Goal: Task Accomplishment & Management: Use online tool/utility

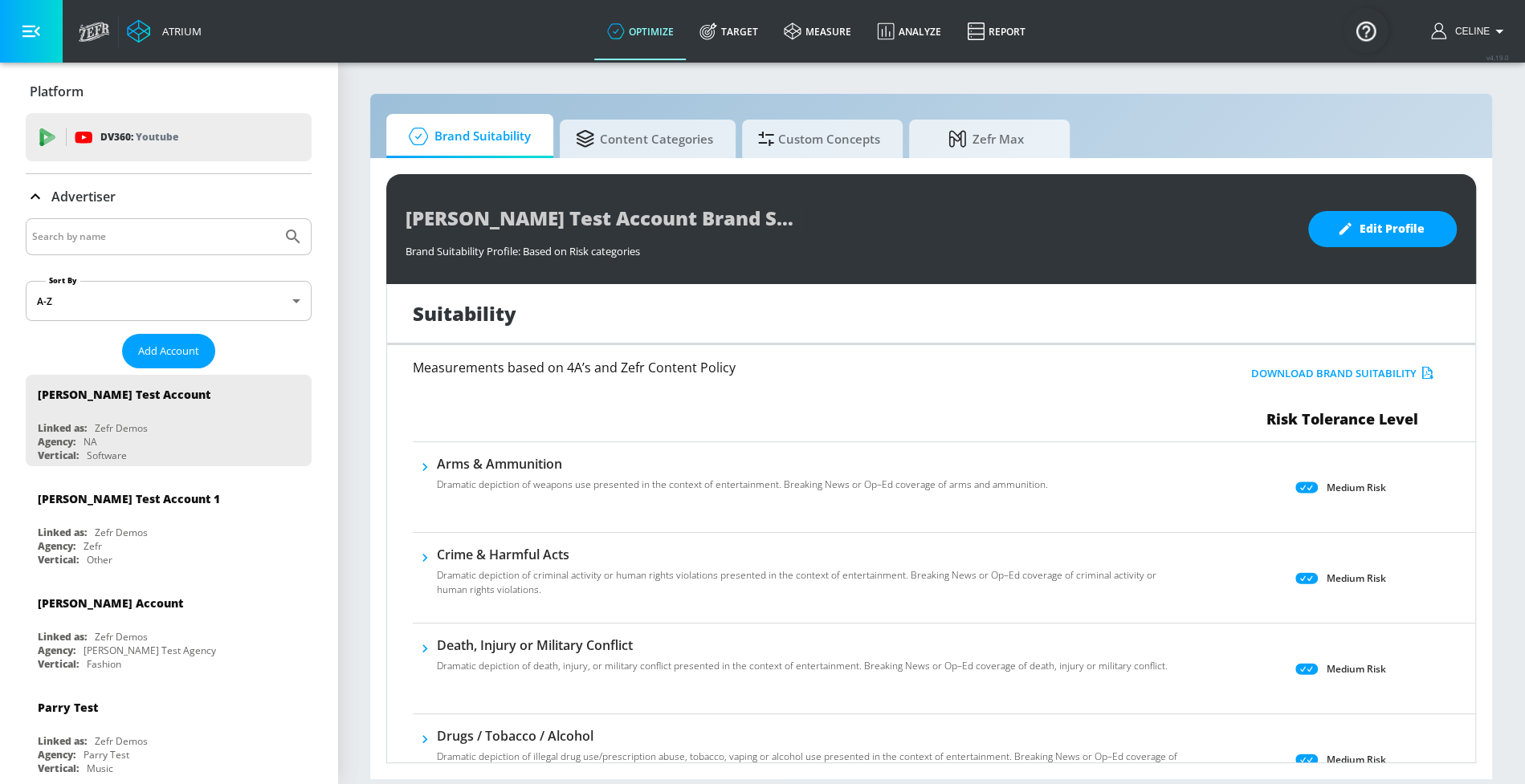
click at [182, 234] on input "Search by name" at bounding box center [153, 237] width 244 height 21
type input "disney+"
click at [276, 219] on button "Submit Search" at bounding box center [293, 237] width 35 height 35
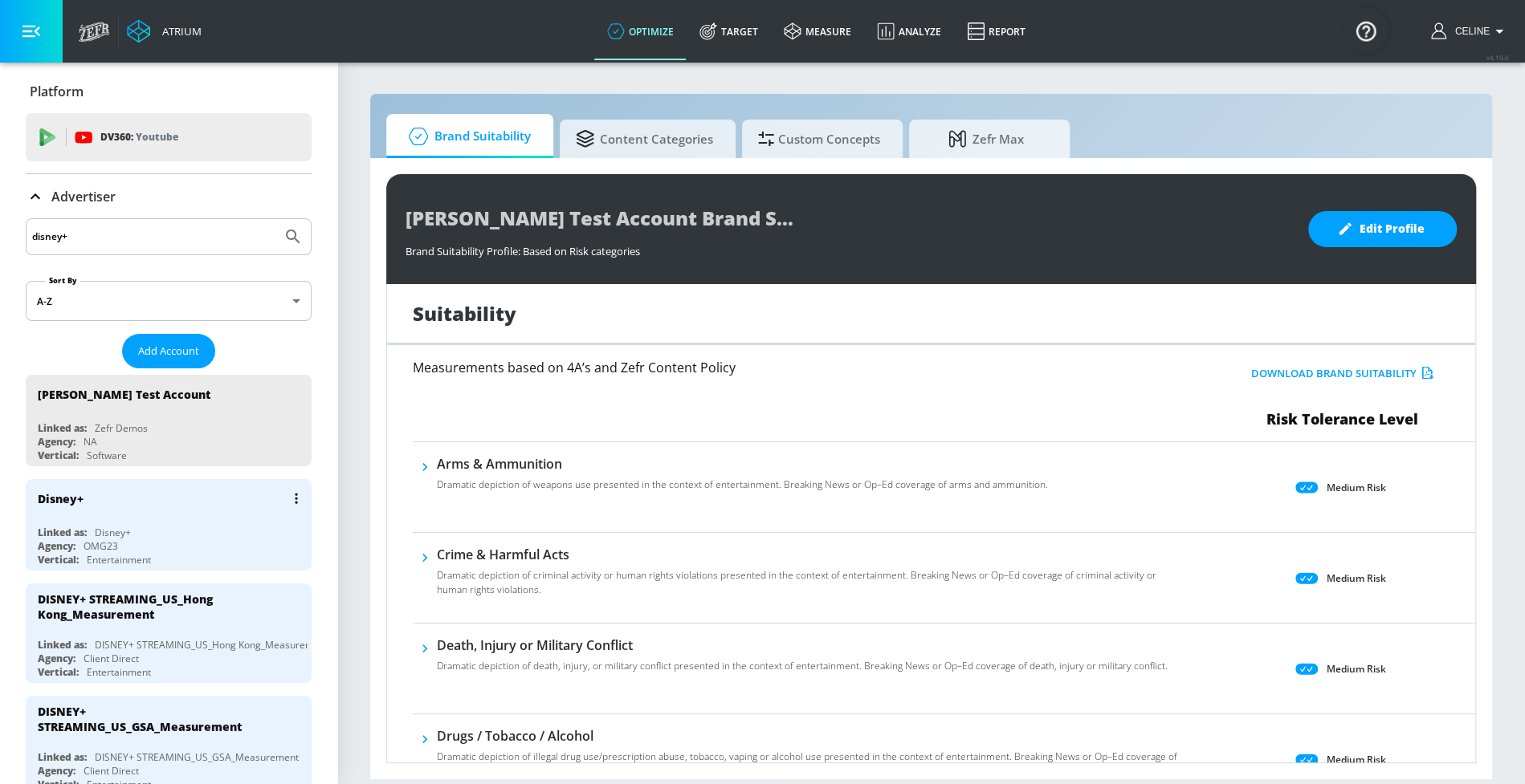
click at [120, 520] on div "Disney+ Linked as: Disney+ Agency: OMG23 Vertical: Entertainment" at bounding box center [168, 525] width 286 height 91
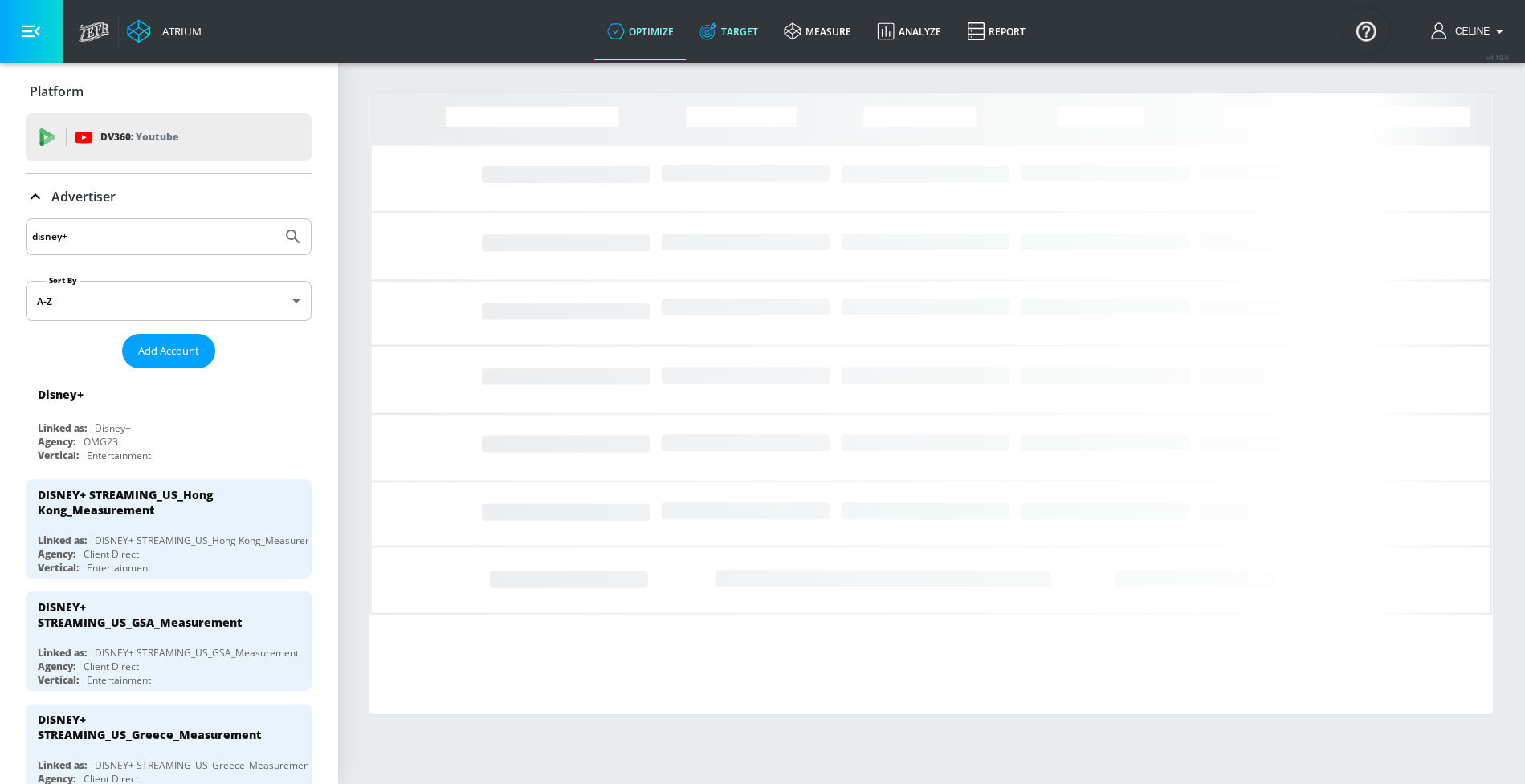
click at [725, 45] on link "Target" at bounding box center [728, 31] width 84 height 58
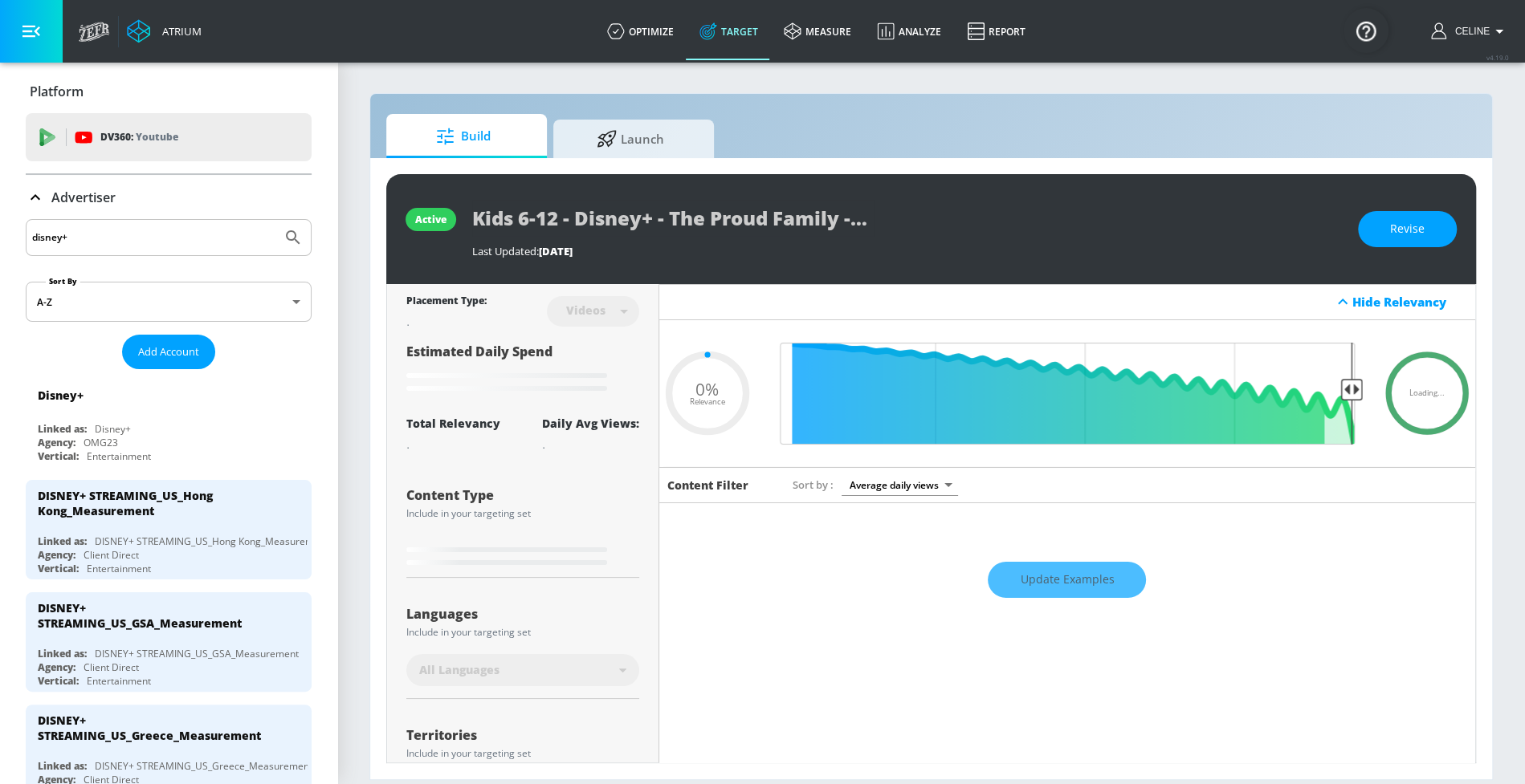
click at [58, 181] on div "Advertiser" at bounding box center [168, 197] width 286 height 45
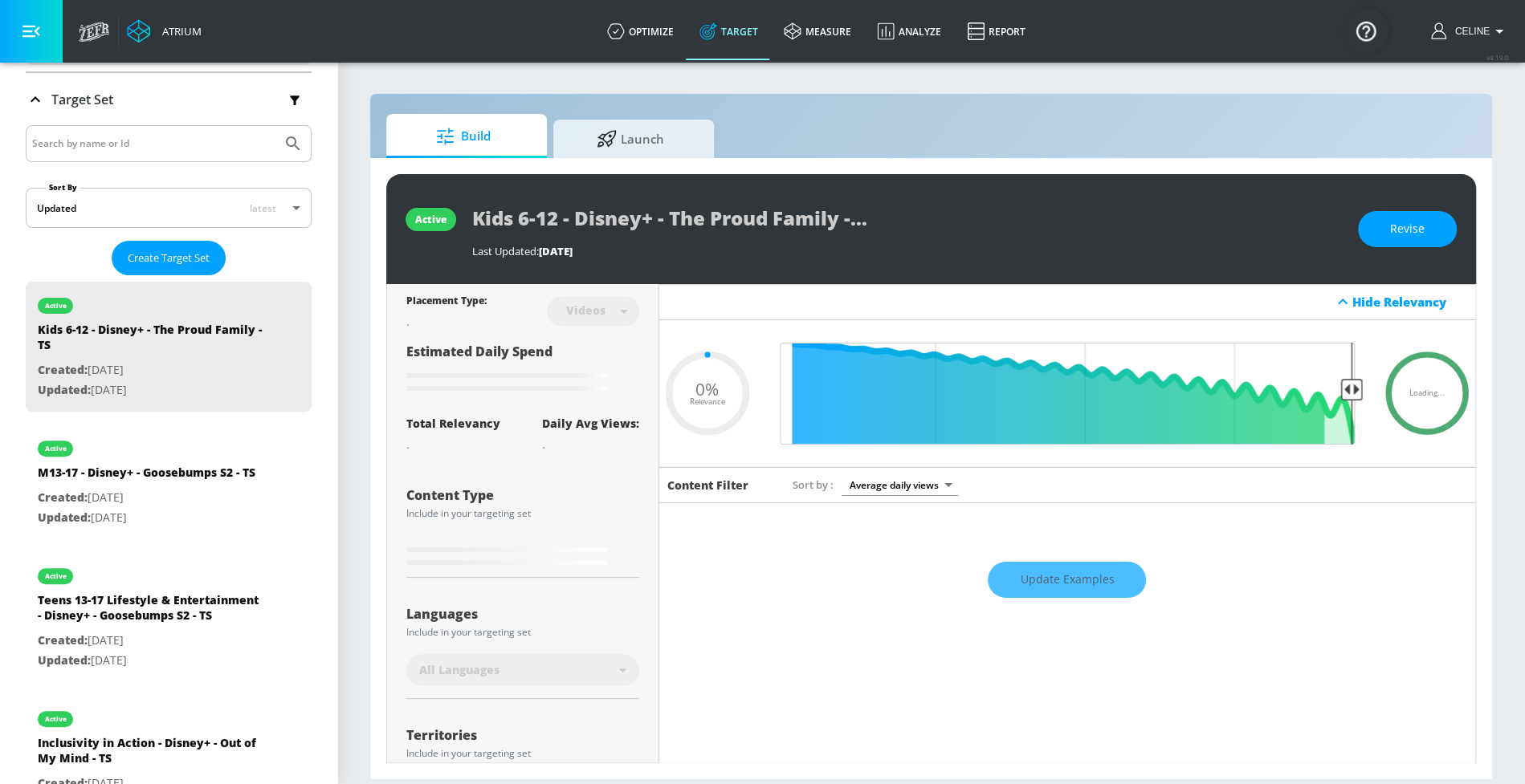
scroll to position [253, 0]
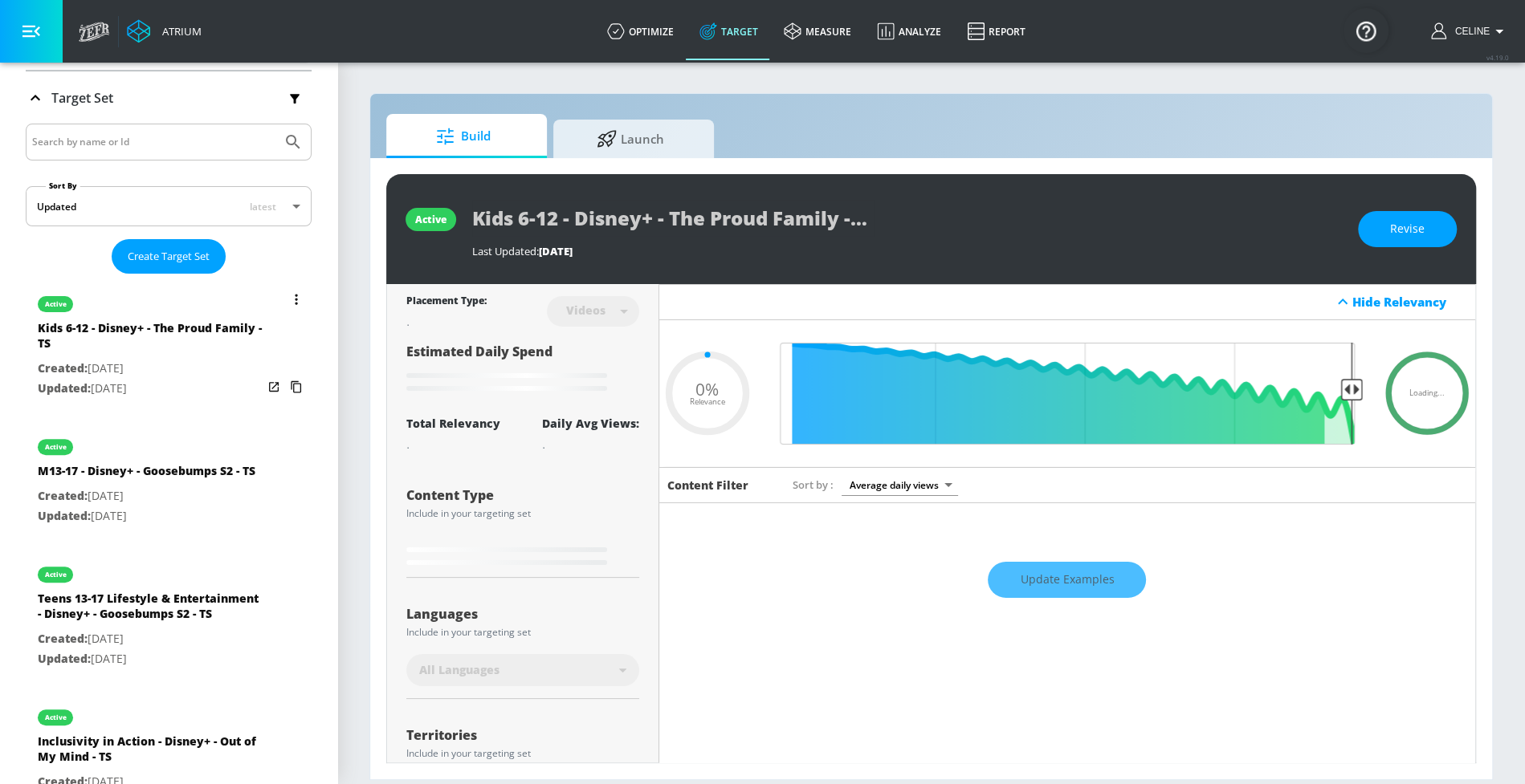
click at [286, 301] on button "list of Target Set" at bounding box center [296, 299] width 22 height 22
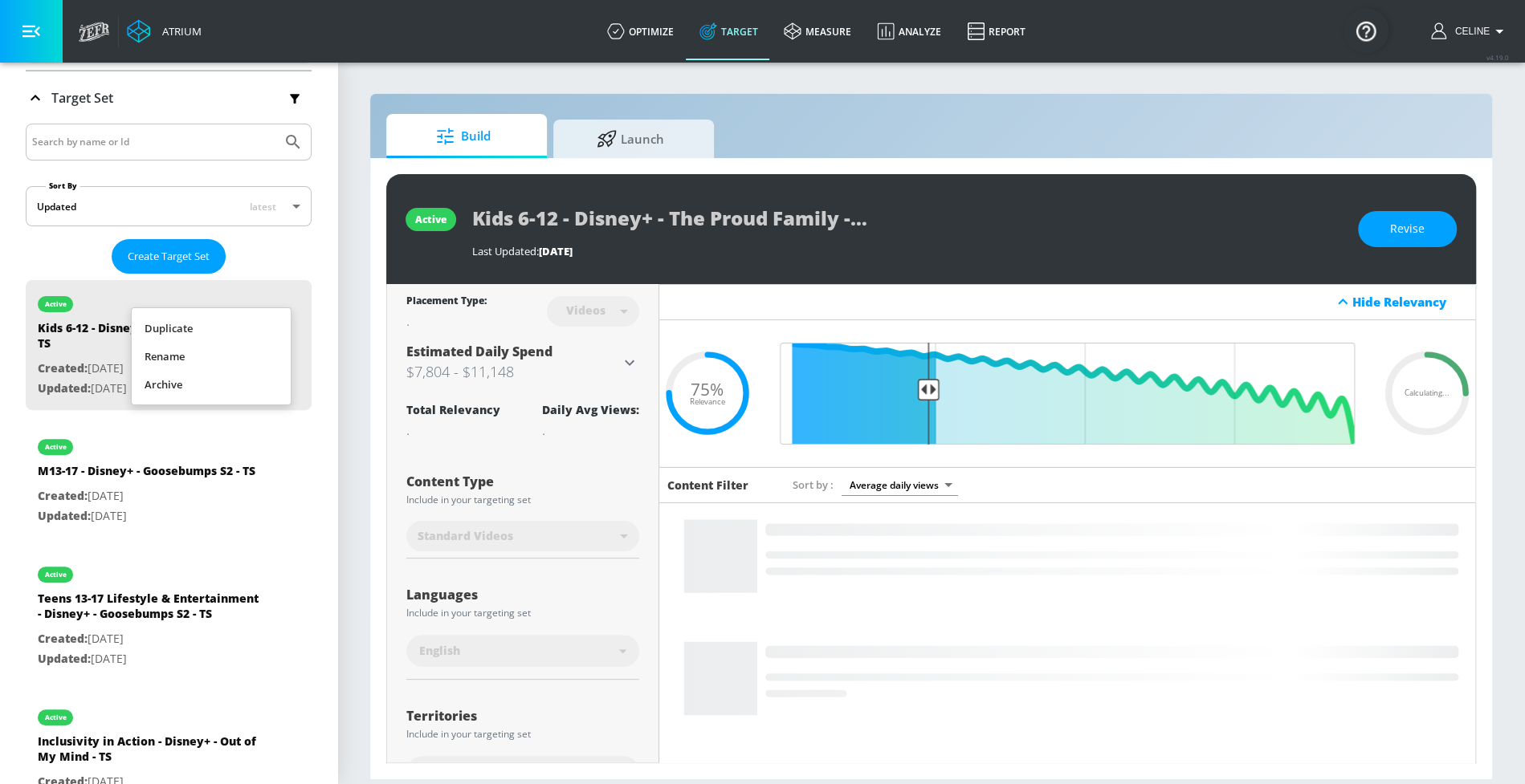
click at [257, 326] on li "Duplicate" at bounding box center [212, 328] width 159 height 28
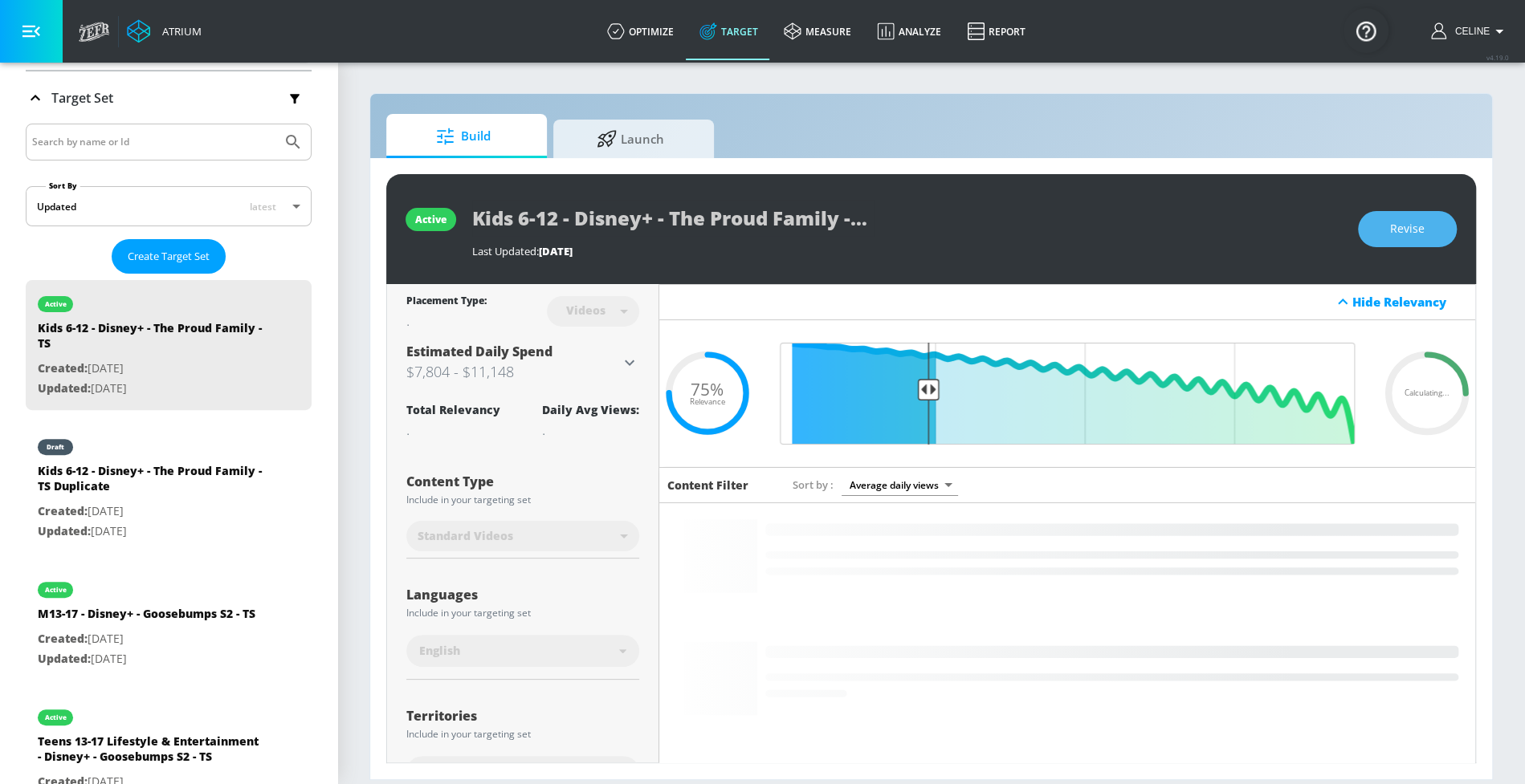
click at [1385, 219] on button "Revise" at bounding box center [1408, 229] width 99 height 36
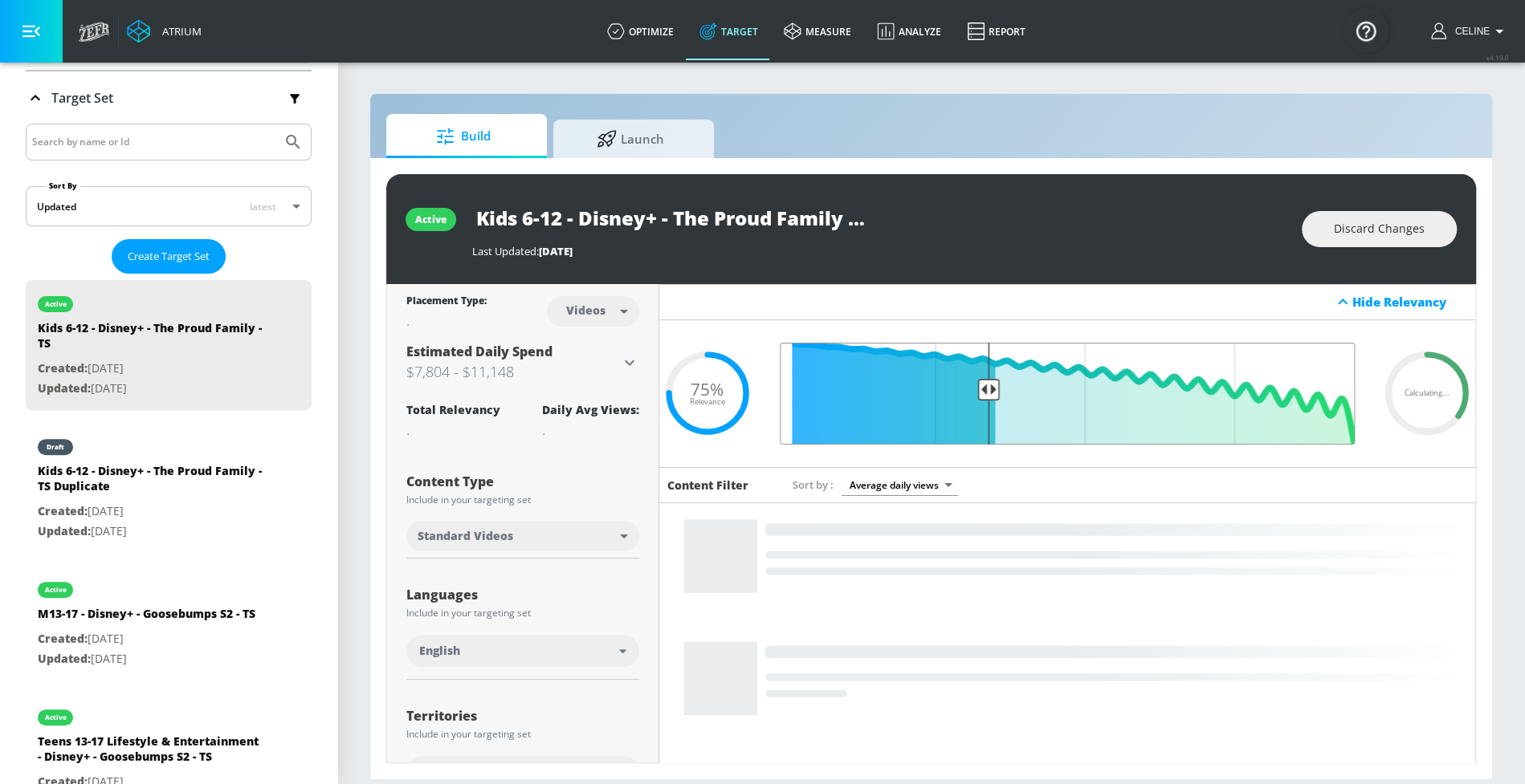
drag, startPoint x: 922, startPoint y: 391, endPoint x: 979, endPoint y: 393, distance: 57.0
click at [980, 394] on input "Final Threshold" at bounding box center [1067, 393] width 591 height 102
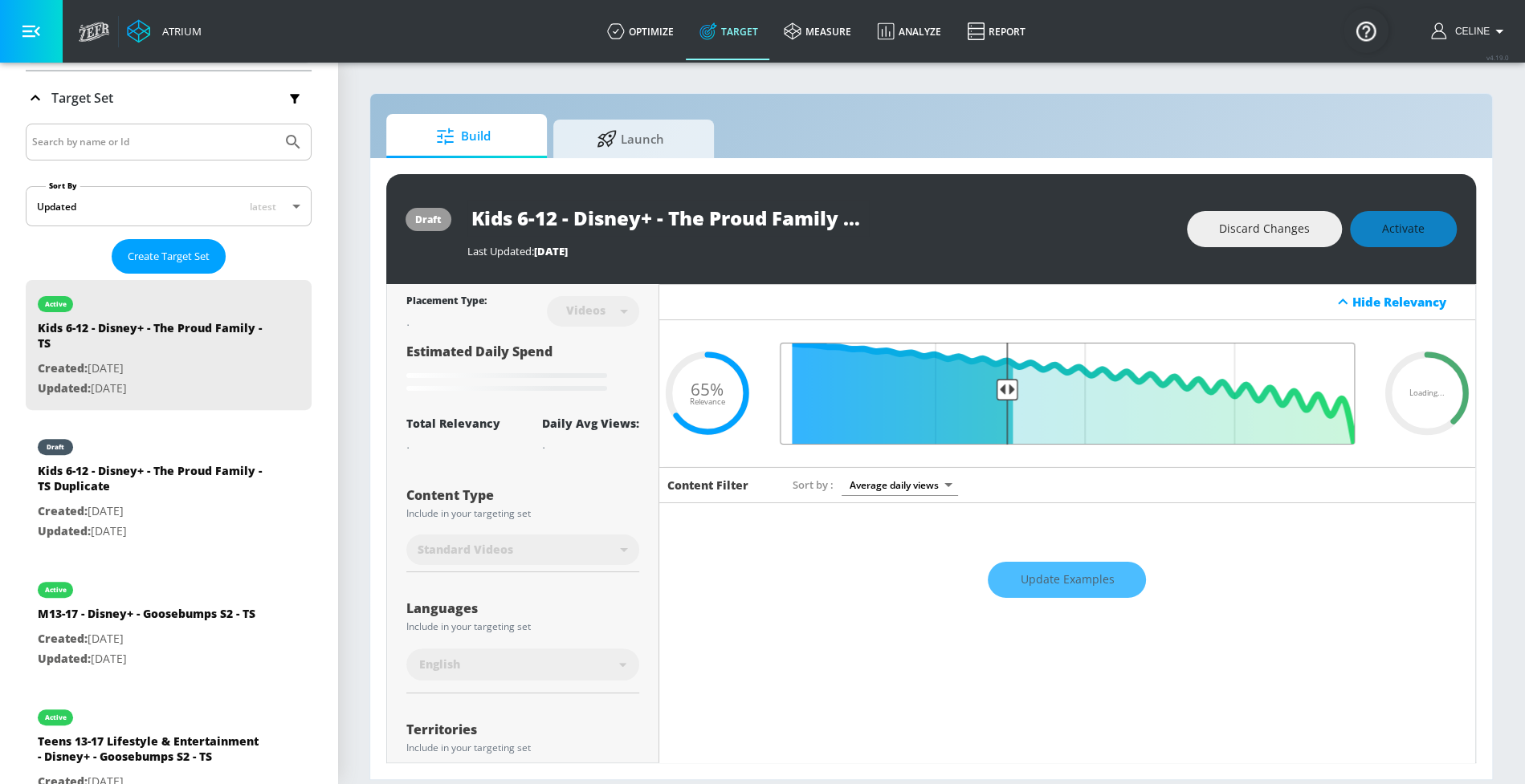
drag, startPoint x: 979, startPoint y: 393, endPoint x: 998, endPoint y: 394, distance: 19.0
click at [998, 394] on input "Final Threshold" at bounding box center [1067, 393] width 591 height 102
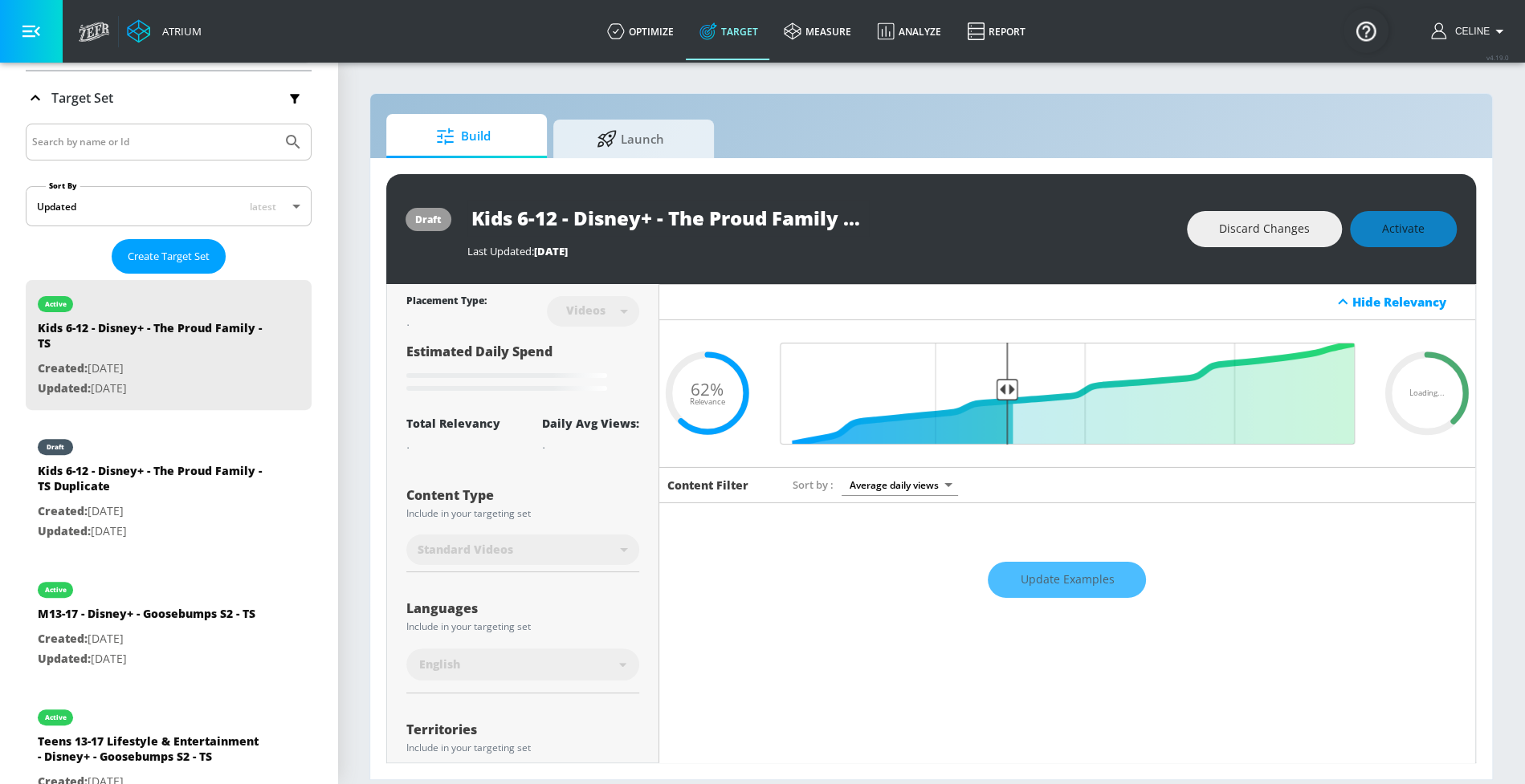
click at [1399, 237] on div "Discard Changes Activate" at bounding box center [1322, 229] width 270 height 36
click at [1297, 229] on span "Discard Changes" at bounding box center [1264, 229] width 90 height 20
type input "0.65"
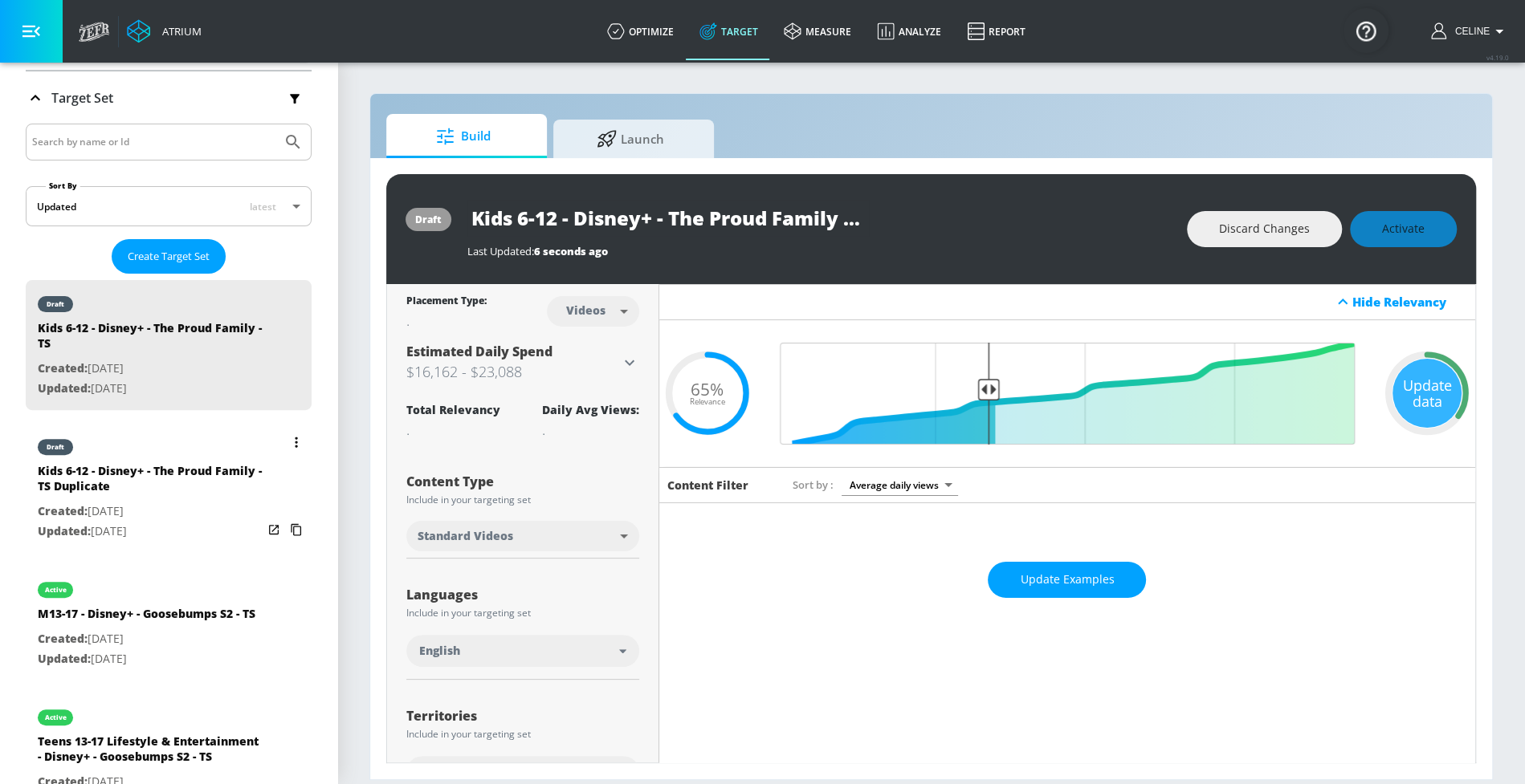
click at [295, 439] on icon "list of Target Set" at bounding box center [296, 441] width 2 height 11
click at [229, 523] on li "Archive" at bounding box center [212, 527] width 159 height 28
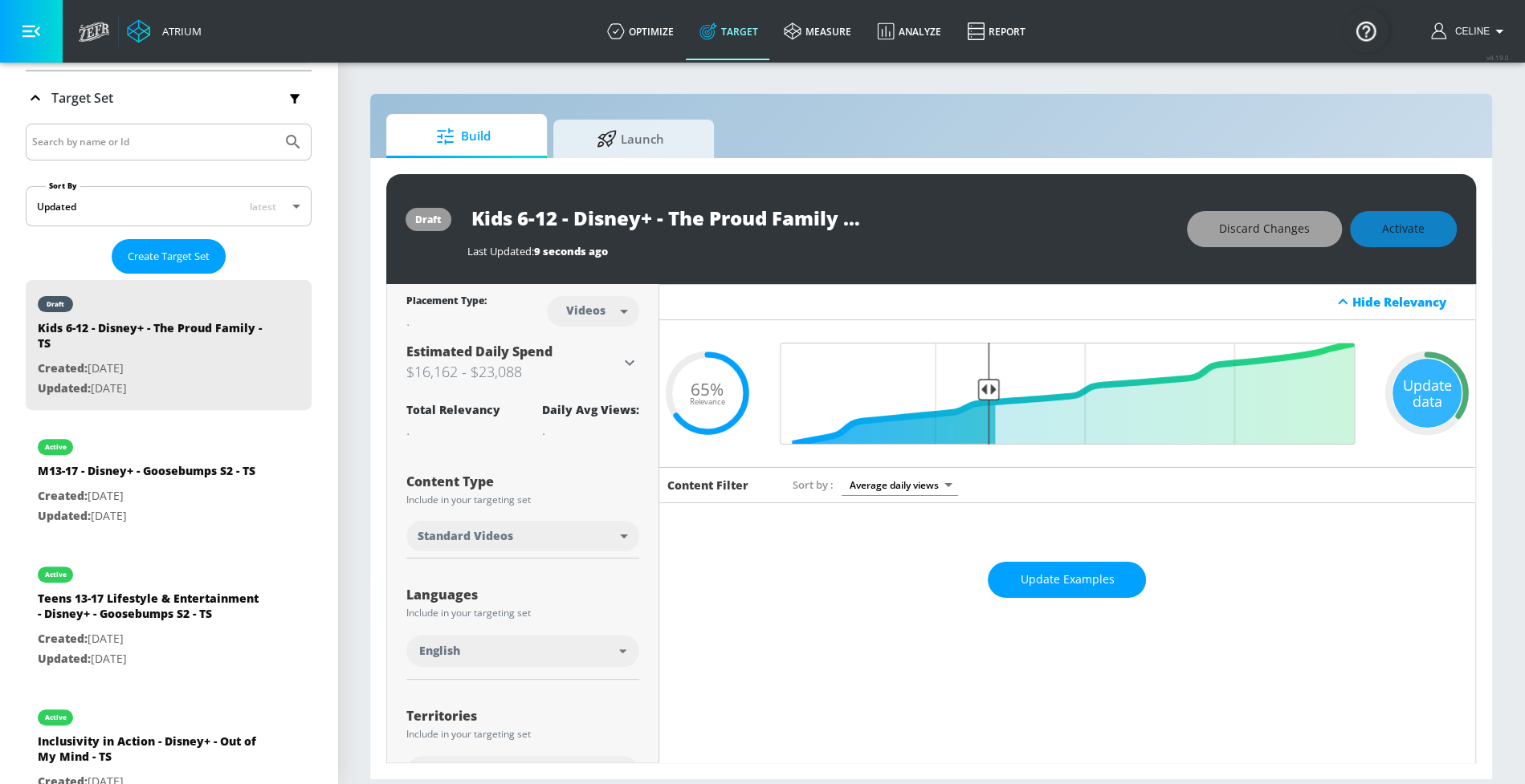
click at [1249, 236] on span "Discard Changes" at bounding box center [1264, 229] width 90 height 20
click at [168, 146] on input "Search by name or Id" at bounding box center [153, 143] width 244 height 21
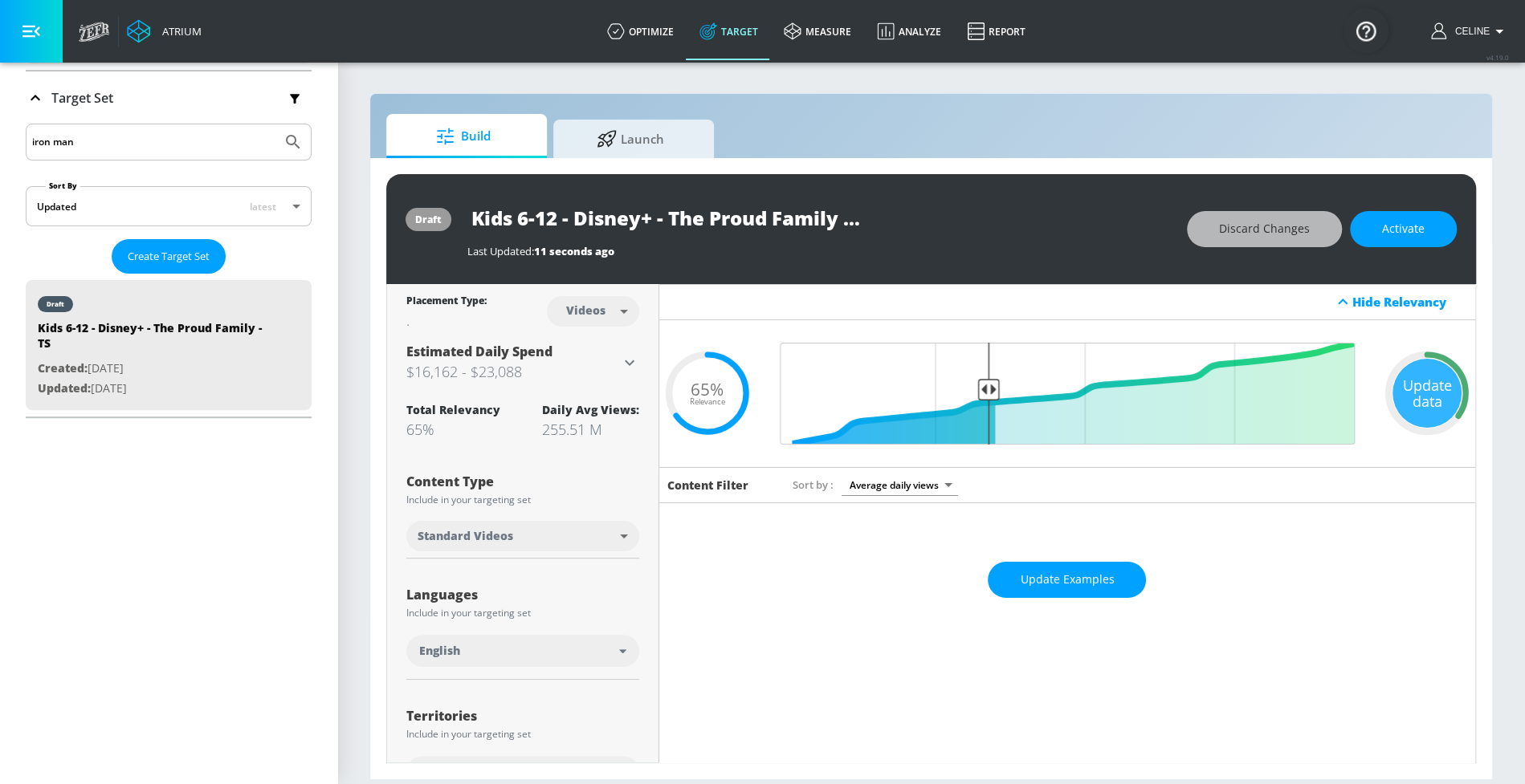
type input "iron man"
click at [156, 556] on div "Platform DV360: Youtube DV360: Youtube Advertiser disney+ Sort By A-Z asc ​ Add…" at bounding box center [169, 424] width 338 height 722
type input "0.75"
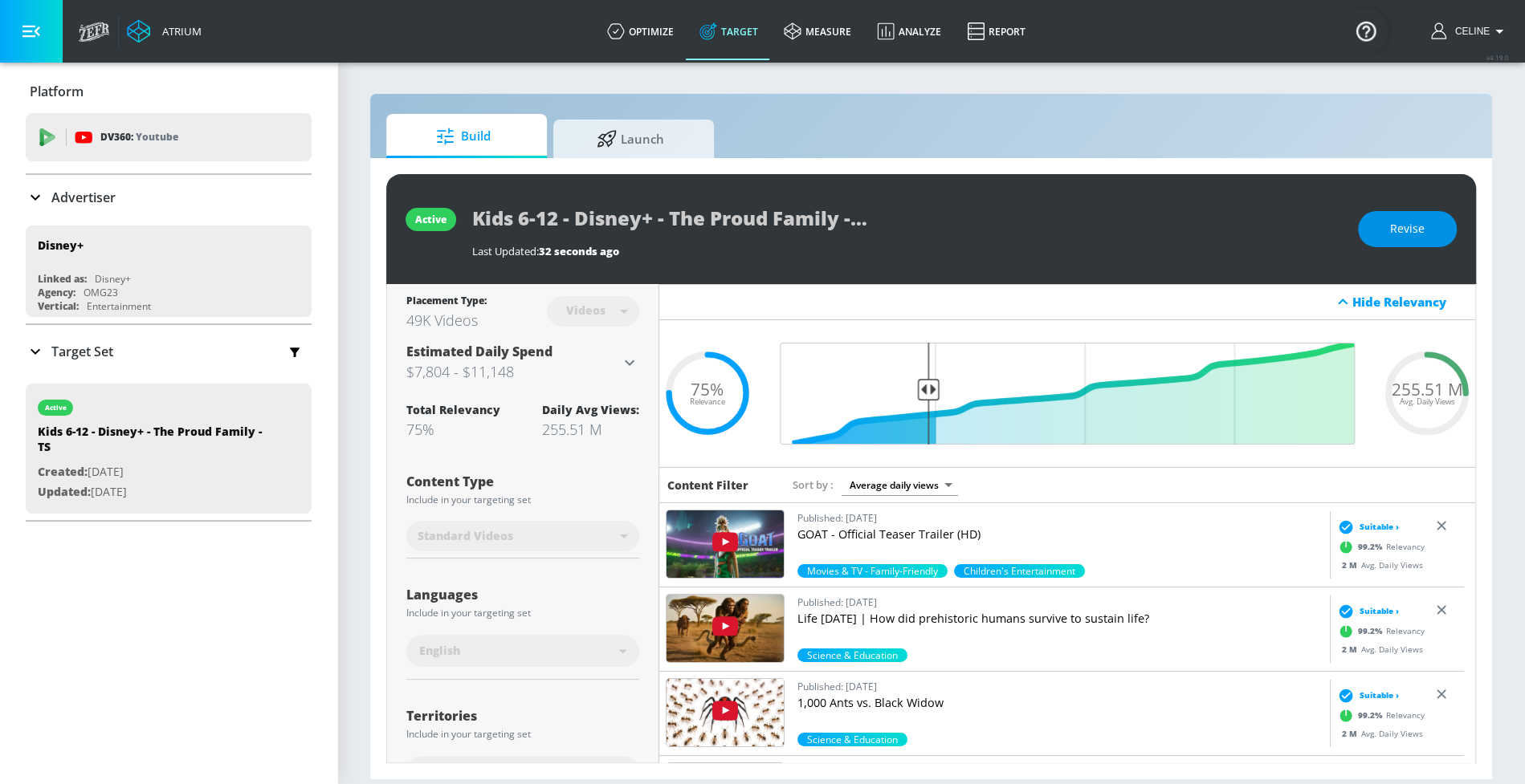
click at [1403, 243] on button "Revise" at bounding box center [1408, 229] width 99 height 36
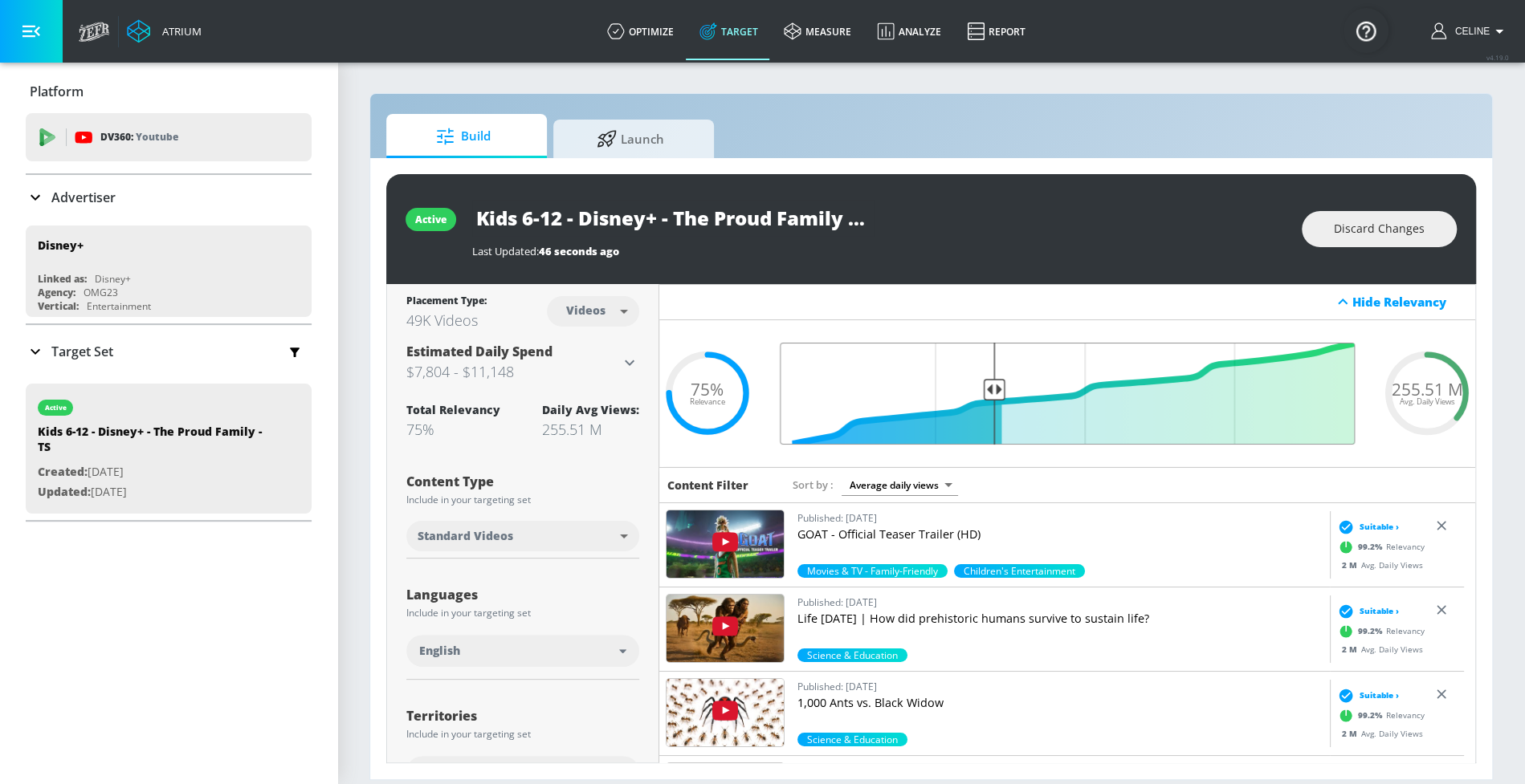
drag, startPoint x: 922, startPoint y: 391, endPoint x: 984, endPoint y: 395, distance: 62.1
type input "0.64"
click at [984, 396] on input "Final Threshold" at bounding box center [1067, 393] width 591 height 102
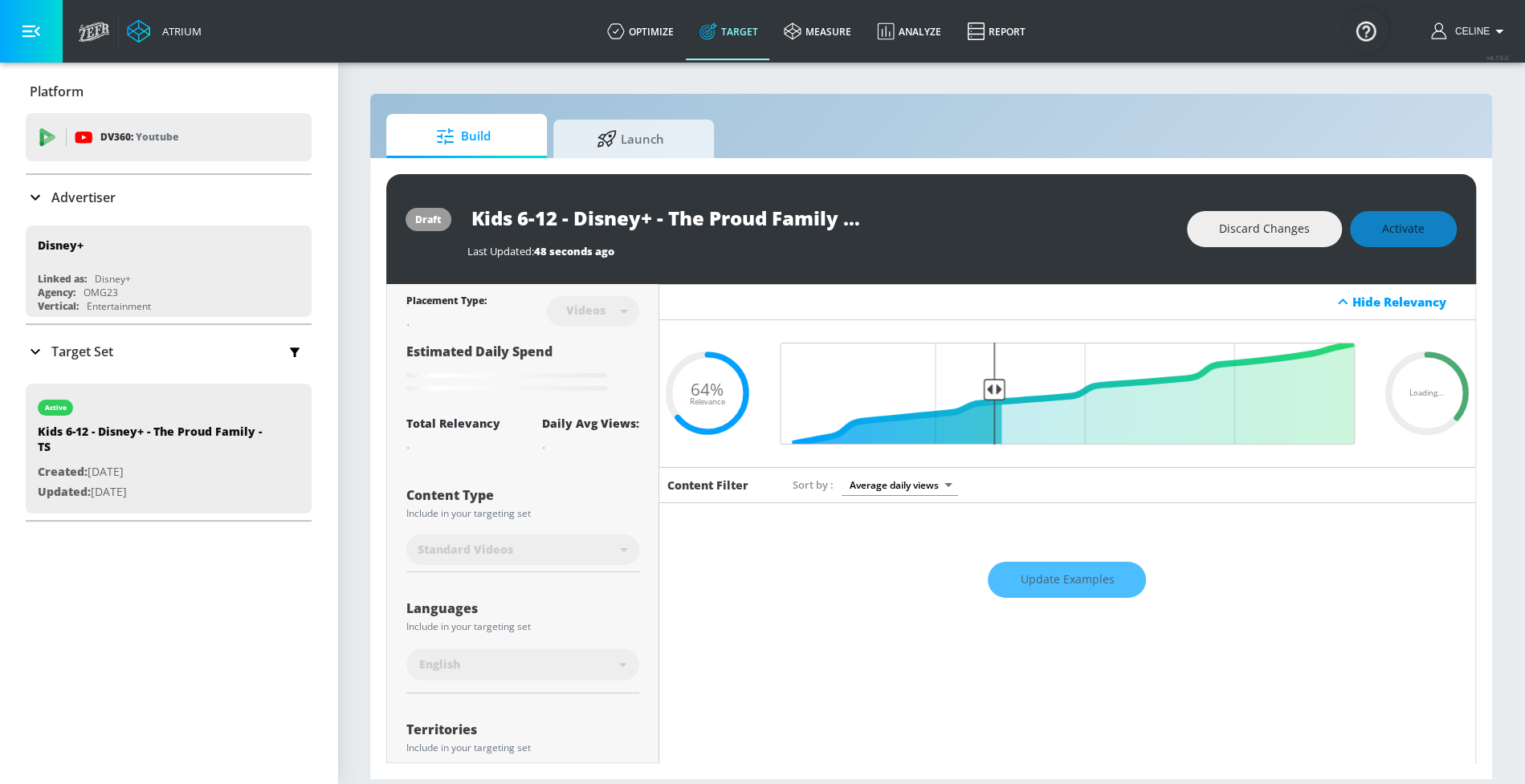
click at [1430, 221] on div "Discard Changes Activate" at bounding box center [1322, 229] width 270 height 36
click at [1431, 222] on div "Discard Changes Activate" at bounding box center [1322, 229] width 270 height 36
click at [1431, 223] on div "Discard Changes Activate" at bounding box center [1322, 229] width 270 height 36
click at [1431, 224] on div "Discard Changes Activate" at bounding box center [1322, 229] width 270 height 36
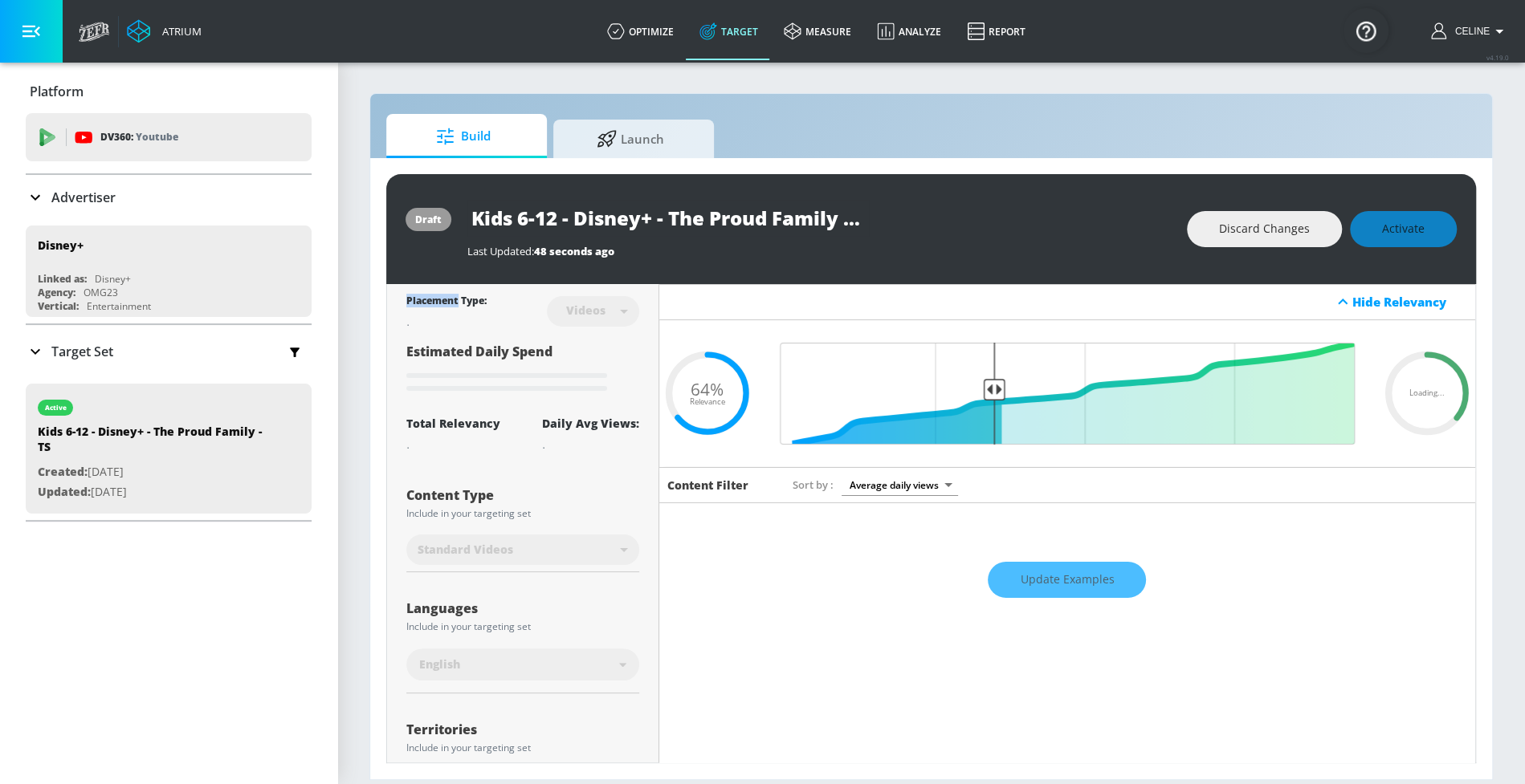
click at [1431, 224] on div "Discard Changes Activate" at bounding box center [1322, 229] width 270 height 36
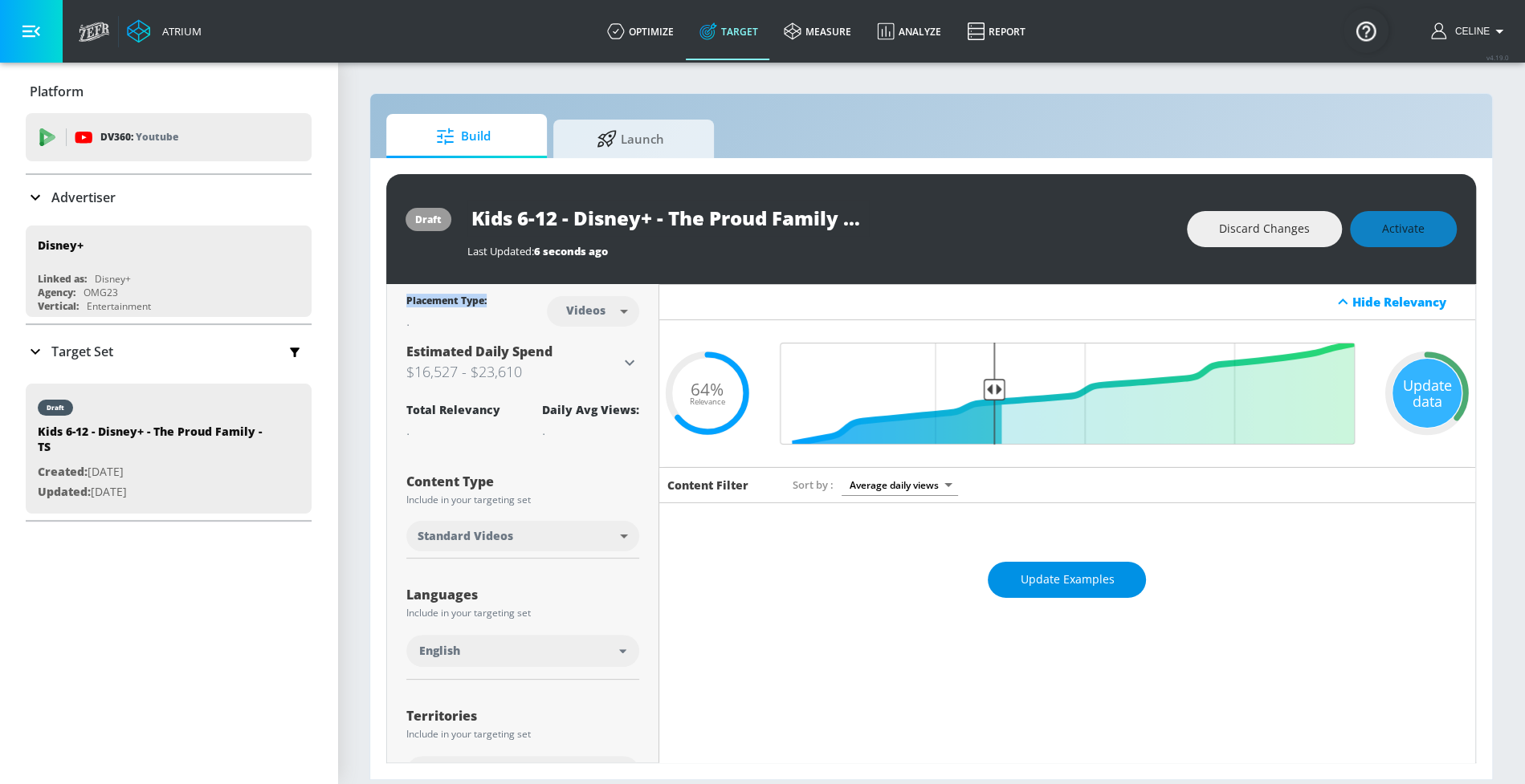
click at [1020, 572] on span "Update Examples" at bounding box center [1067, 579] width 94 height 20
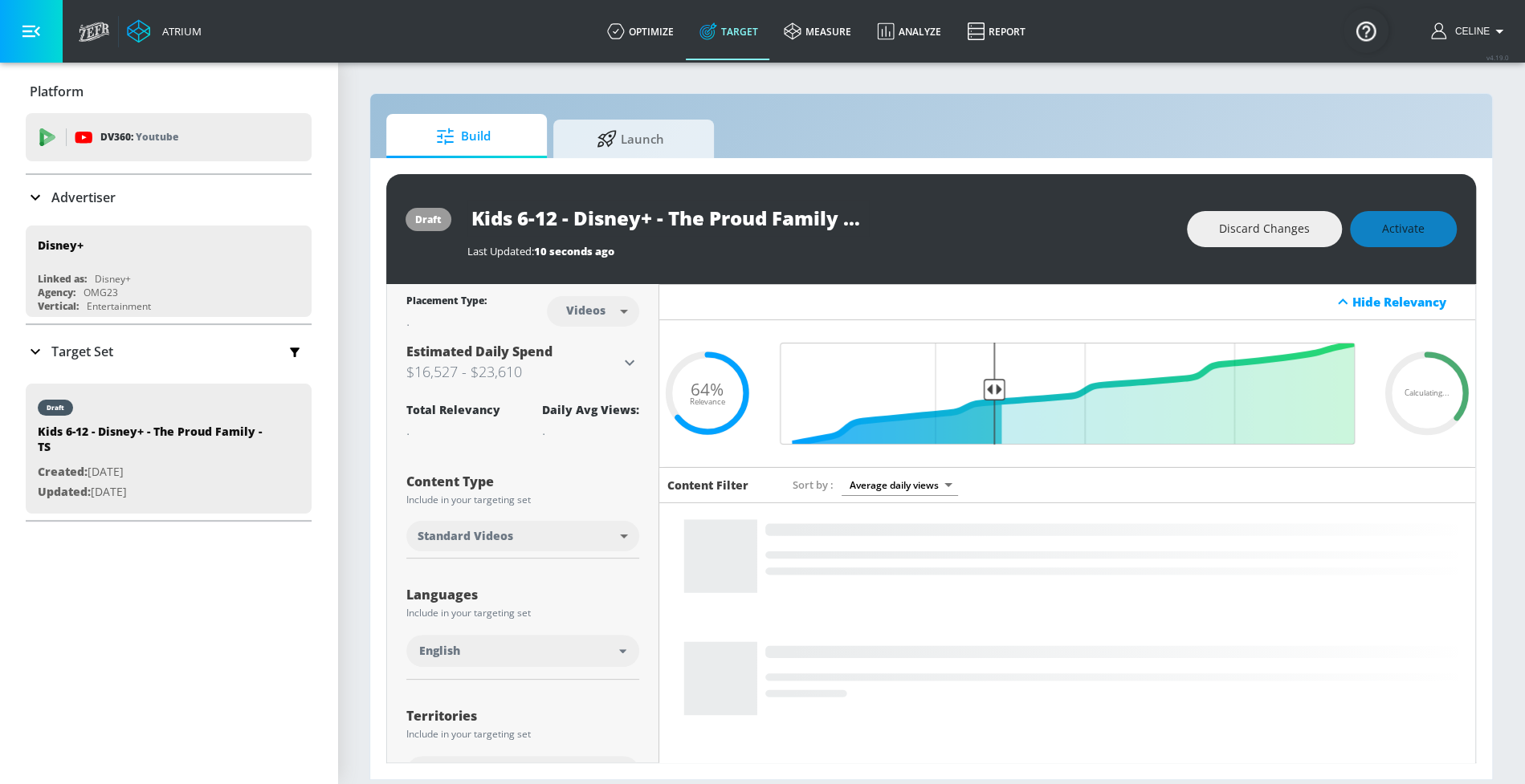
click at [1410, 230] on div "Discard Changes Activate" at bounding box center [1322, 229] width 270 height 36
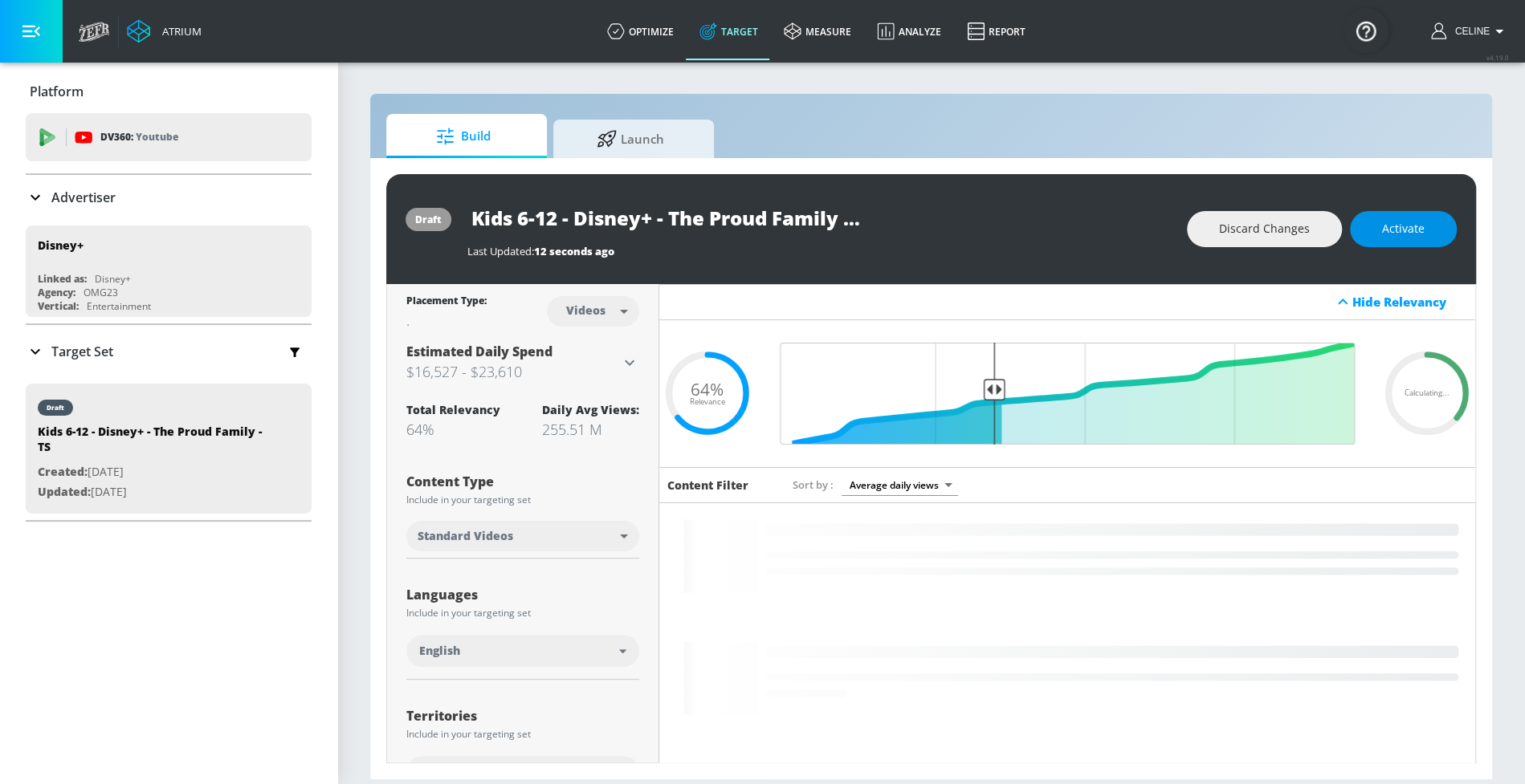
click at [1409, 226] on span "Activate" at bounding box center [1404, 229] width 43 height 20
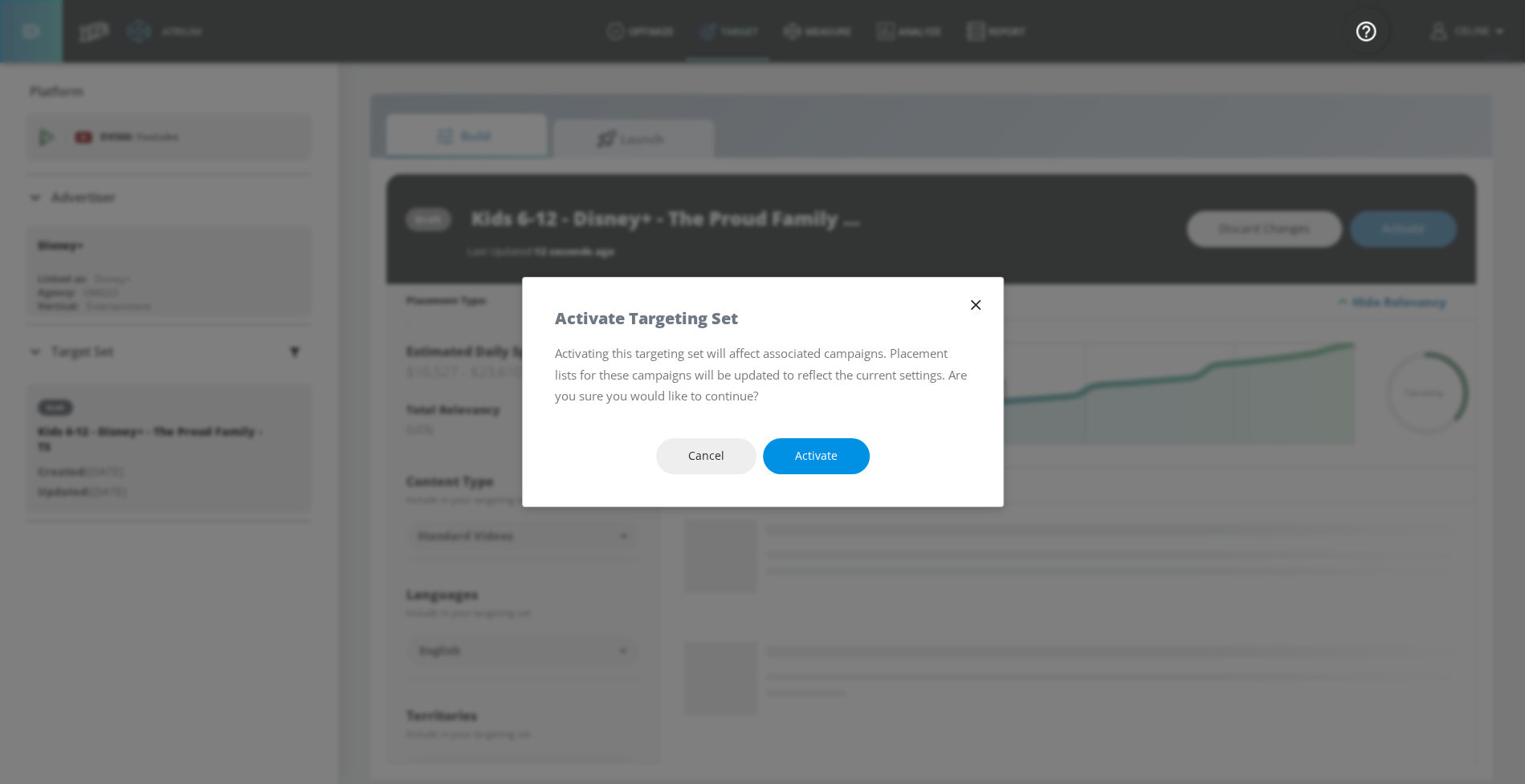
click at [804, 463] on span "Activate" at bounding box center [816, 456] width 43 height 20
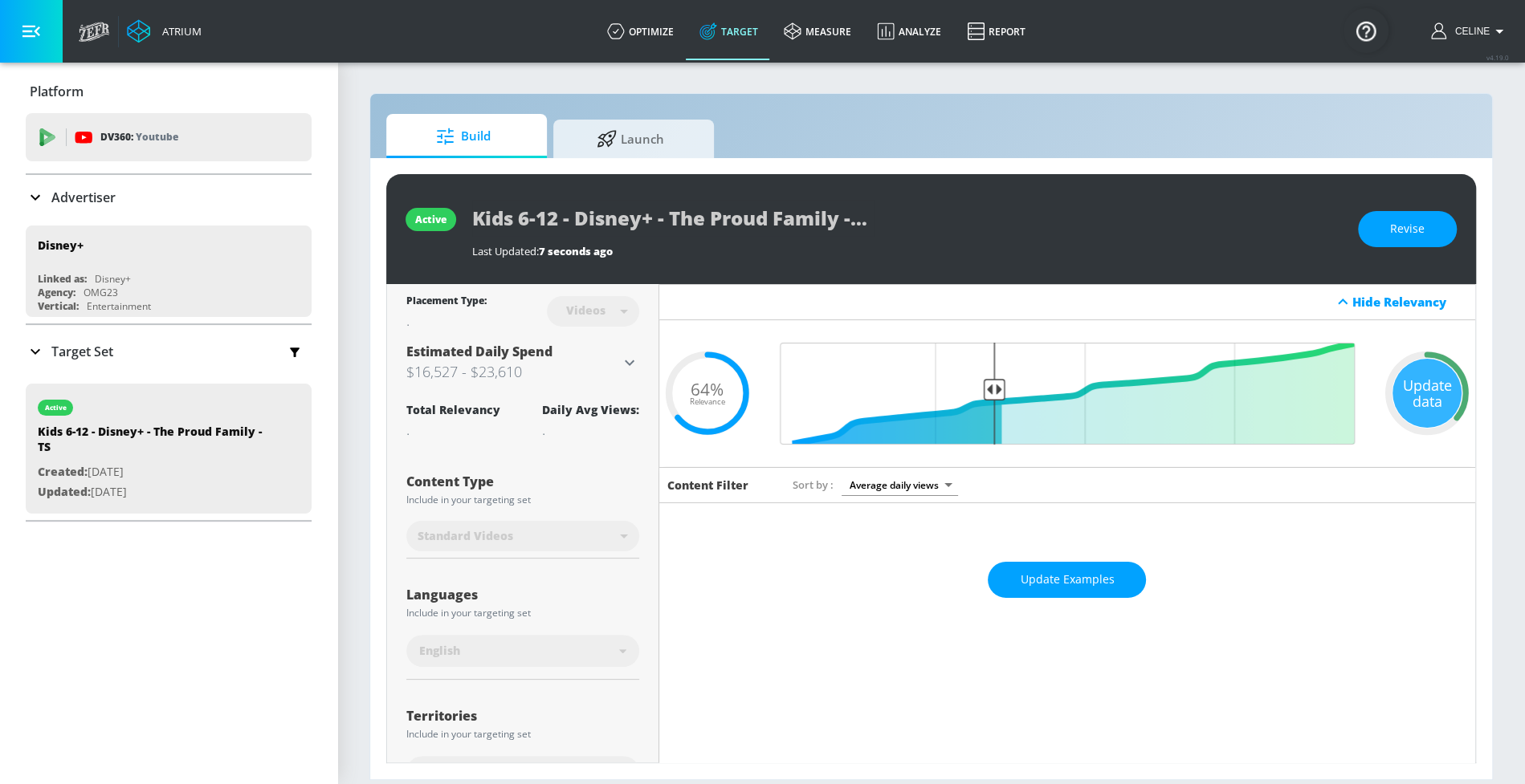
click at [198, 345] on div "Target Set" at bounding box center [168, 351] width 286 height 34
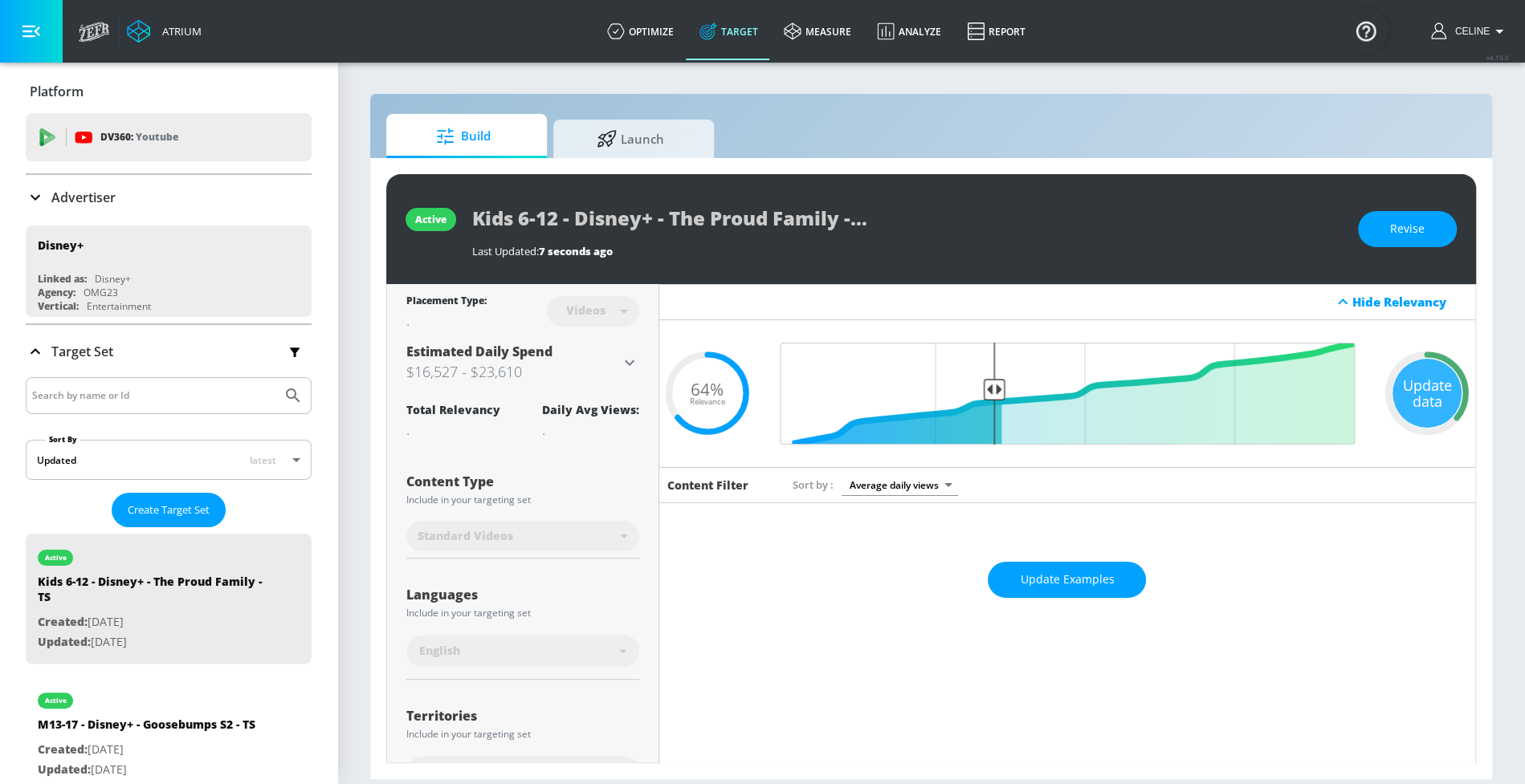
click at [174, 392] on input "Search by name or Id" at bounding box center [153, 396] width 244 height 21
type input "t"
type input "ir"
click at [68, 207] on div "Advertiser" at bounding box center [168, 197] width 286 height 45
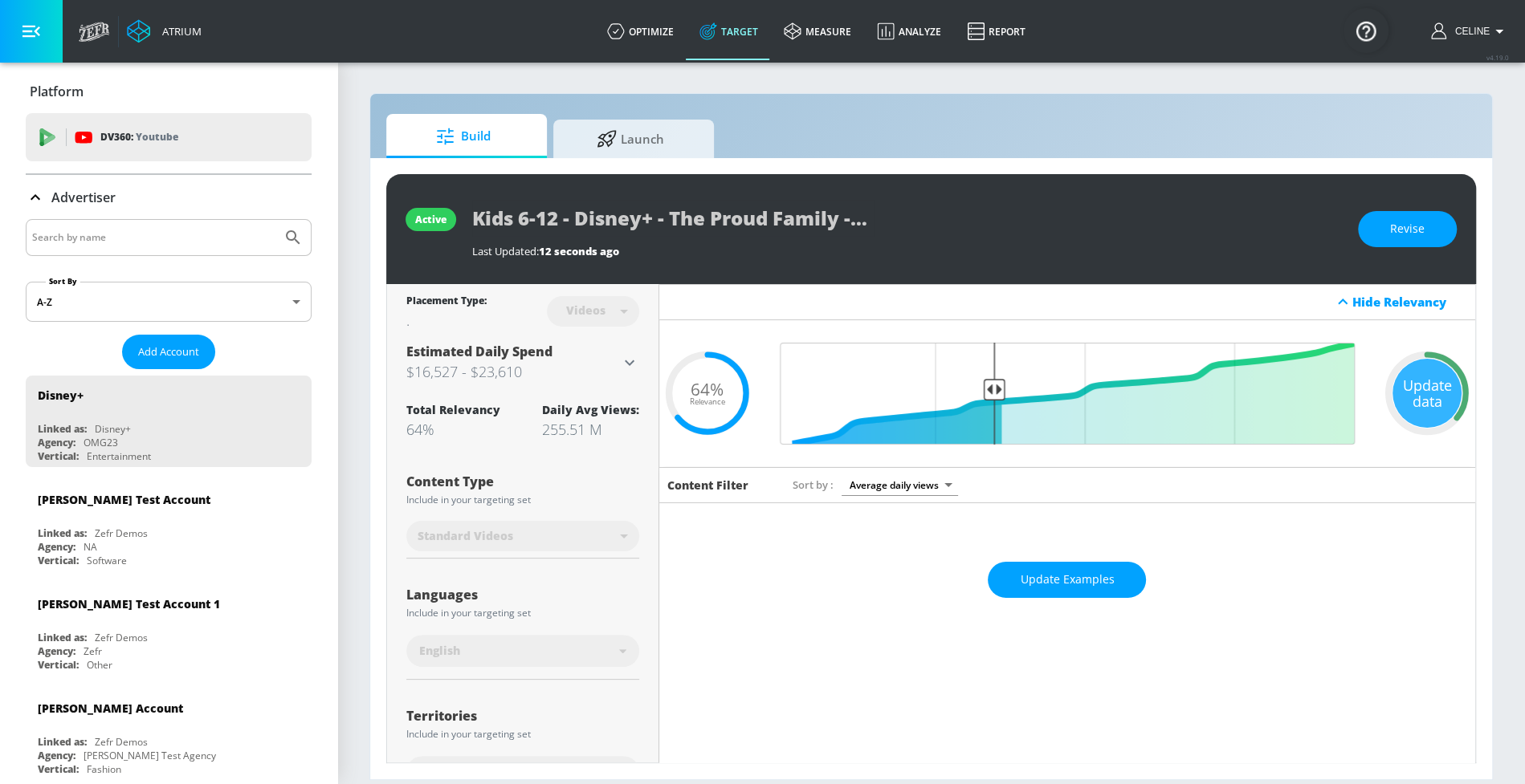
click at [121, 248] on div at bounding box center [168, 238] width 286 height 37
click at [118, 237] on input "Search by name" at bounding box center [153, 238] width 244 height 21
type input "disney jr"
click at [276, 220] on button "Submit Search" at bounding box center [293, 238] width 35 height 35
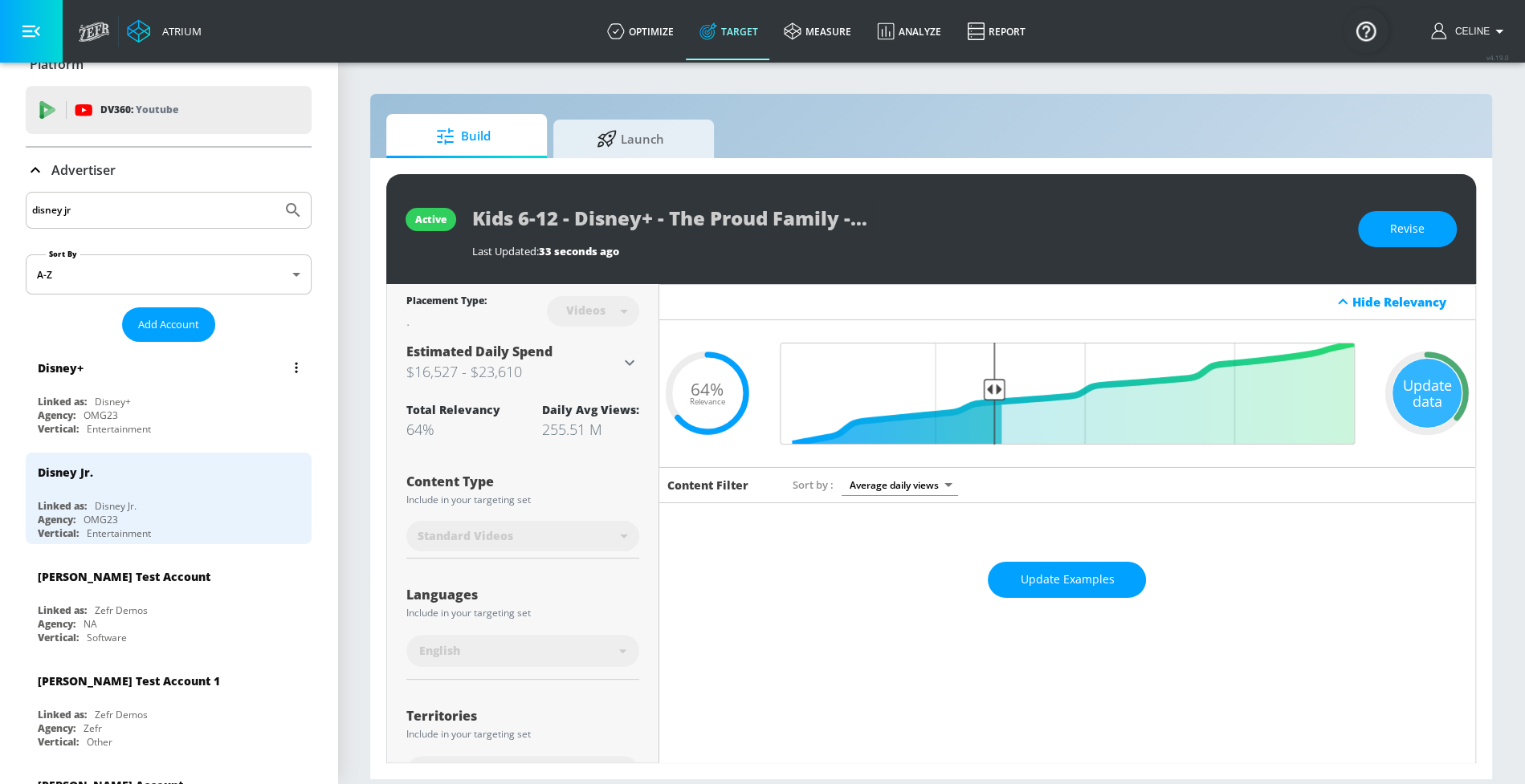
scroll to position [25, 0]
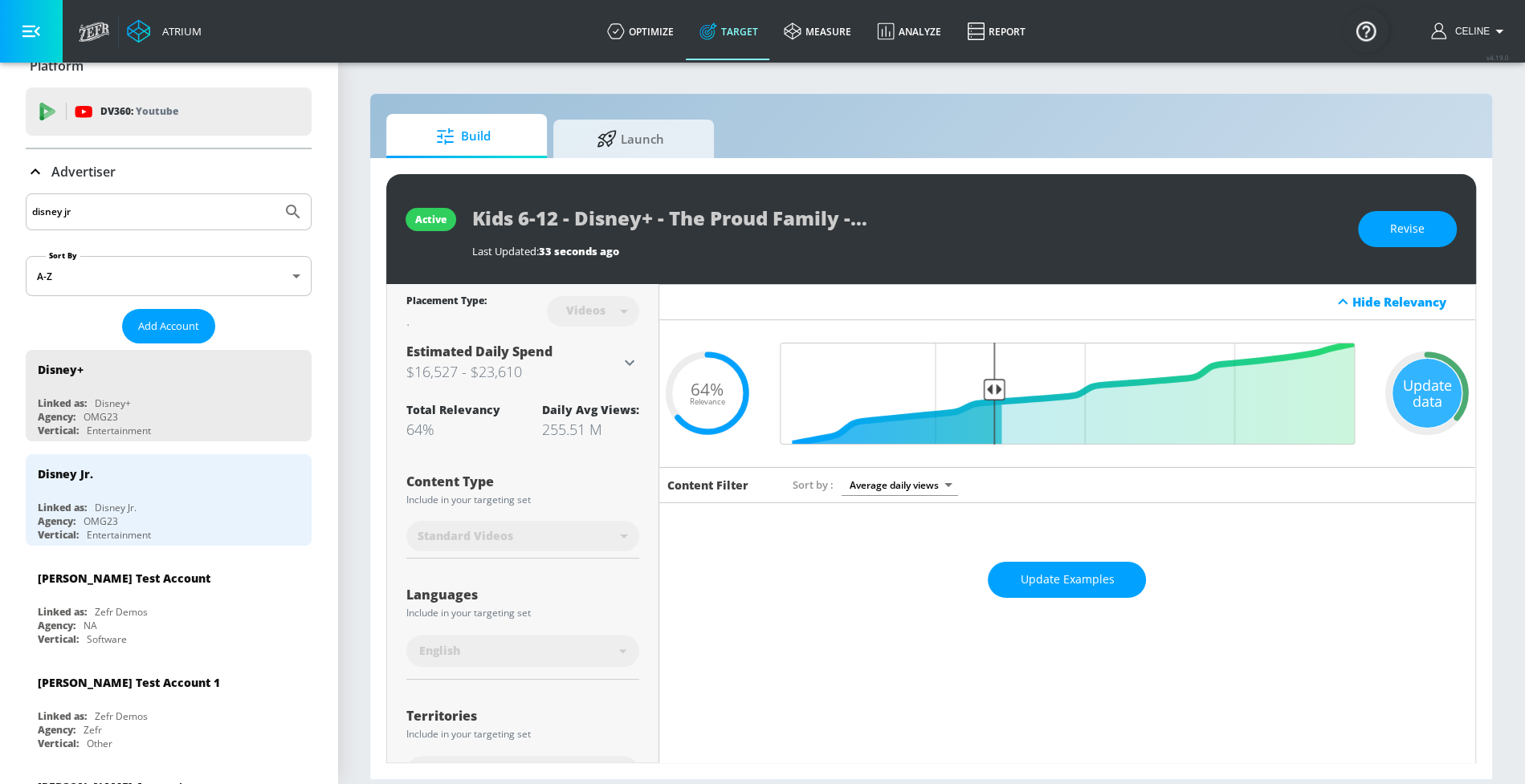
click at [151, 503] on div "Linked as: Disney Jr." at bounding box center [173, 507] width 270 height 14
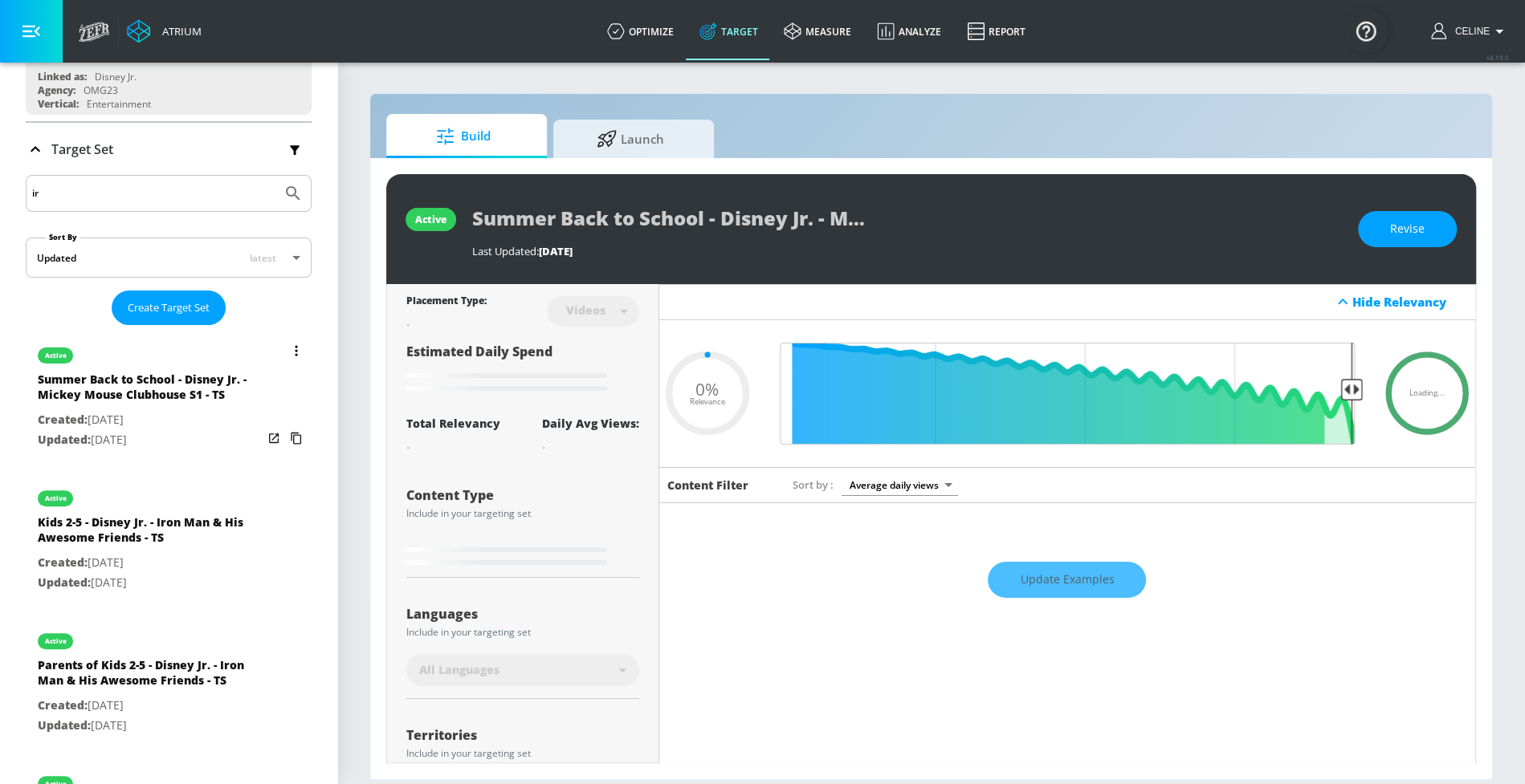
scroll to position [201, 0]
type input "0.75"
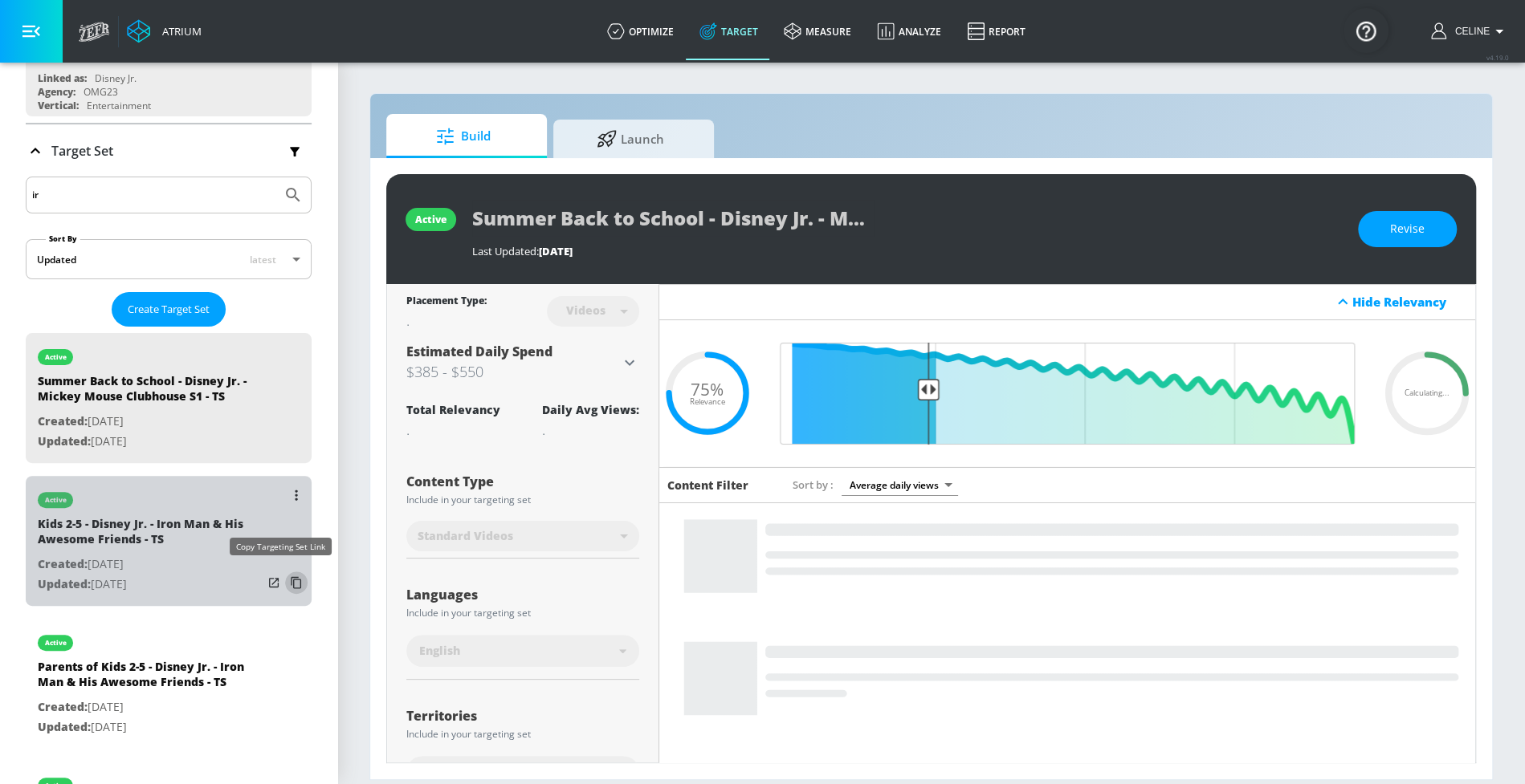
click at [291, 579] on icon "list of Target Set" at bounding box center [296, 583] width 11 height 12
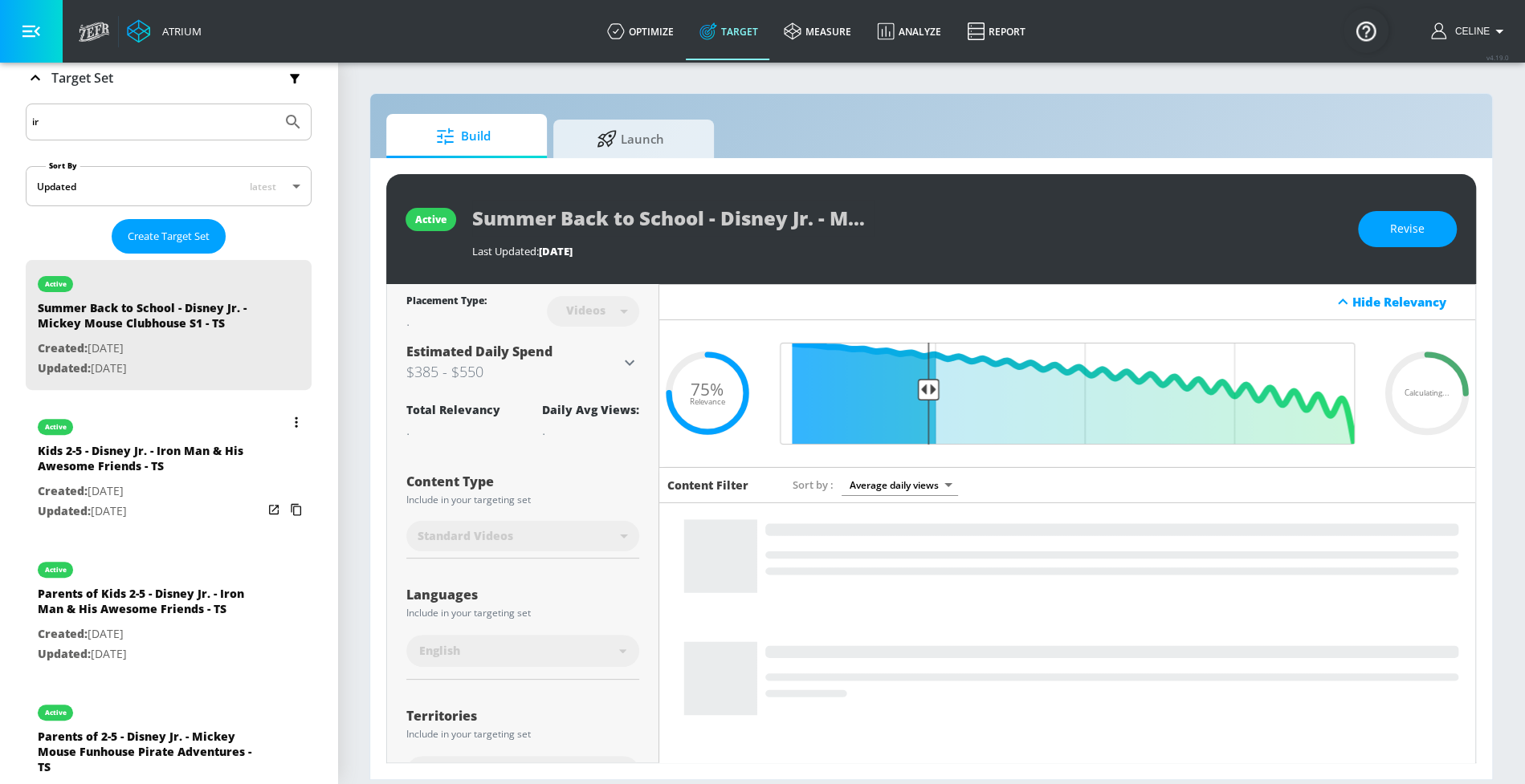
scroll to position [302, 0]
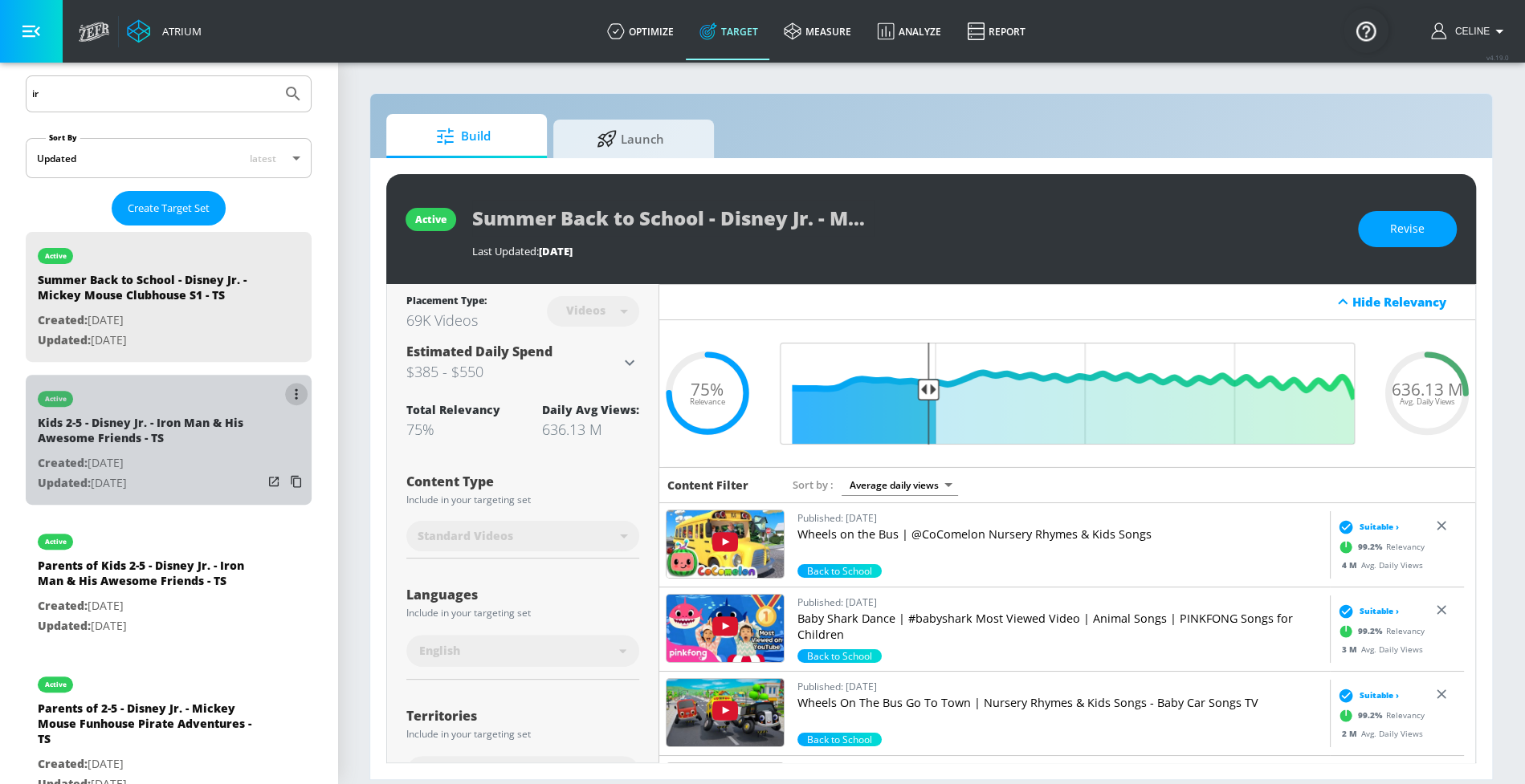
click at [285, 394] on button "list of Target Set" at bounding box center [296, 394] width 22 height 22
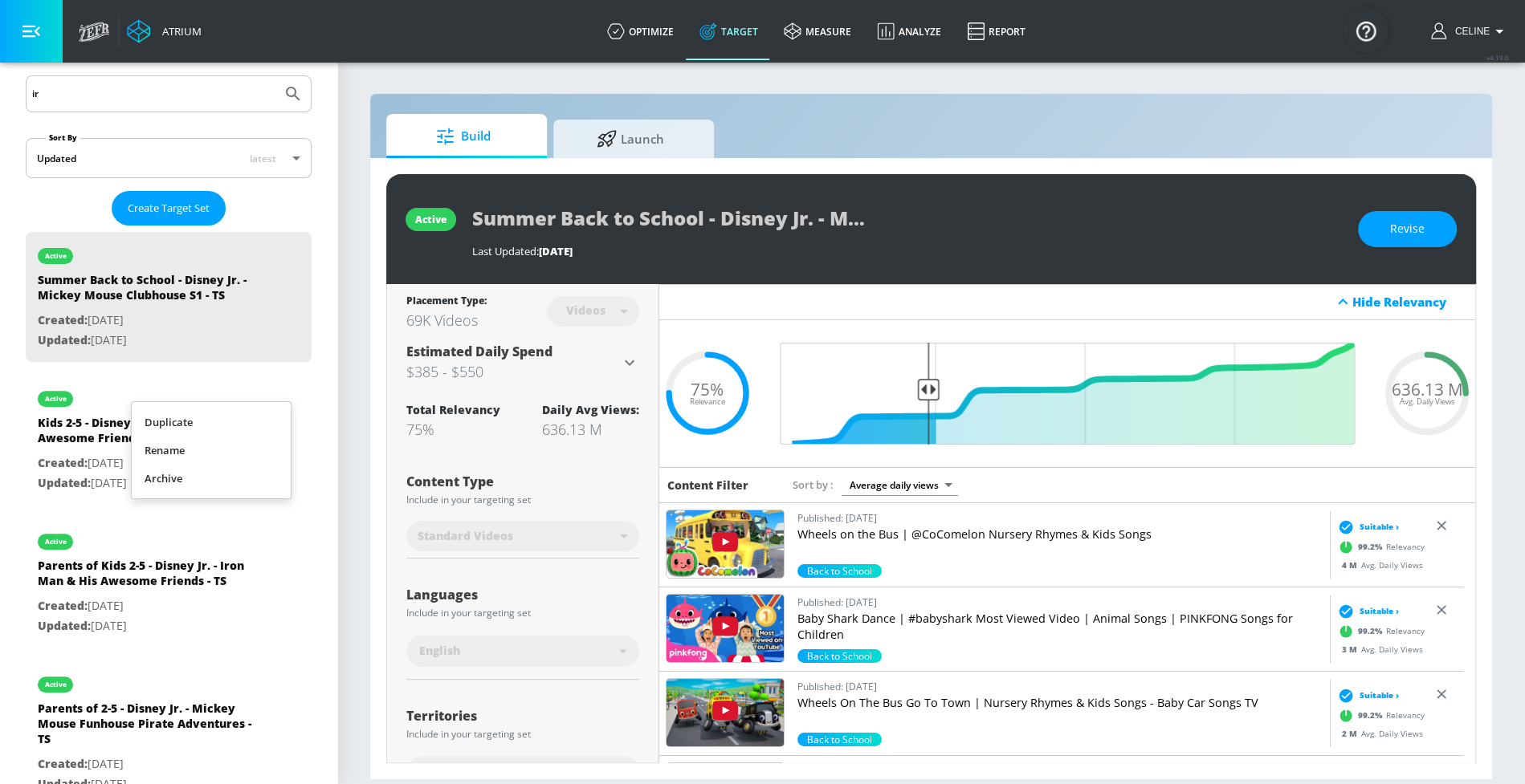
click at [275, 416] on li "Duplicate" at bounding box center [212, 422] width 159 height 28
click at [207, 399] on div "draft" at bounding box center [150, 394] width 225 height 40
type input "Kids 2-5 - Disney Jr. - Iron Man & His Awesome Friends - TS Duplicate"
type input "0.05"
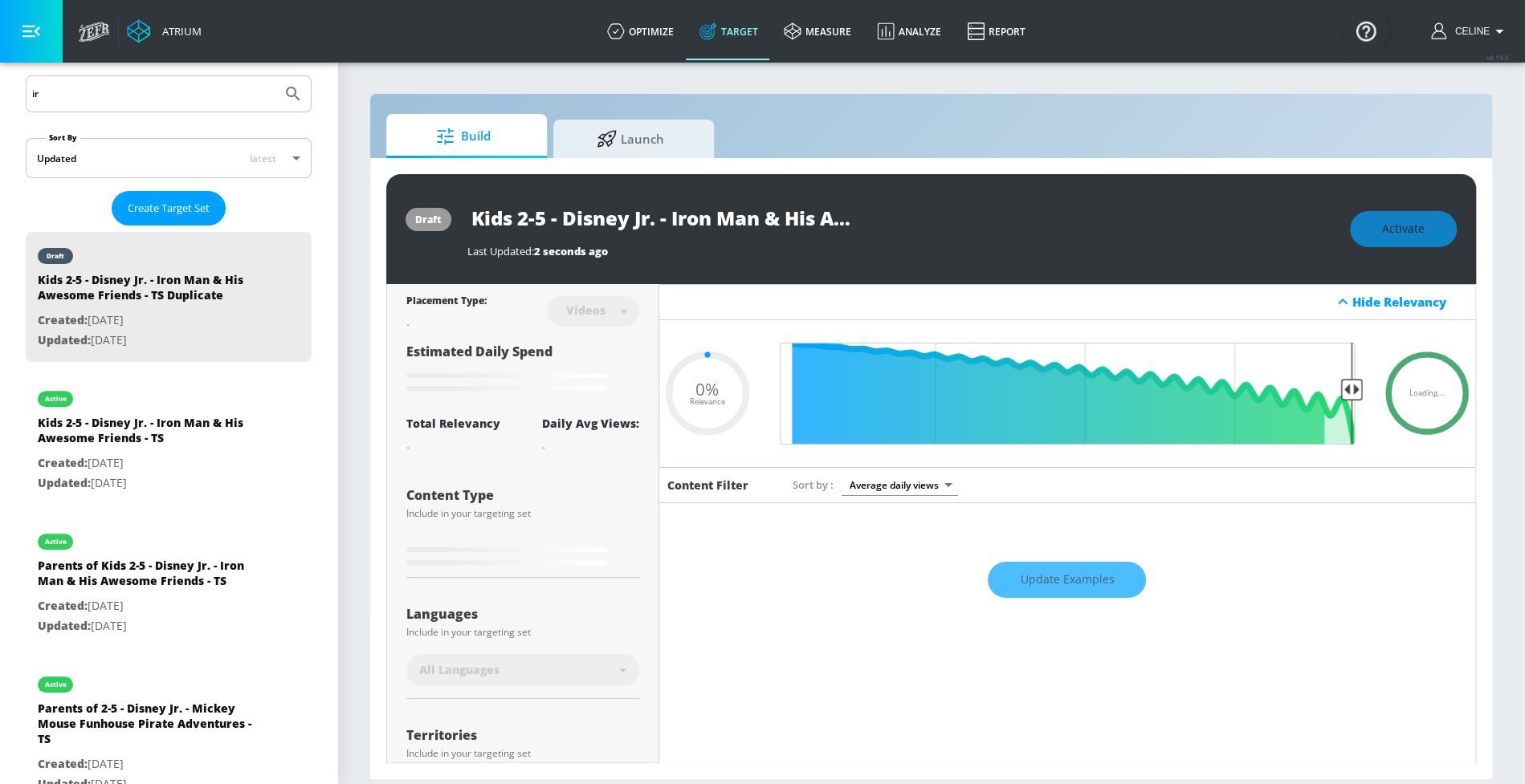
drag, startPoint x: 836, startPoint y: 221, endPoint x: 1067, endPoint y: 228, distance: 231.1
click at [1068, 230] on div "Kids 2-5 - Disney Jr. - Iron Man & His Awesome Friends - TS Duplicate" at bounding box center [901, 217] width 867 height 36
drag, startPoint x: 753, startPoint y: 218, endPoint x: 1125, endPoint y: 223, distance: 372.0
click at [1126, 224] on div "Kids 2-5 - Disney Jr. - Iron Man & His Awesome Friends - TS Duplicate" at bounding box center [901, 217] width 867 height 36
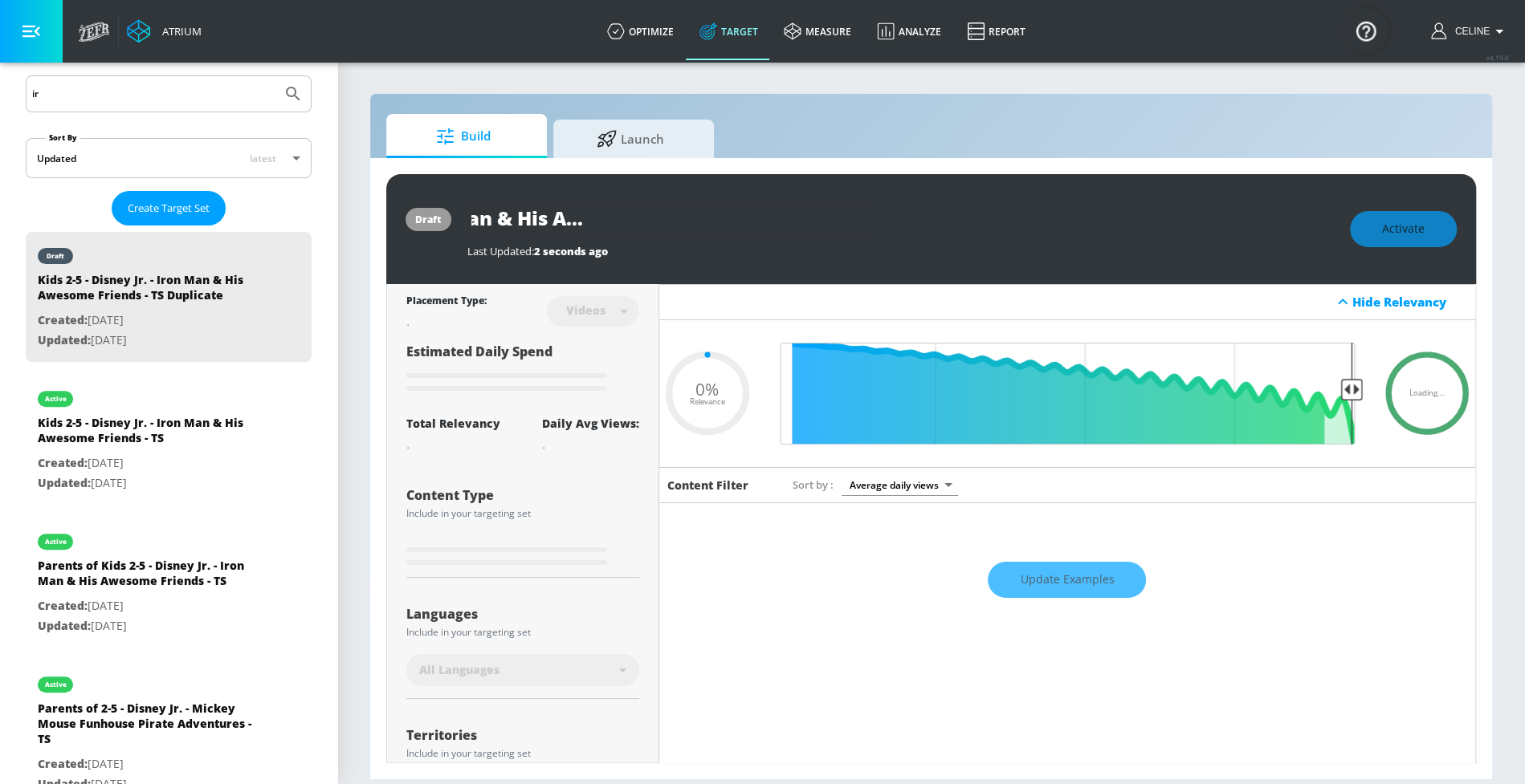
click at [841, 220] on input "Kids 2-5 - Disney Jr. - Iron Man & His Awesome Friends - TS Duplicate" at bounding box center [669, 217] width 402 height 36
type input "Kids 2-5 - Disney Jr. - Iron Man & His Awesome Friends - TS C"
type input "0.05"
type input "Kids 2-5 - Disney Jr. - Iron Man & His Awesome Friends - TS CT"
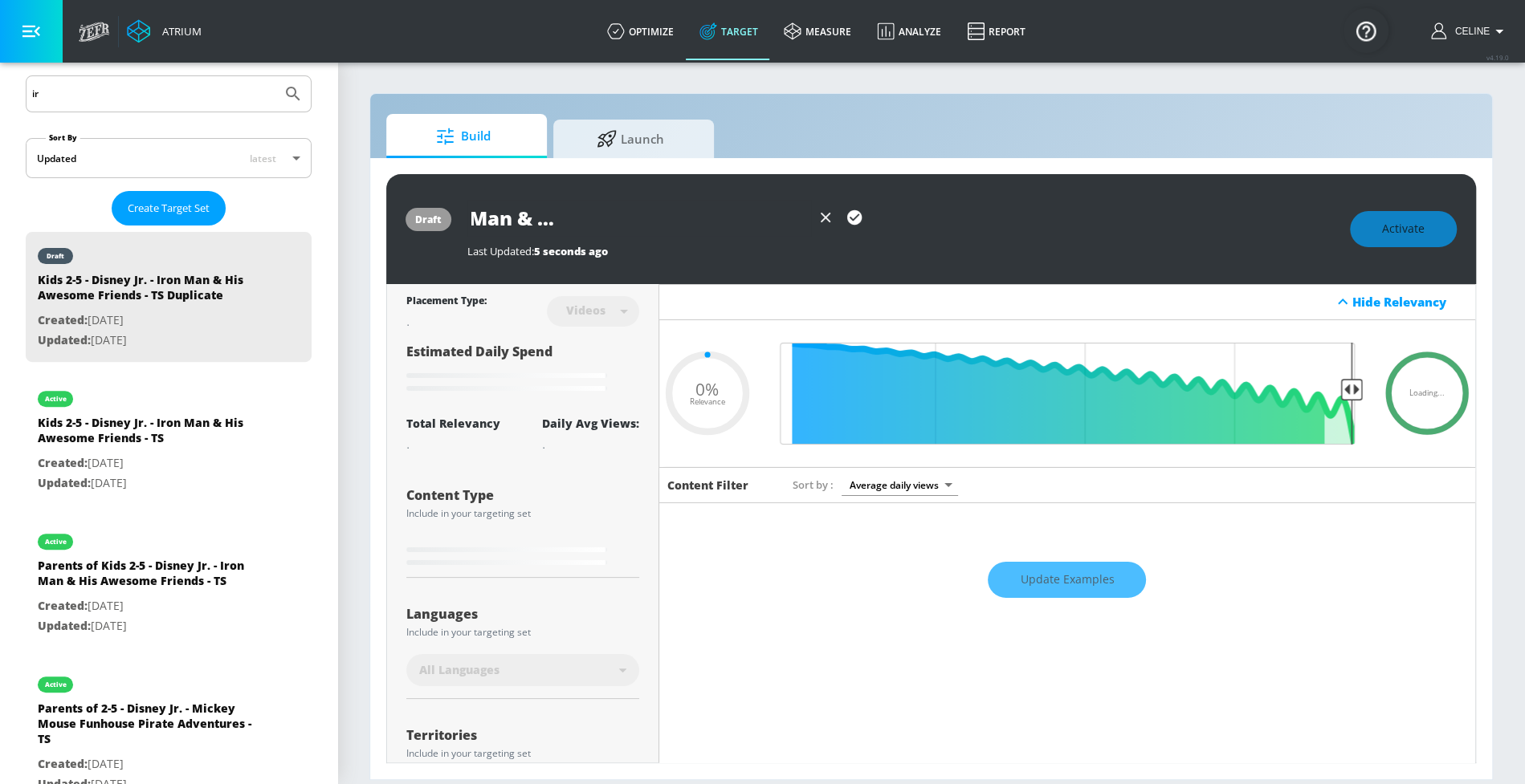
type input "0.05"
type input "Kids 2-5 - Disney Jr. - Iron Man & His Awesome Friends - TS CT"
click at [847, 216] on icon "button" at bounding box center [854, 217] width 15 height 15
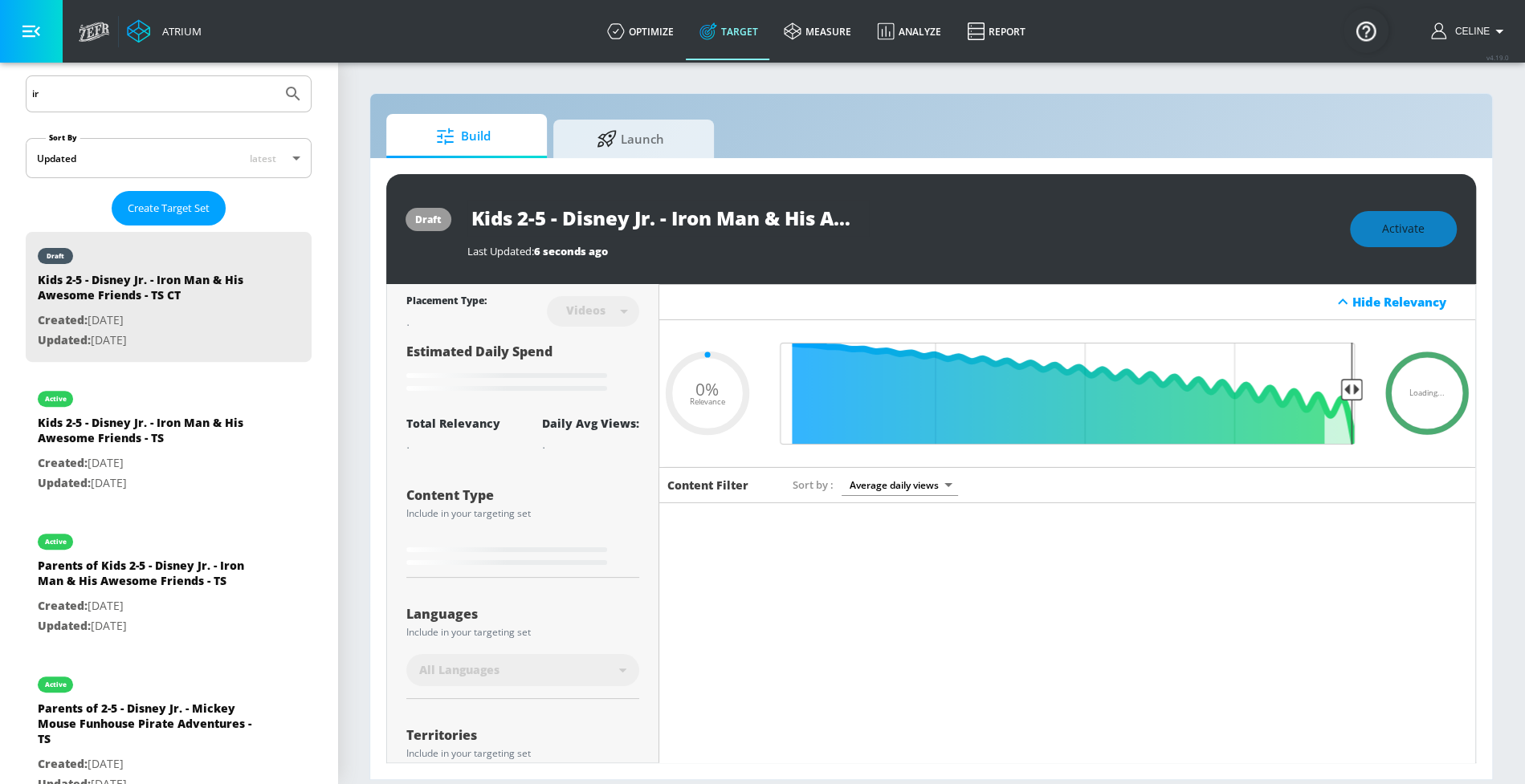
click at [607, 315] on div "Videos" at bounding box center [585, 310] width 55 height 14
type input "0.05"
type input "Kids 2-5 - Disney Jr. - Iron Man & His Awesome Friends - TS Duplicate"
type input "0.6"
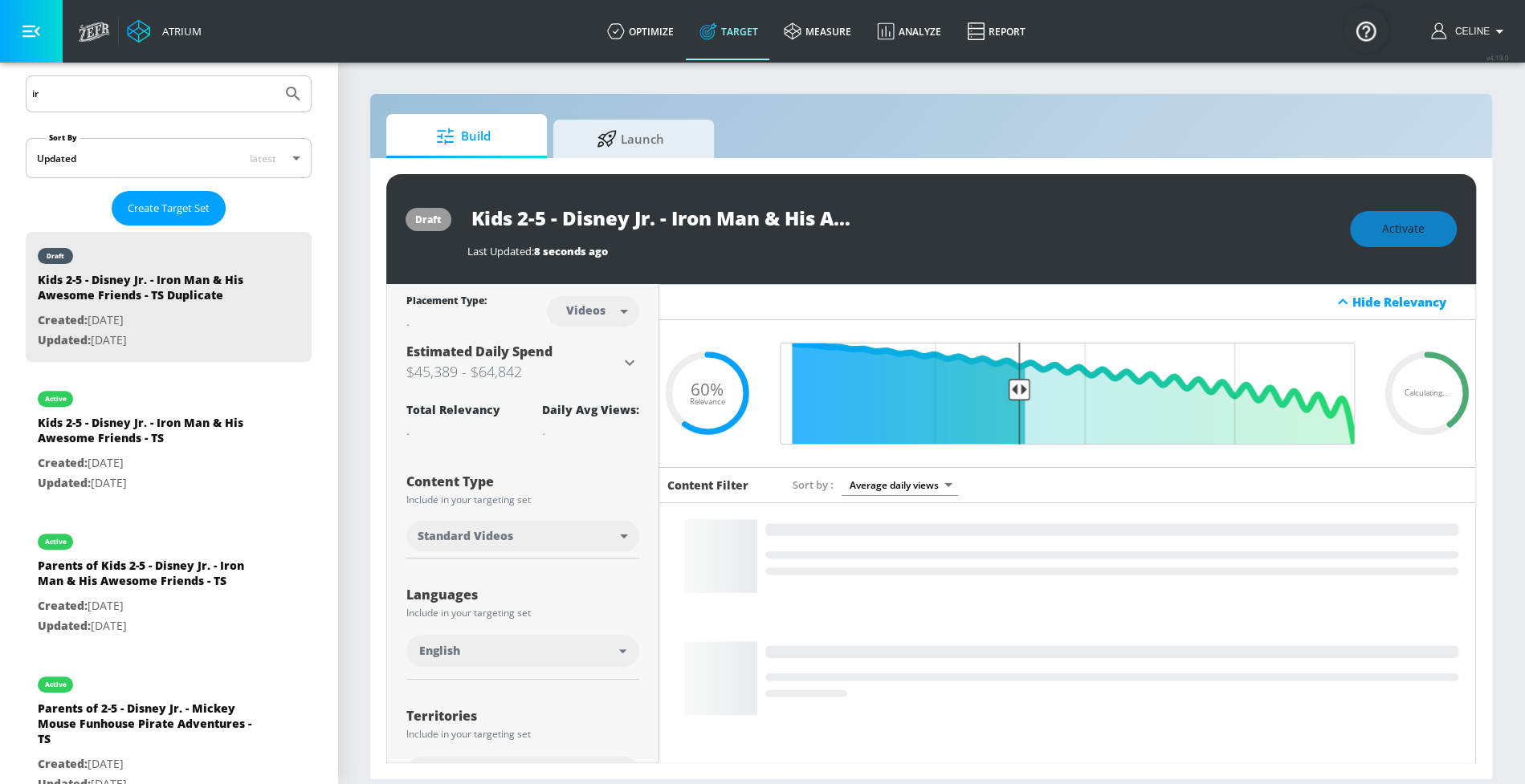
click at [607, 315] on body "Atrium optimize Target measure Analyze Report optimize Target measure Analyze R…" at bounding box center [762, 392] width 1525 height 784
click at [603, 336] on li "Channels" at bounding box center [589, 345] width 83 height 26
type input "channels"
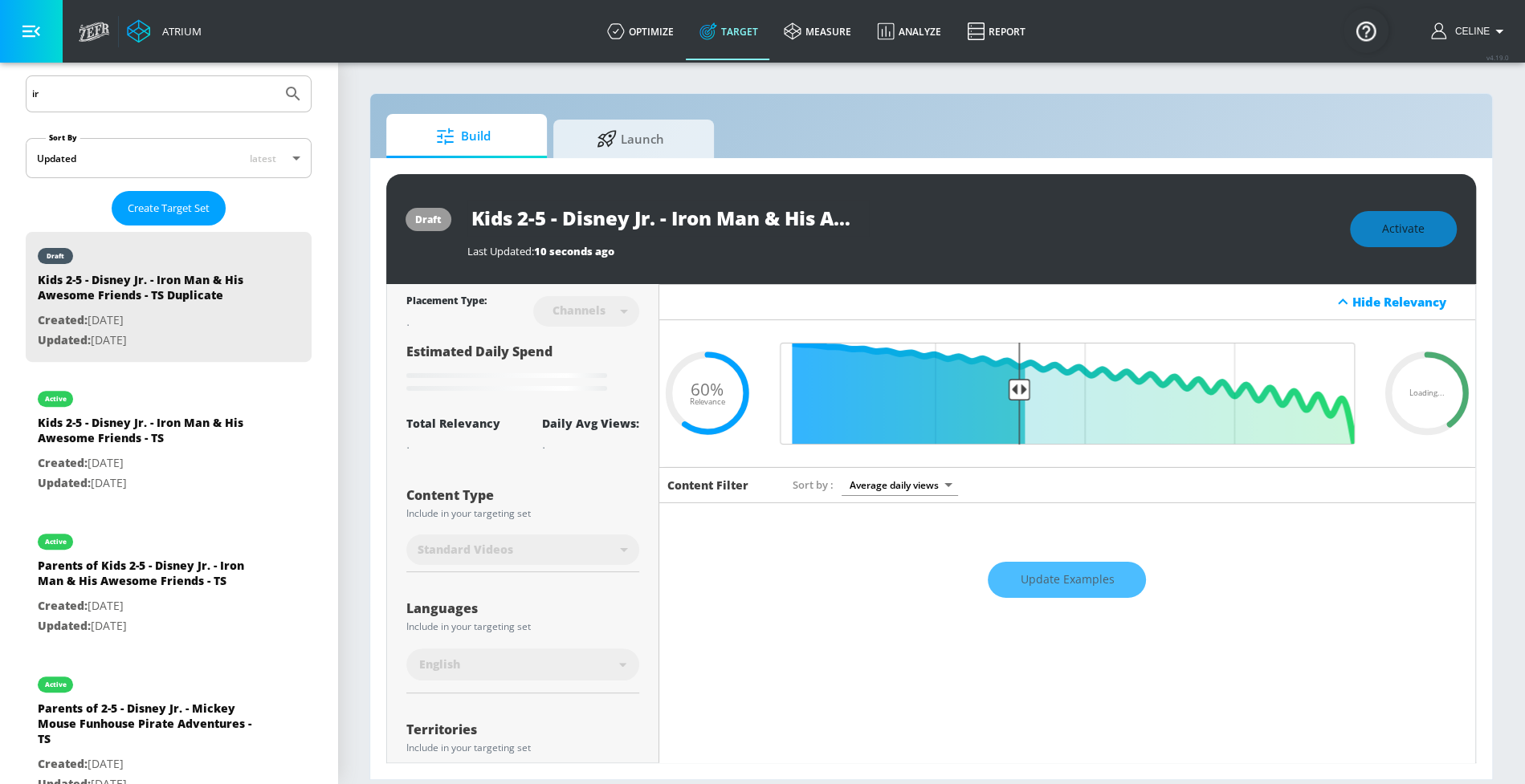
click at [795, 222] on input "Kids 2-5 - Disney Jr. - Iron Man & His Awesome Friends - TS Duplicate" at bounding box center [669, 217] width 402 height 36
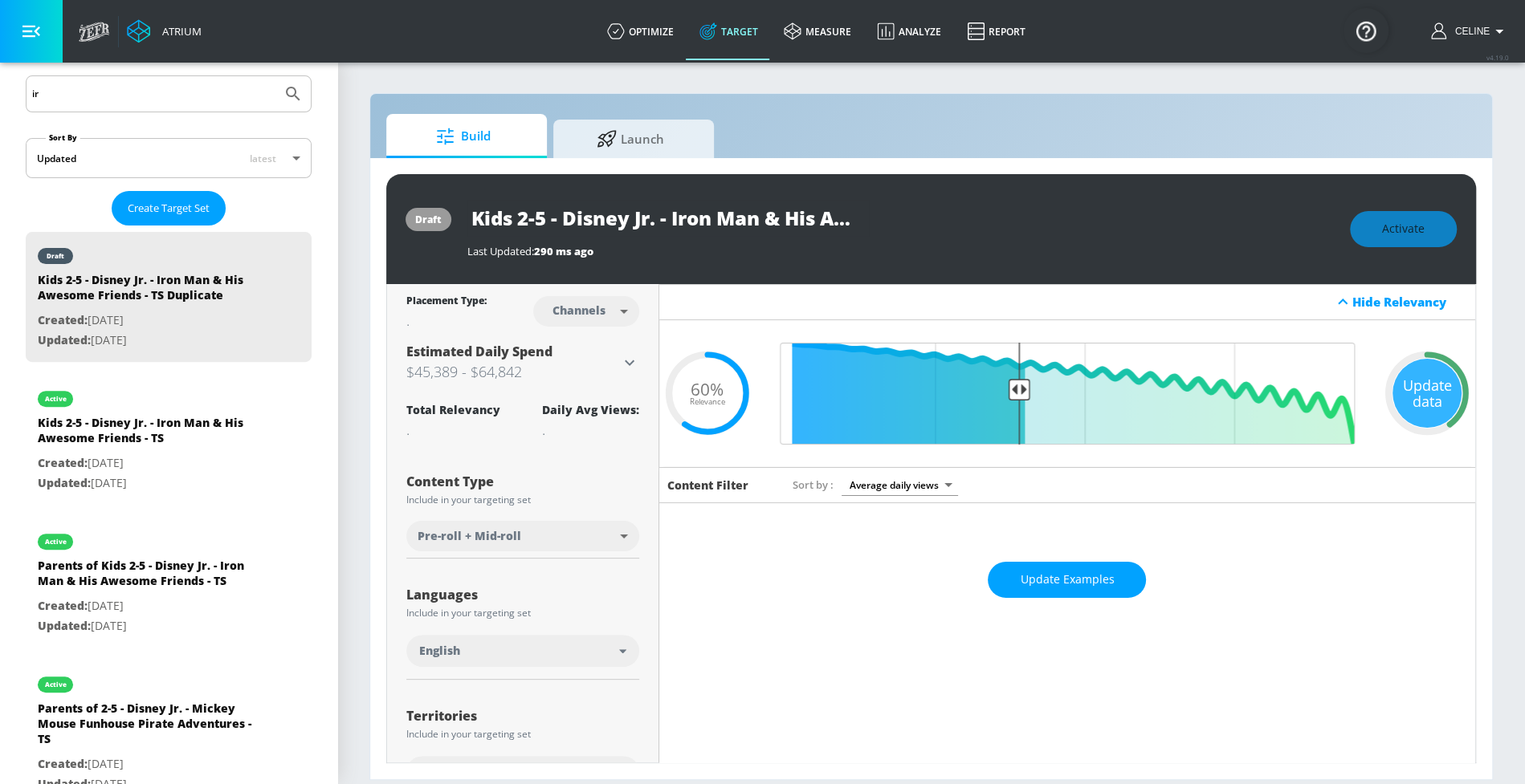
scroll to position [0, 272]
drag, startPoint x: 828, startPoint y: 218, endPoint x: 1029, endPoint y: 216, distance: 201.0
click at [1030, 217] on div "Kids 2-5 - Disney Jr. - Iron Man & His Awesome Friends - TS Duplicate" at bounding box center [901, 217] width 867 height 36
click at [821, 215] on input "Kids 2-5 - Disney Jr. - Iron Man & His Awesome Friends - TS Duplicate" at bounding box center [669, 217] width 402 height 36
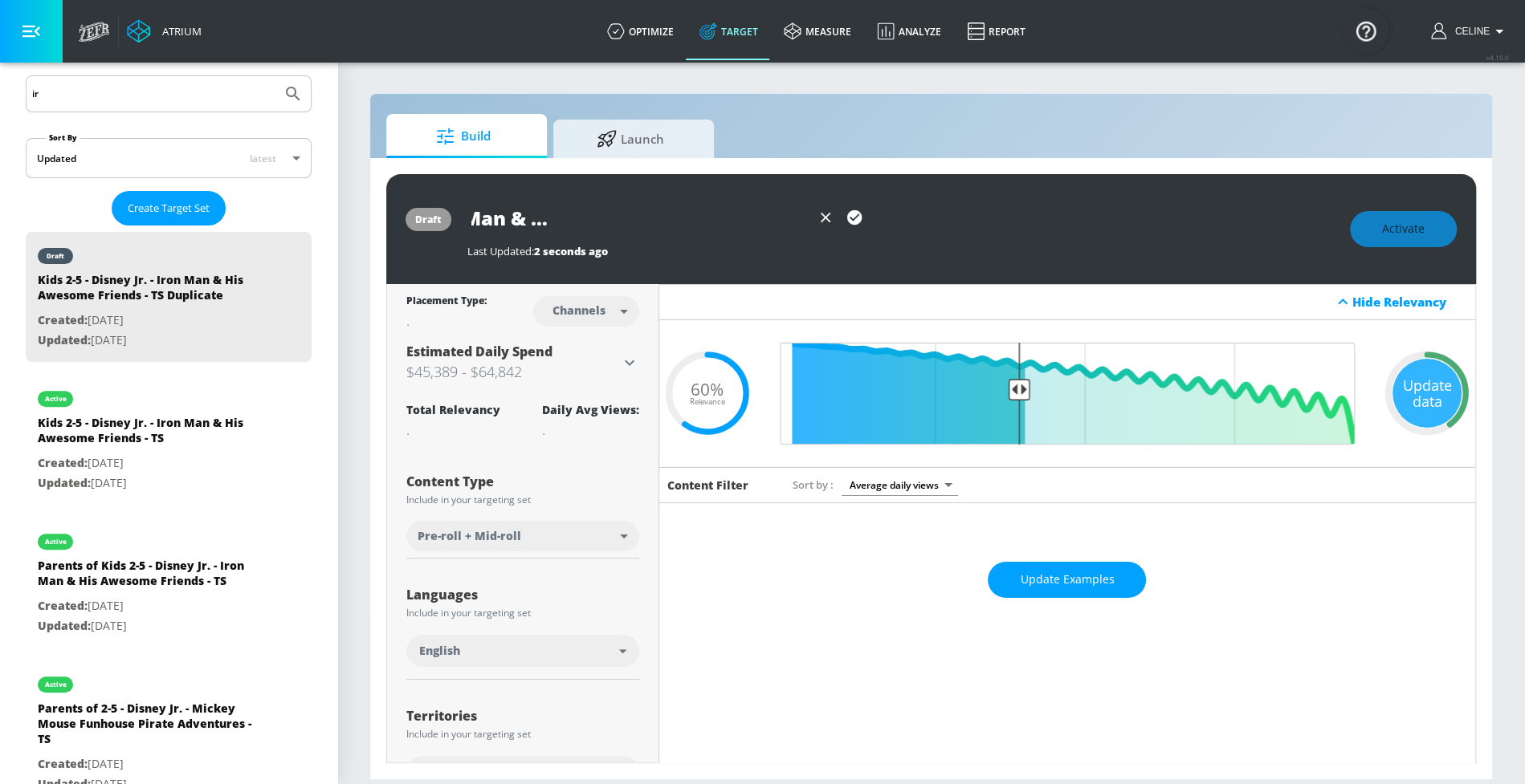
scroll to position [0, 258]
click at [758, 222] on input "Kids 2-5 - Disney Jr. - Iron Man & His Awesome Friends - TS CT" at bounding box center [640, 217] width 344 height 36
click at [849, 221] on icon "button" at bounding box center [854, 217] width 15 height 15
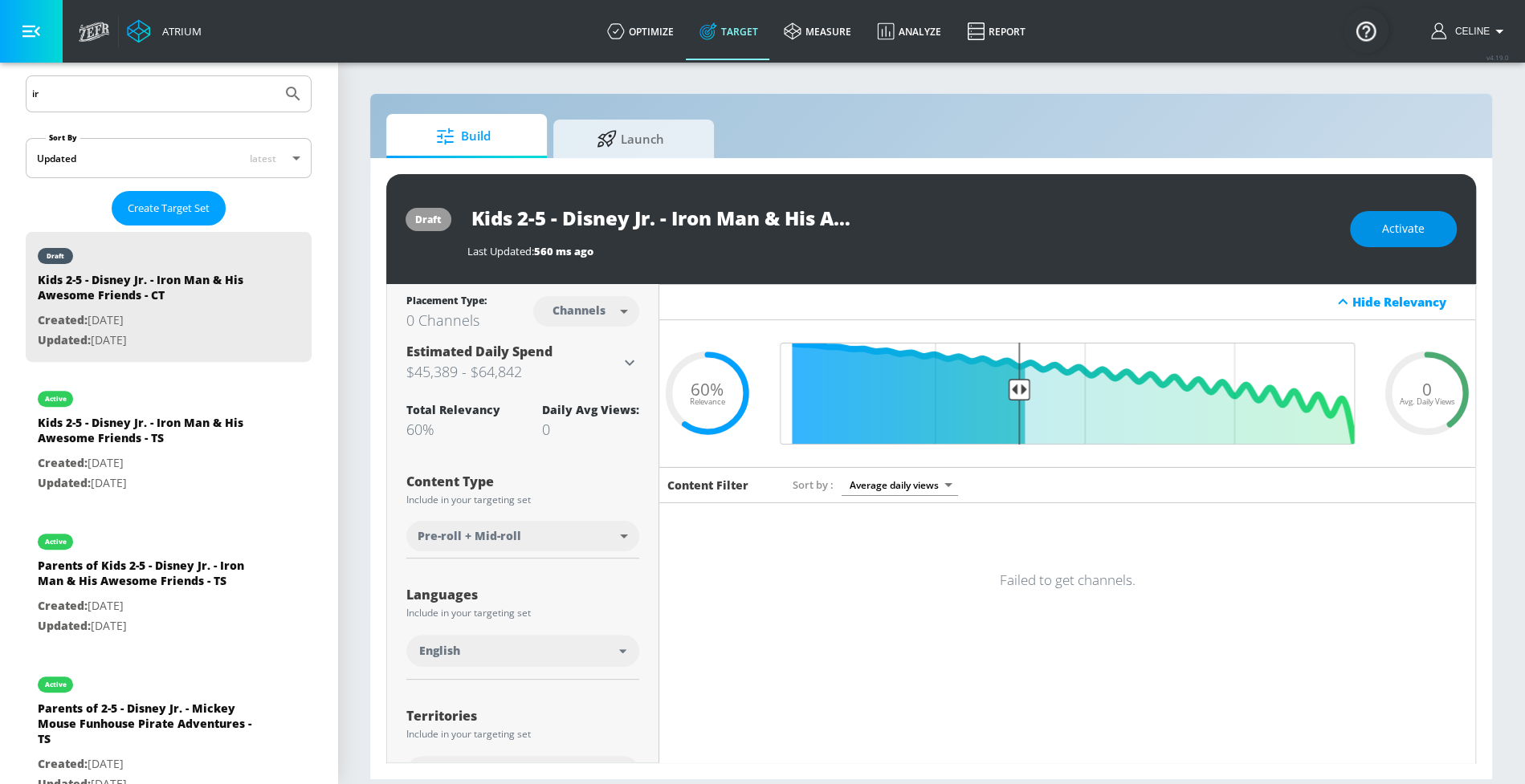
click at [1427, 237] on button "Activate" at bounding box center [1404, 229] width 107 height 36
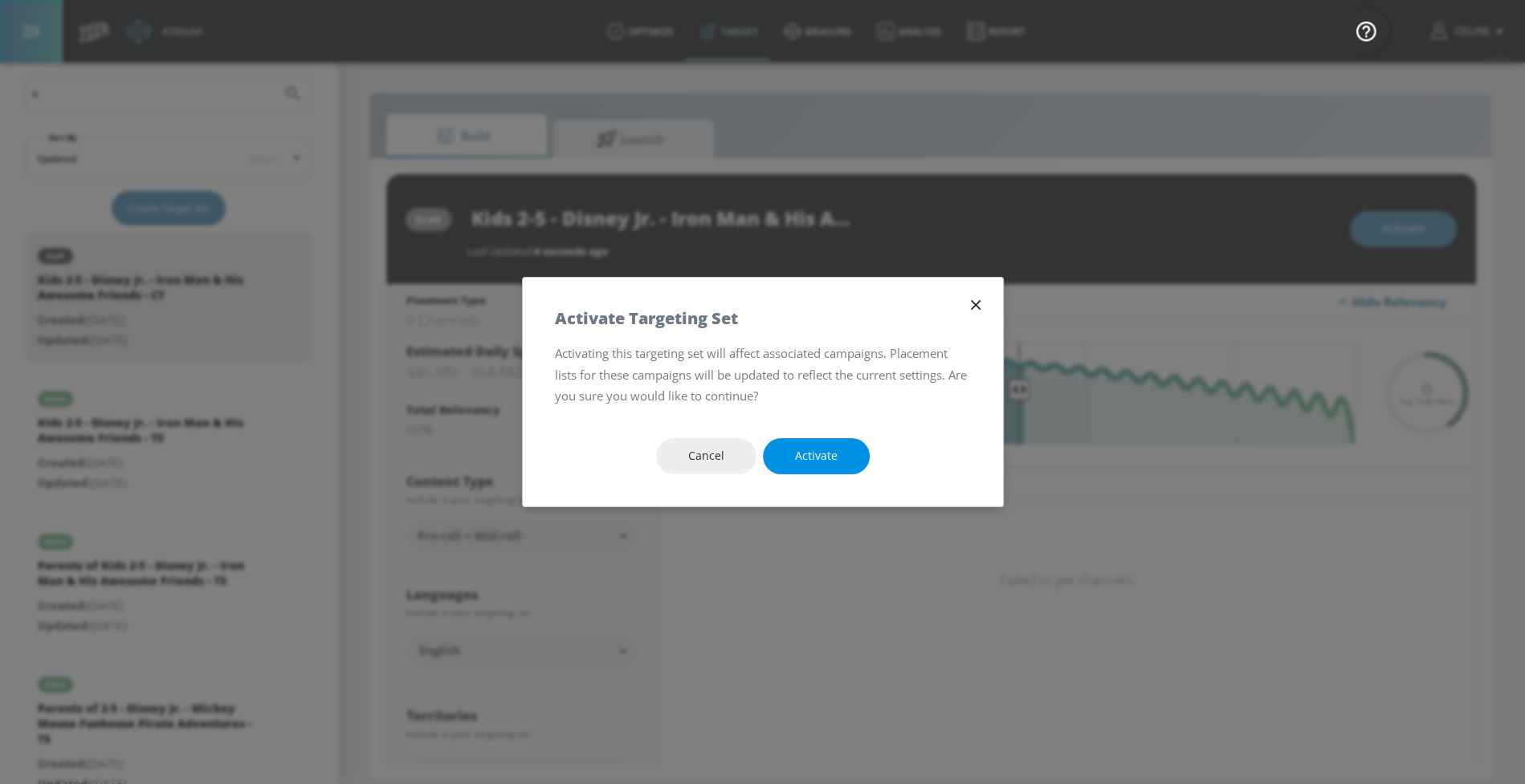
click at [835, 452] on span "Activate" at bounding box center [816, 456] width 43 height 20
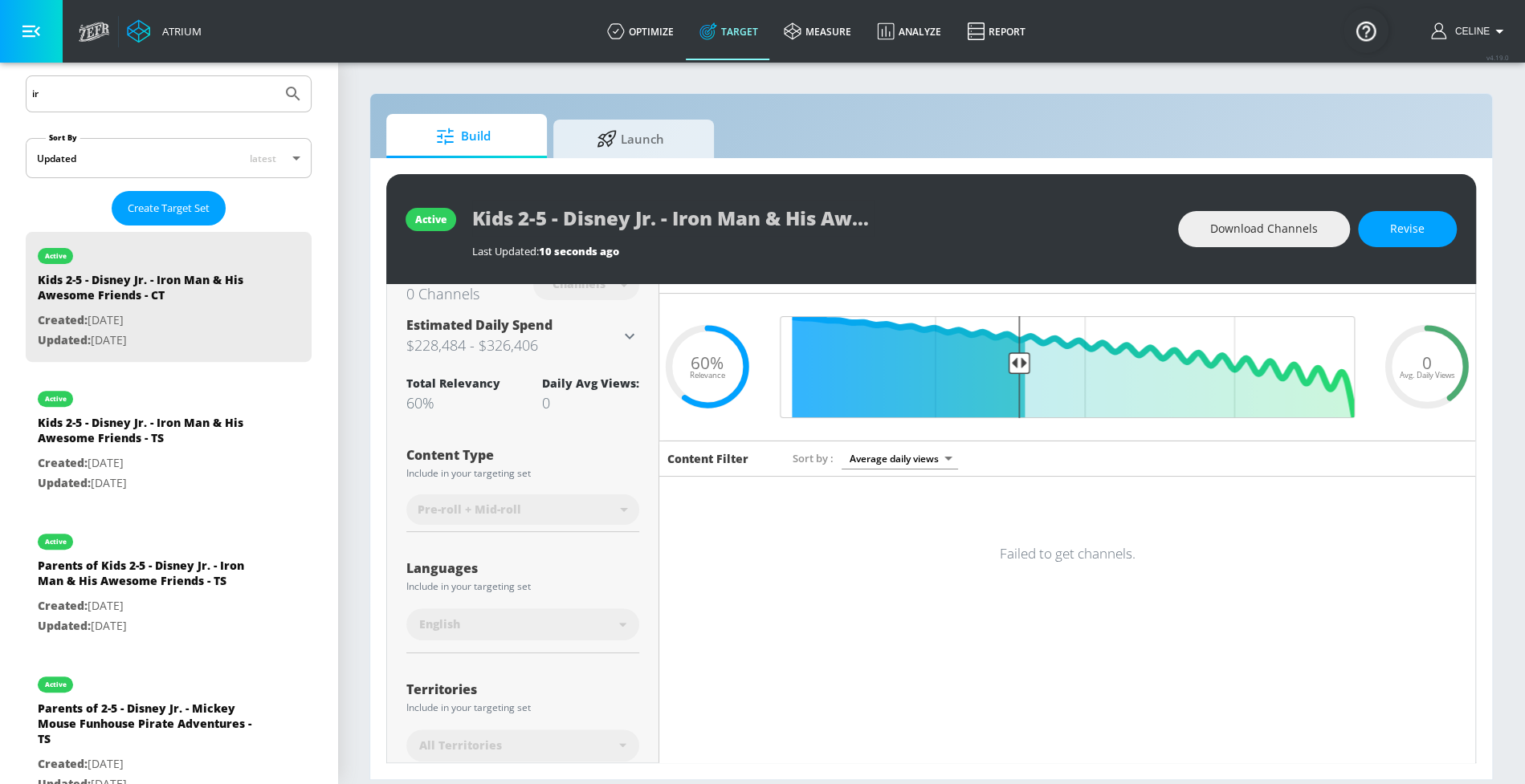
scroll to position [0, 169]
drag, startPoint x: 464, startPoint y: 221, endPoint x: 1020, endPoint y: 236, distance: 556.2
click at [1021, 238] on div "active Kids 2-5 - Disney Jr. - Iron Man & His Awesome Friends - CT Last Updated…" at bounding box center [931, 229] width 1090 height 110
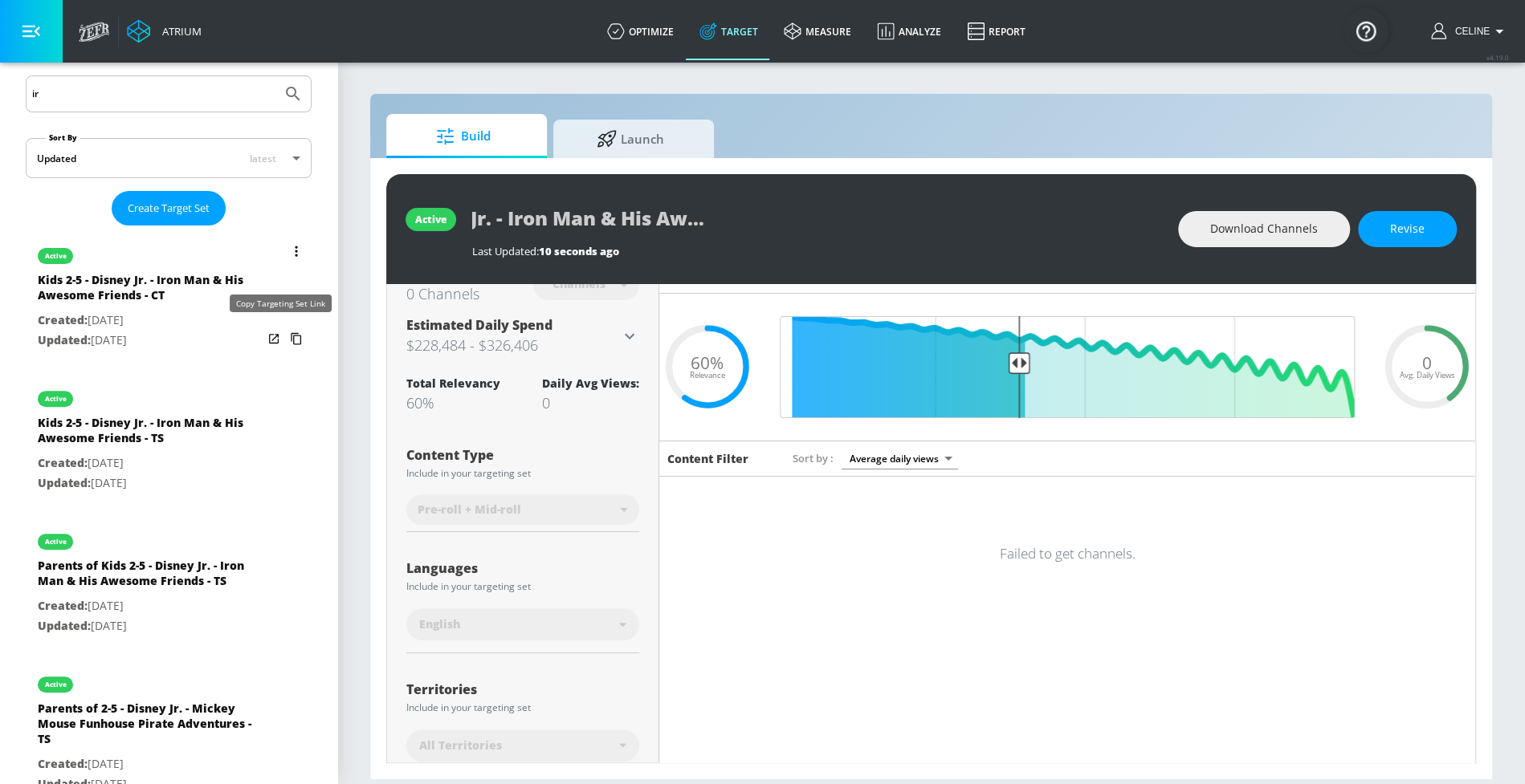
click at [291, 340] on icon "list of Target Set" at bounding box center [296, 339] width 11 height 12
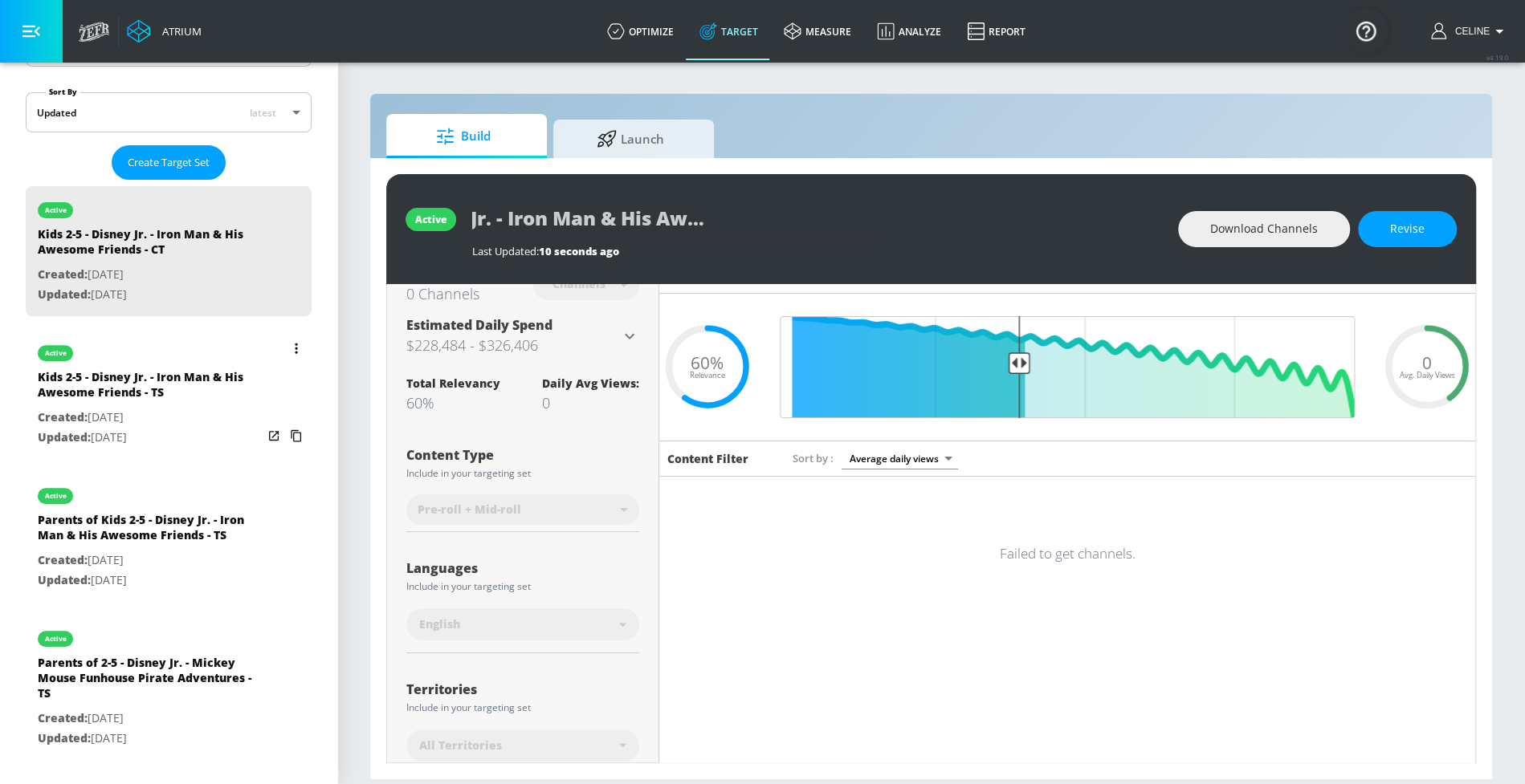
scroll to position [363, 0]
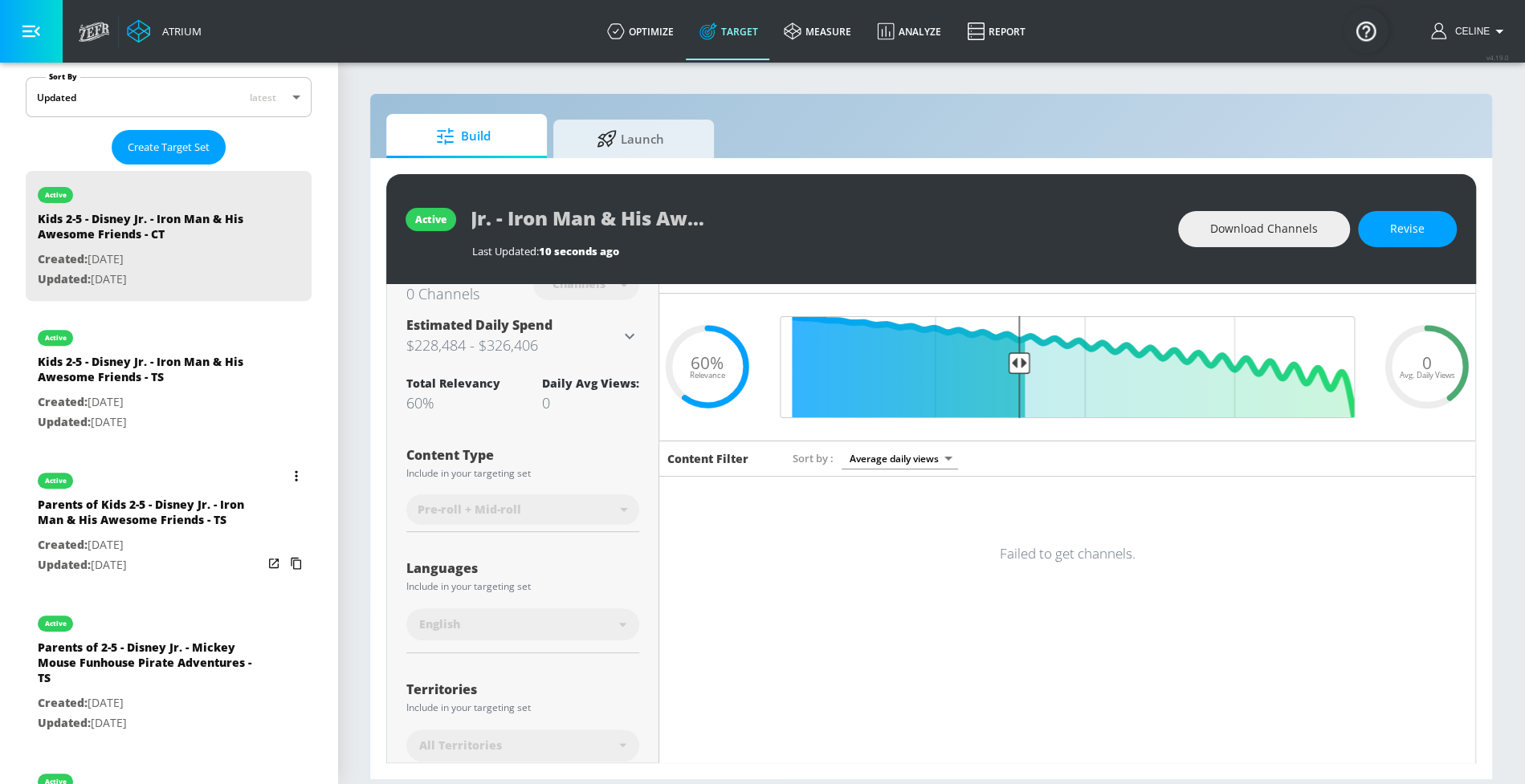
click at [295, 473] on icon "list of Target Set" at bounding box center [296, 476] width 3 height 12
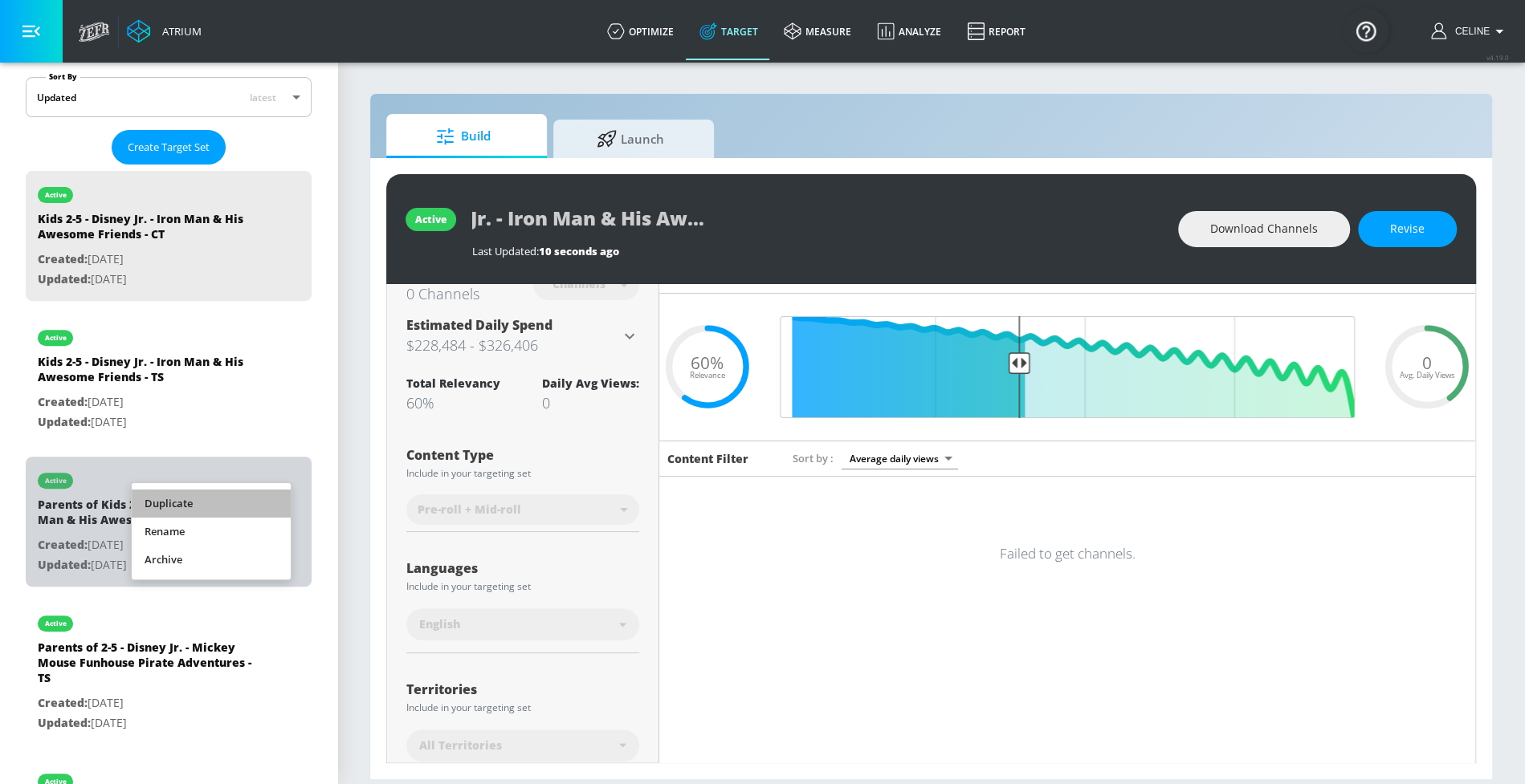
click at [254, 496] on li "Duplicate" at bounding box center [212, 504] width 159 height 28
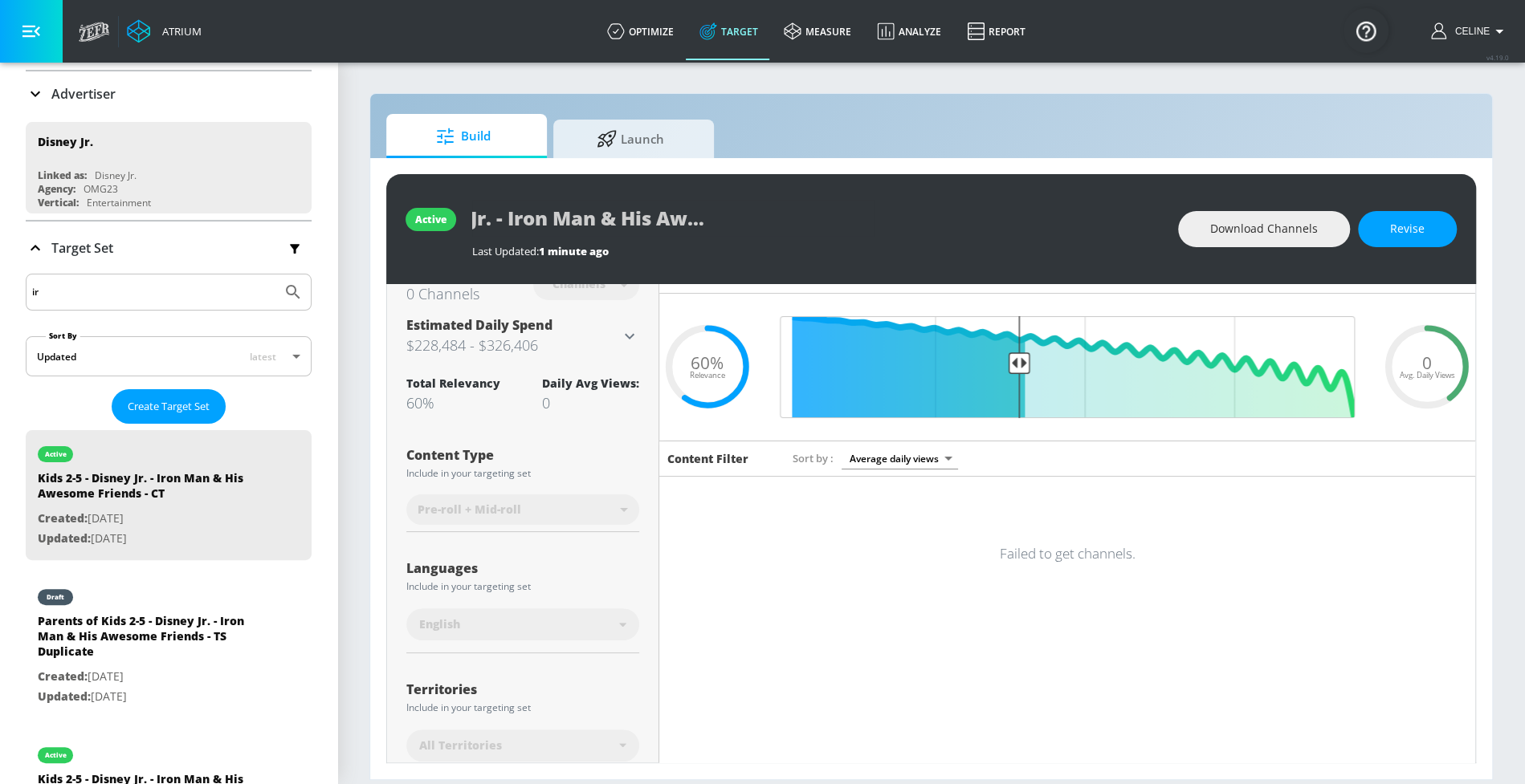
scroll to position [0, 0]
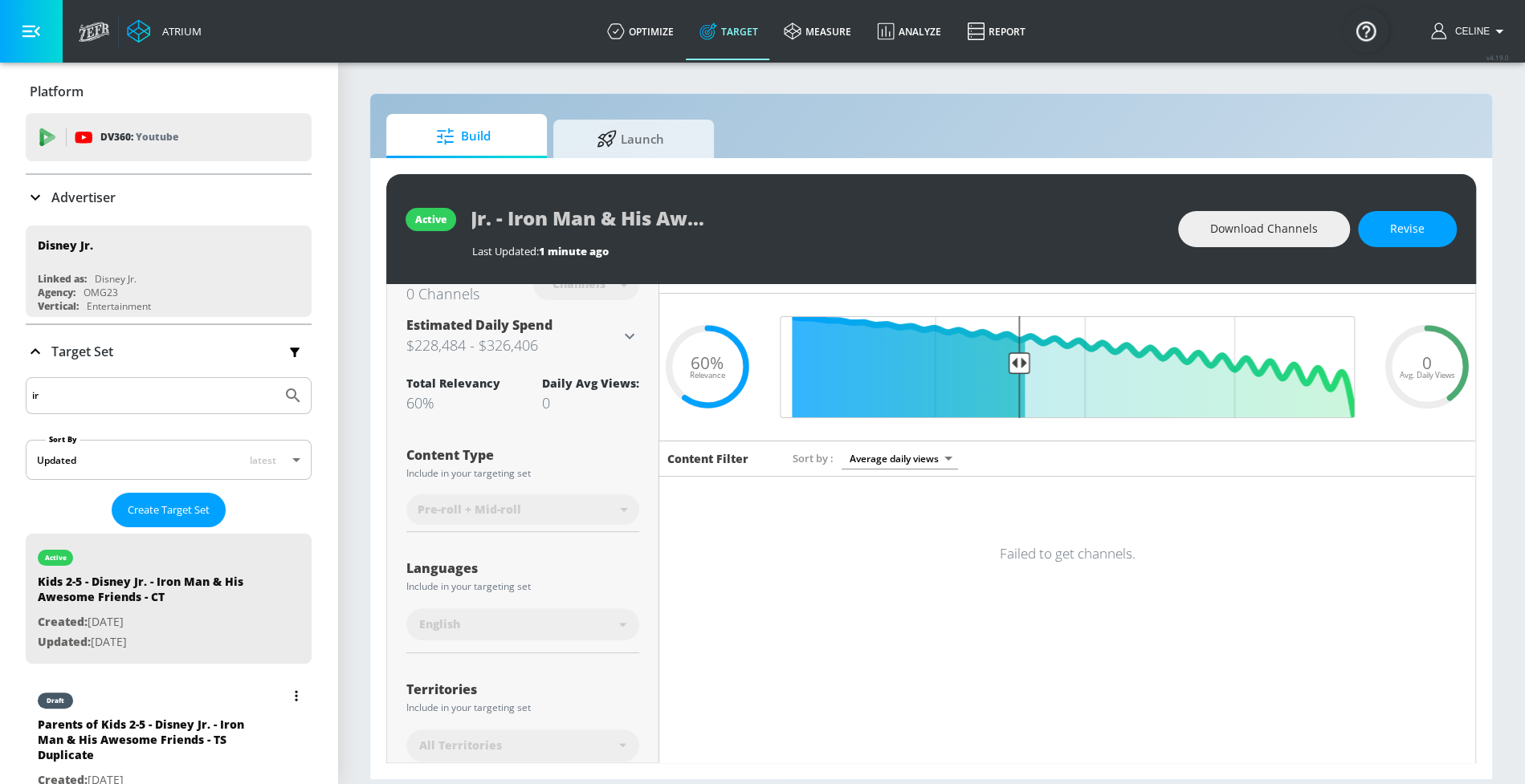
click at [201, 719] on div "Parents of Kids 2-5 - Disney Jr. - Iron Man & His Awesome Friends - TS Duplicate" at bounding box center [150, 743] width 225 height 53
type input "Parents of Kids 2-5 - Disney Jr. - Iron Man & His Awesome Friends - TS Duplicate"
type input "videos"
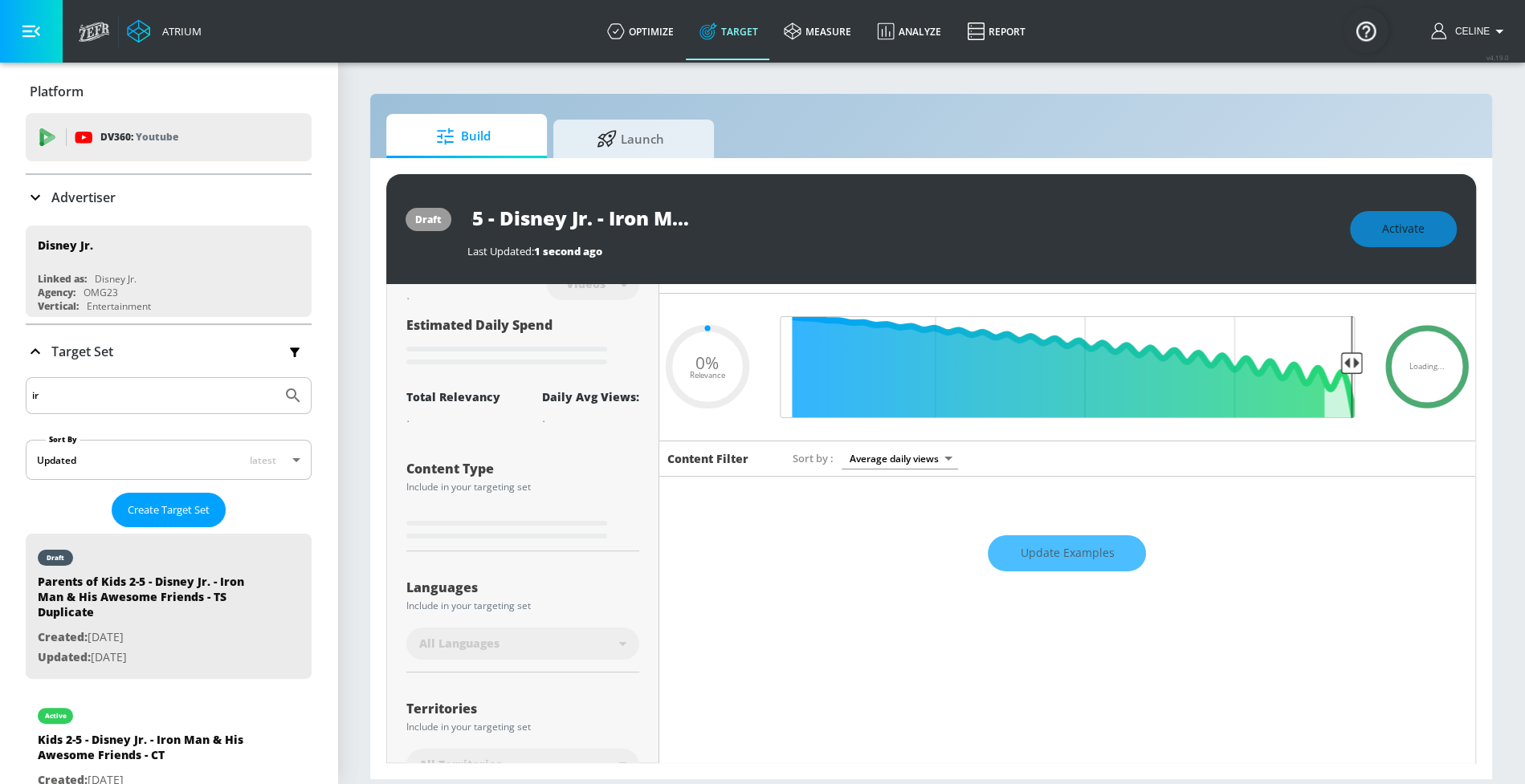
type input "0.64"
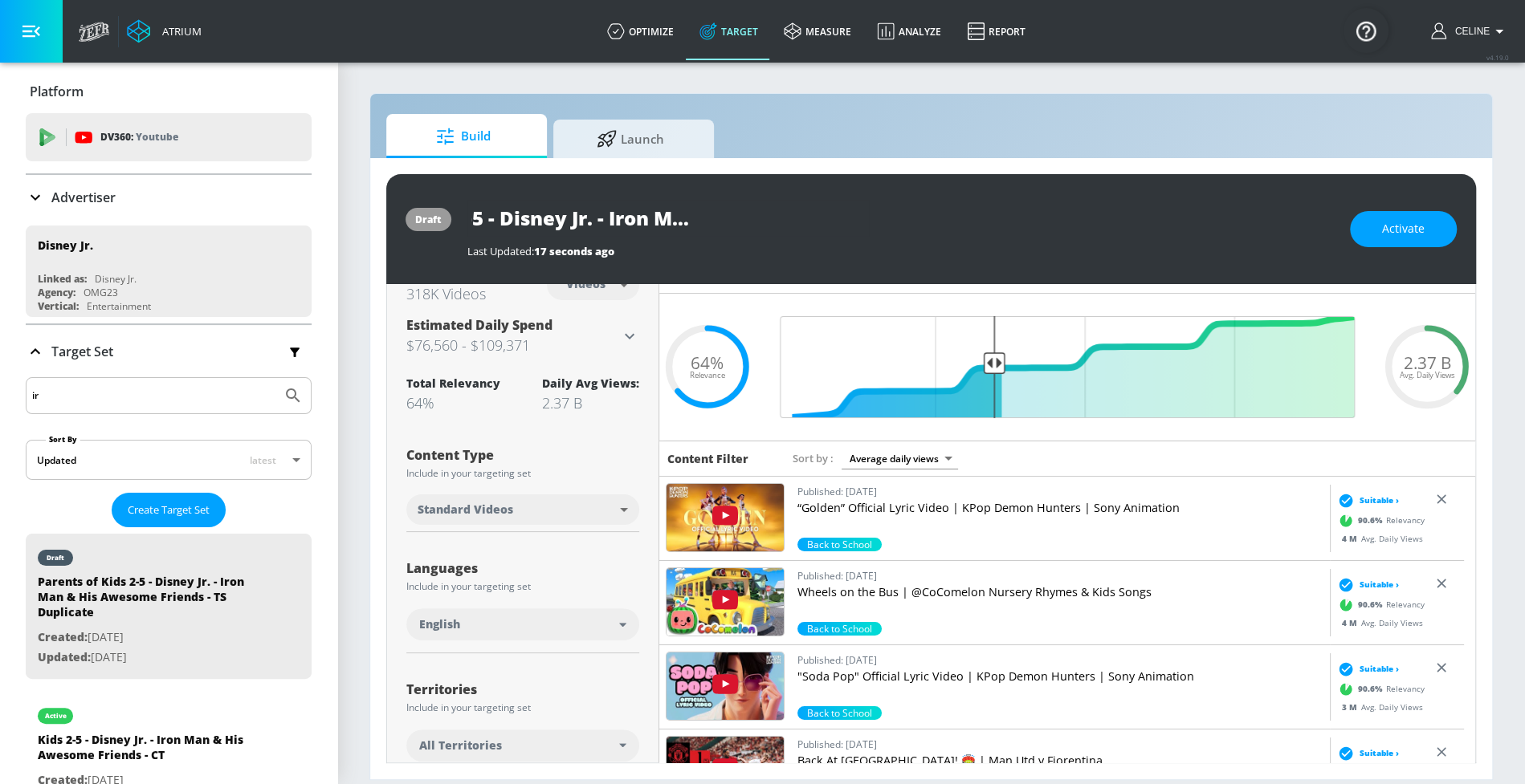
click at [761, 207] on input "Parents of Kids 2-5 - Disney Jr. - Iron Man & His Awesome Friends - TS Duplicate" at bounding box center [669, 217] width 402 height 36
drag, startPoint x: 814, startPoint y: 212, endPoint x: 934, endPoint y: 231, distance: 121.5
click at [937, 234] on div "Parents of Kids 2-5 - Disney Jr. - Iron Man & His Awesome Friends - TS Duplicate" at bounding box center [901, 217] width 867 height 36
click at [819, 218] on input "Parents of Kids 2-5 - Disney Jr. - Iron Man & His Awesome Friends - TS Duplicate" at bounding box center [669, 217] width 402 height 36
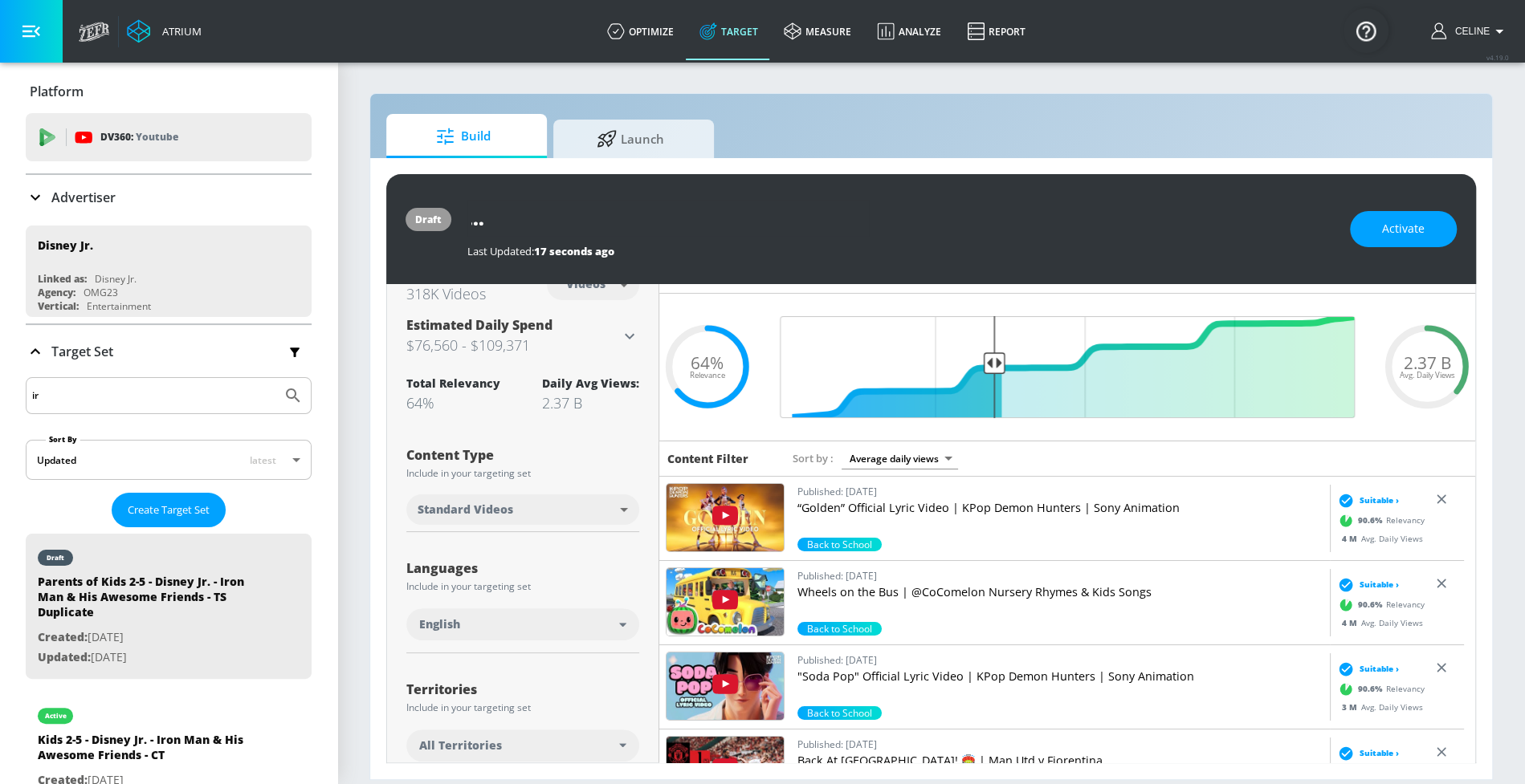
click at [819, 218] on input "Parents of Kids 2-5 - Disney Jr. - Iron Man & His Awesome Friends - TS Duplicate" at bounding box center [669, 217] width 402 height 36
type input "Parents of Kids 2-5 - Disney Jr. - Iron Man & His Awesome Friends - CT"
click at [862, 217] on icon "button" at bounding box center [854, 217] width 17 height 17
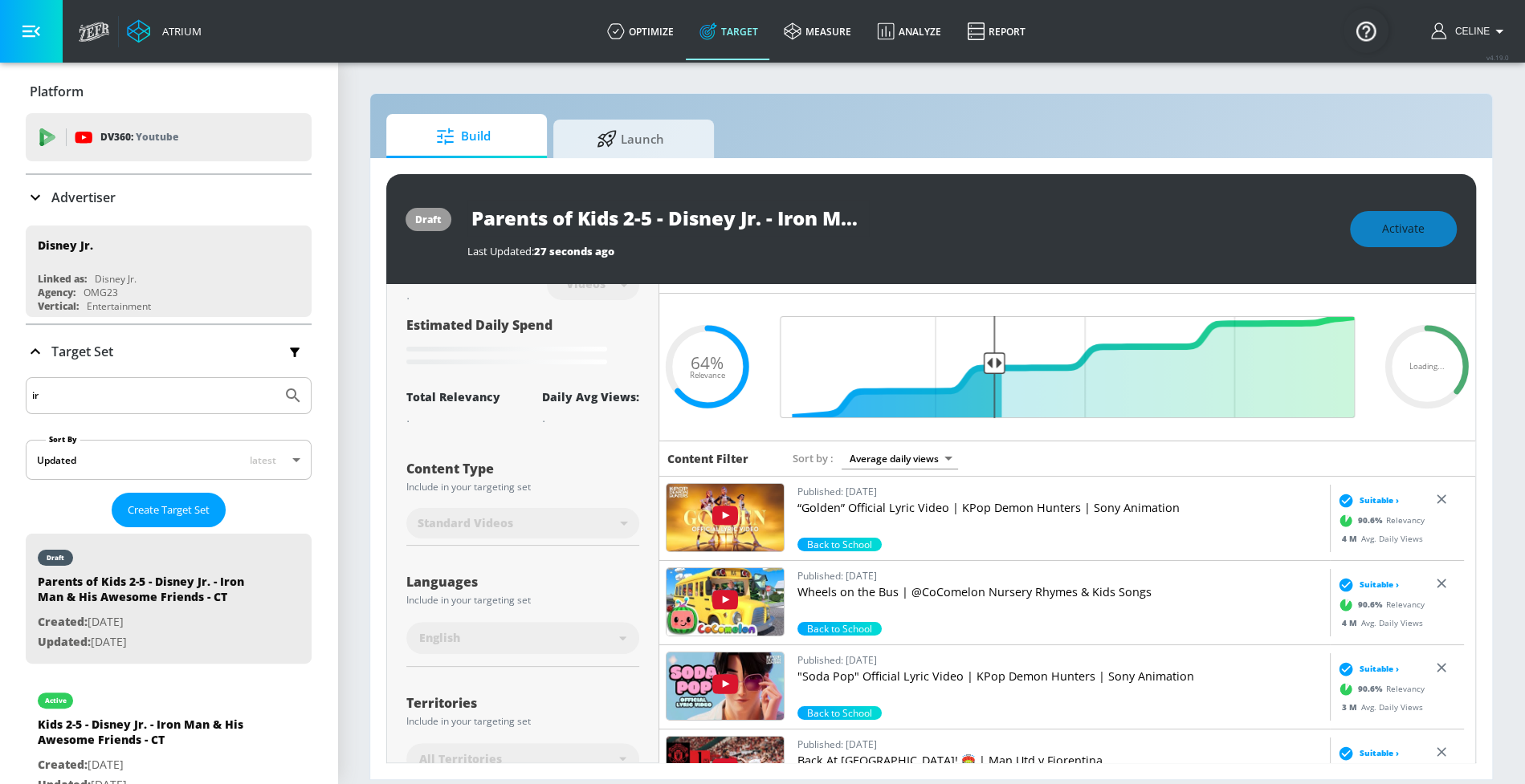
scroll to position [0, 0]
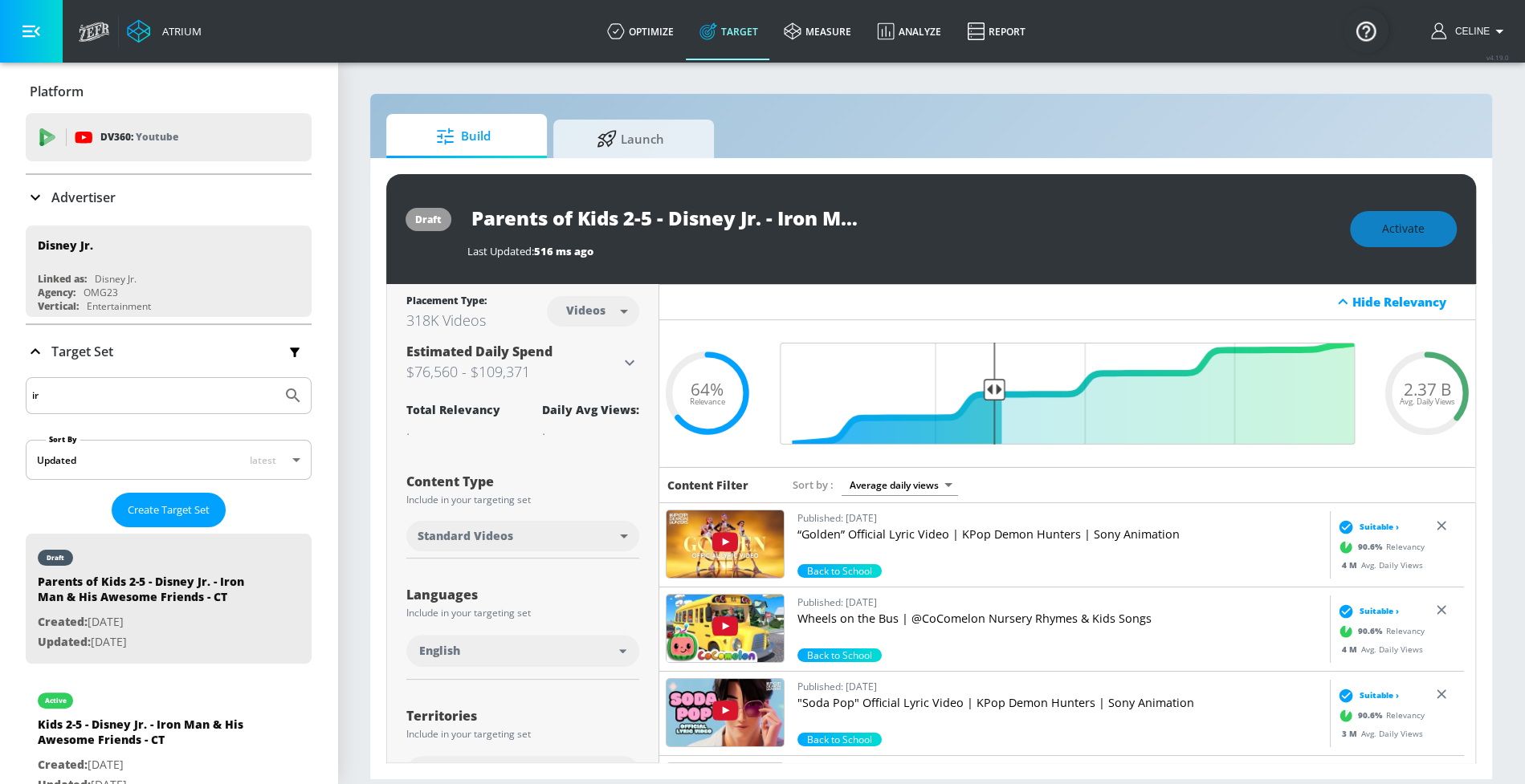
click at [616, 316] on body "Atrium optimize Target measure Analyze Report optimize Target measure Analyze R…" at bounding box center [762, 392] width 1525 height 784
click at [612, 342] on div "Channels" at bounding box center [590, 345] width 58 height 16
type input "channels"
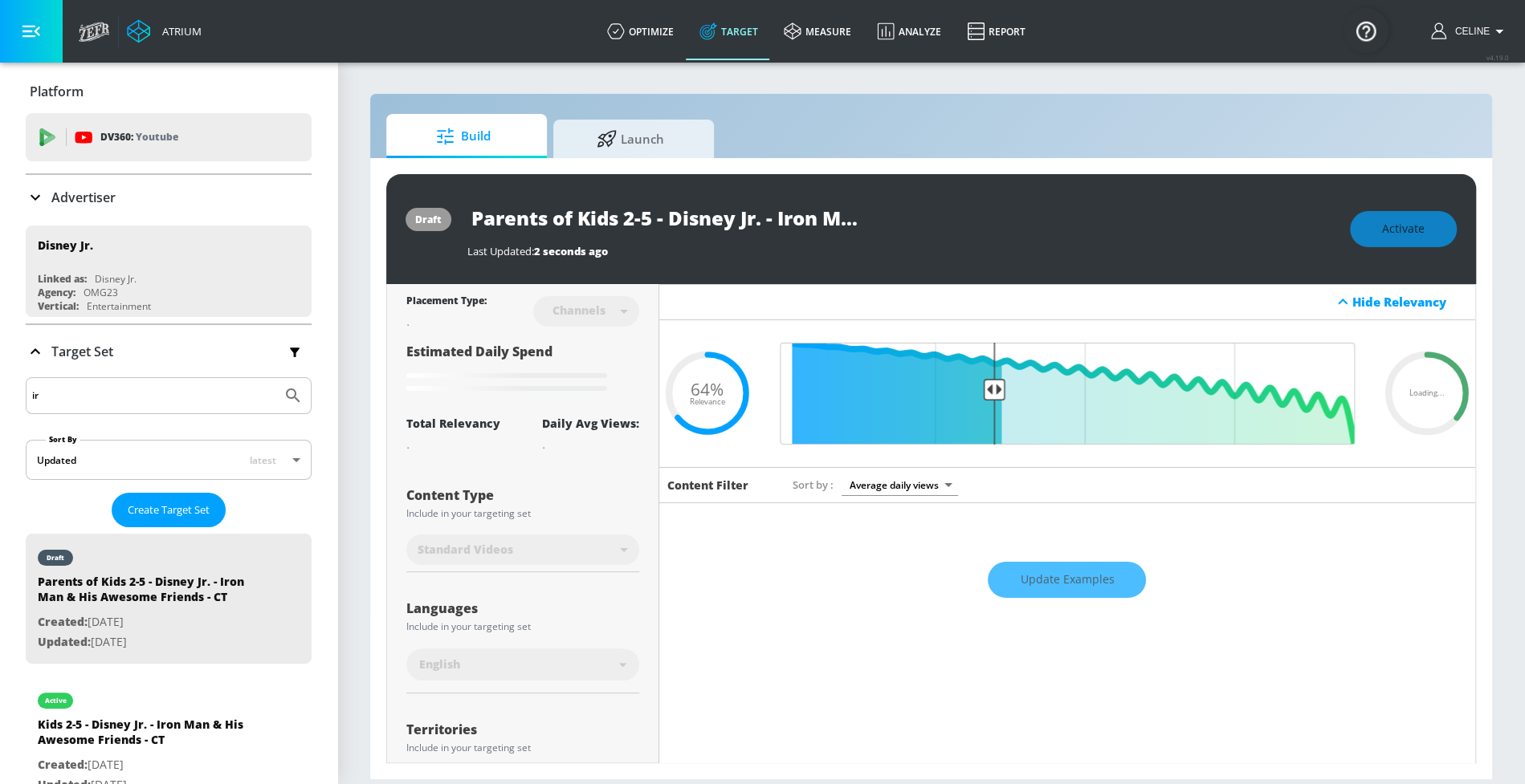
scroll to position [0, 281]
drag, startPoint x: 473, startPoint y: 216, endPoint x: 1103, endPoint y: 216, distance: 630.0
click at [1106, 219] on div "Parents of Kids 2-5 - Disney Jr. - Iron Man & His Awesome Friends - CT" at bounding box center [901, 217] width 867 height 36
click at [1103, 216] on div "Parents of Kids 2-5 - Disney Jr. - Iron Man & His Awesome Friends - CT" at bounding box center [901, 217] width 867 height 36
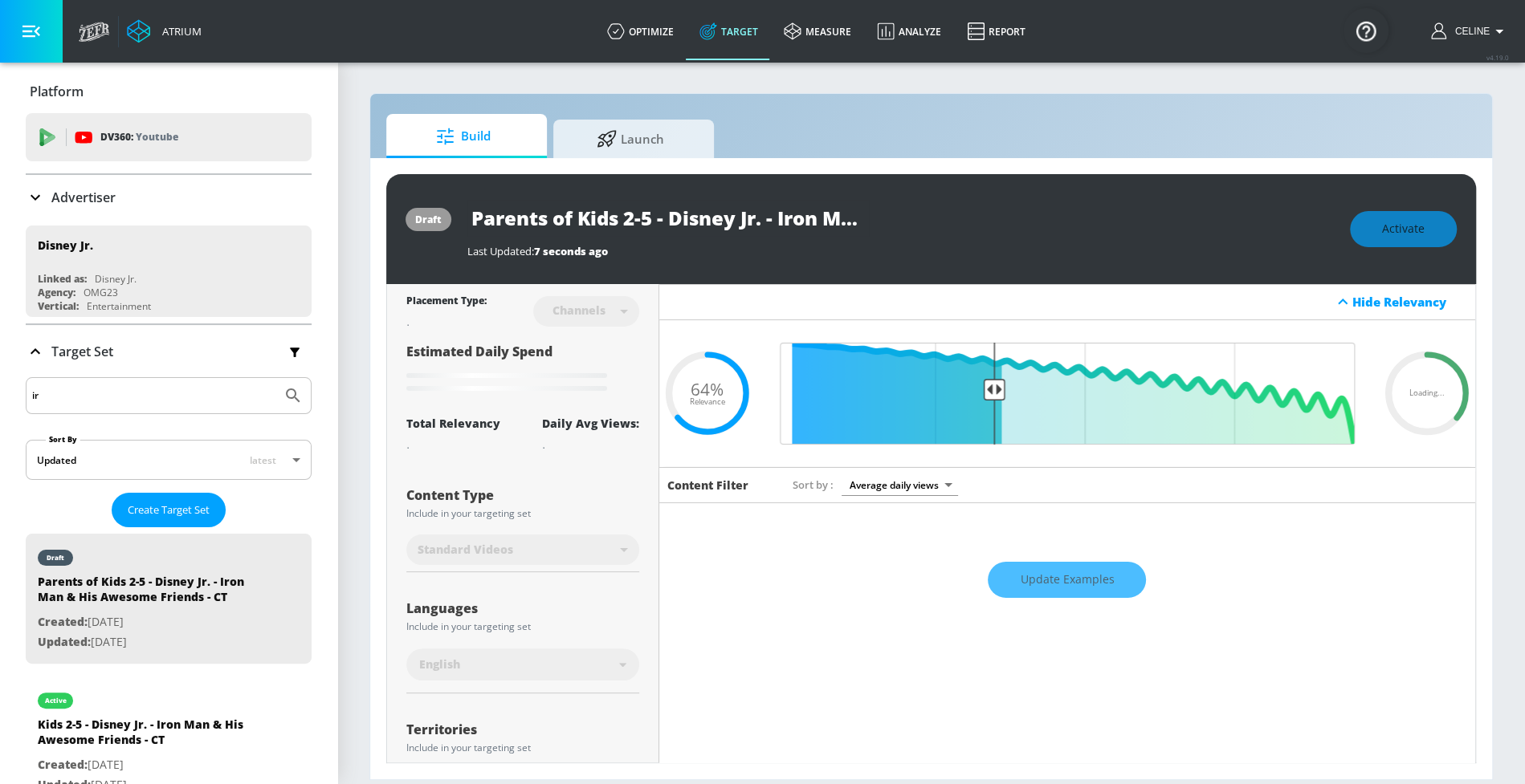
click at [1434, 227] on div "Activate" at bounding box center [1404, 229] width 107 height 36
click at [1360, 221] on div "Activate" at bounding box center [1404, 229] width 107 height 36
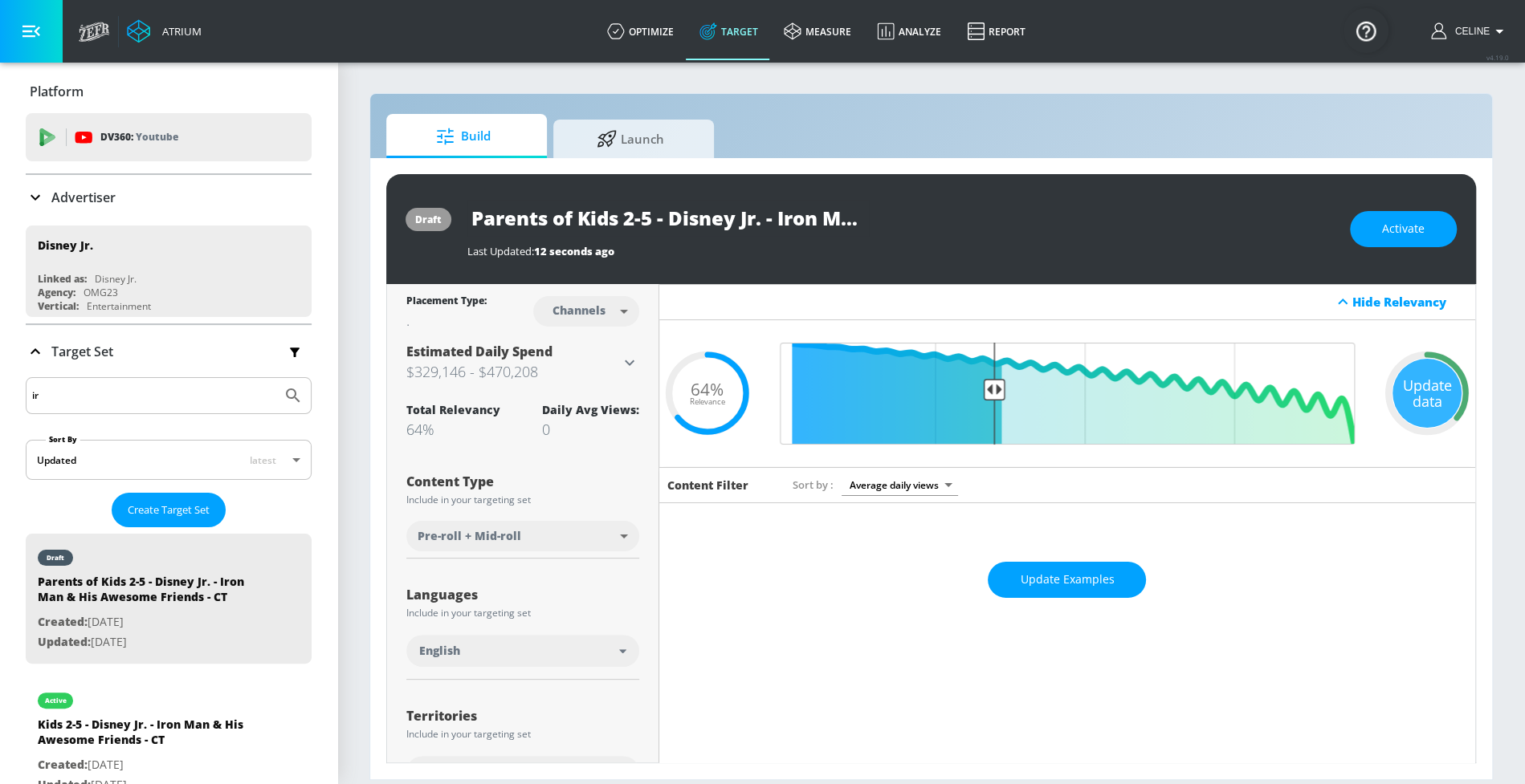
click at [1360, 221] on button "Activate" at bounding box center [1404, 229] width 107 height 36
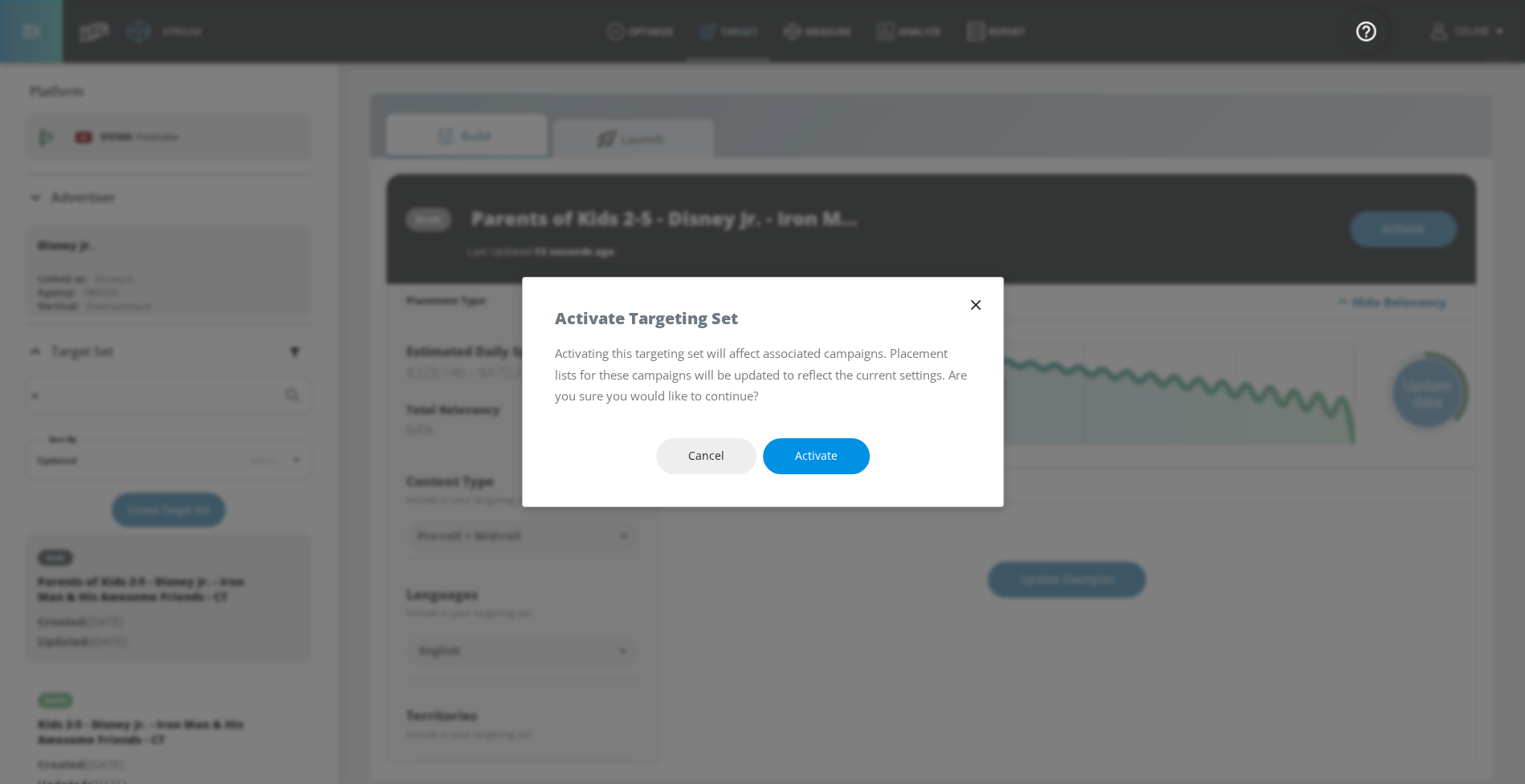
click at [831, 458] on span "Activate" at bounding box center [816, 456] width 43 height 20
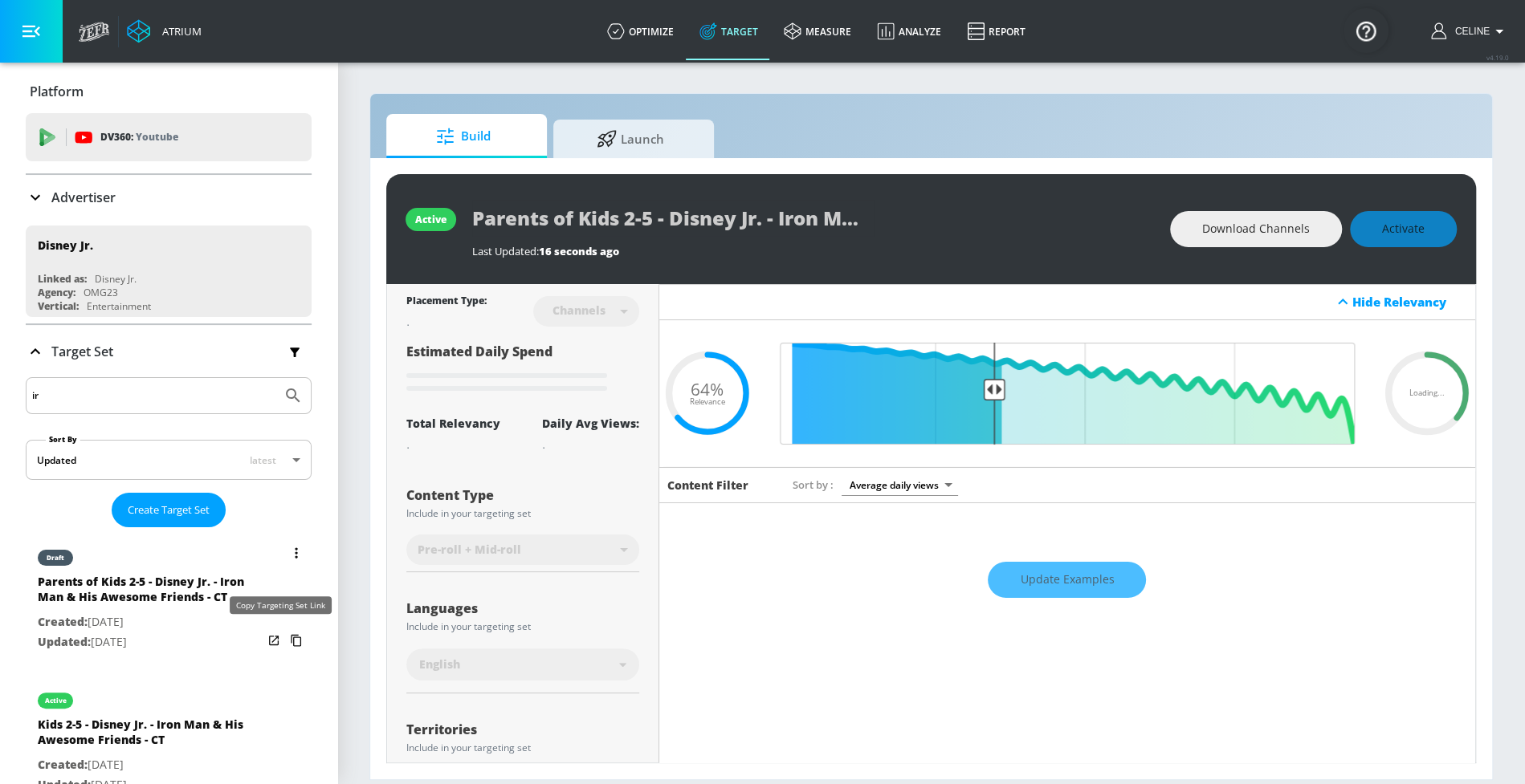
click at [283, 638] on icon "list of Target Set" at bounding box center [296, 640] width 25 height 25
